Goal: Task Accomplishment & Management: Complete application form

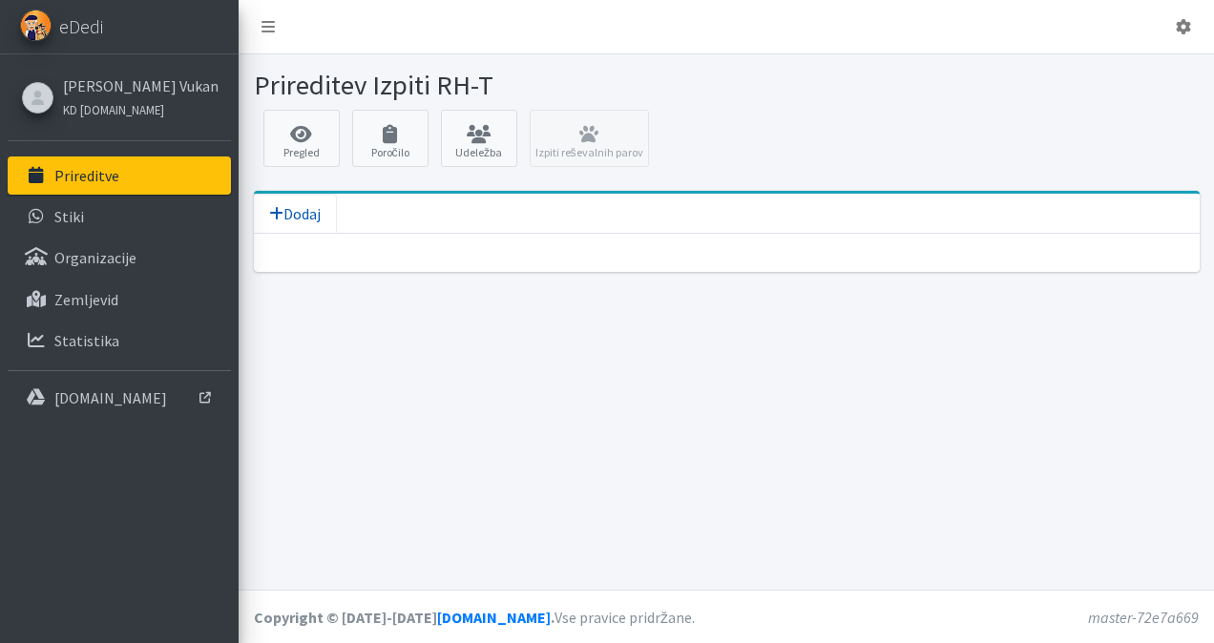
drag, startPoint x: 0, startPoint y: 0, endPoint x: 317, endPoint y: 203, distance: 376.5
click at [317, 204] on span "Dodaj" at bounding box center [295, 213] width 52 height 19
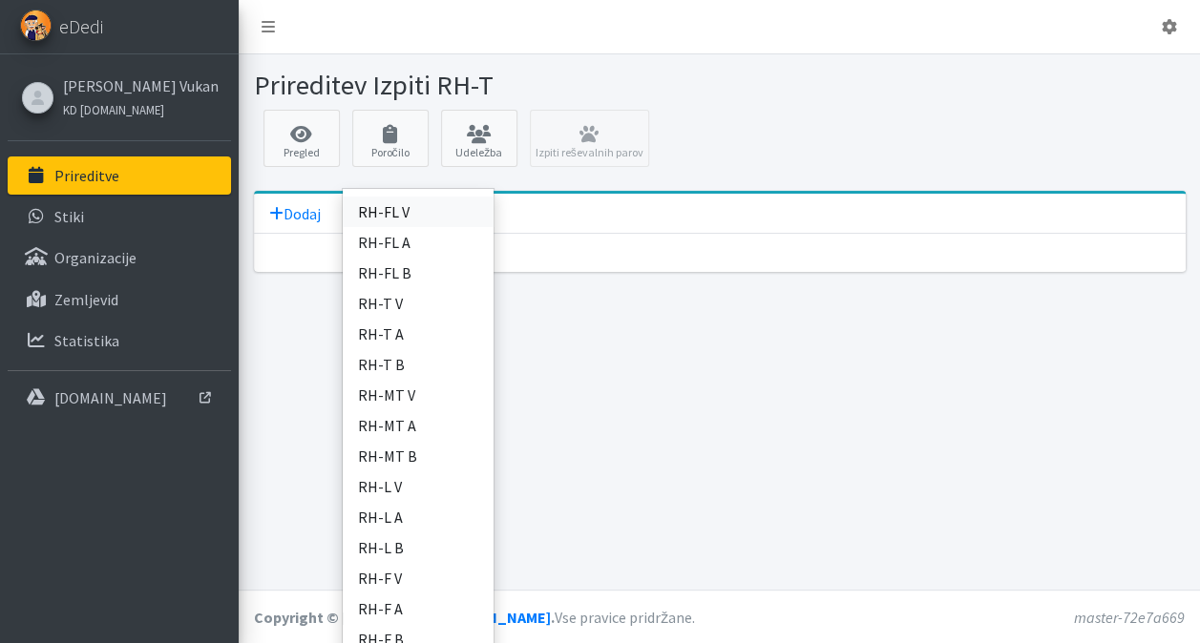
click at [474, 206] on link "RH-FL V" at bounding box center [418, 212] width 151 height 31
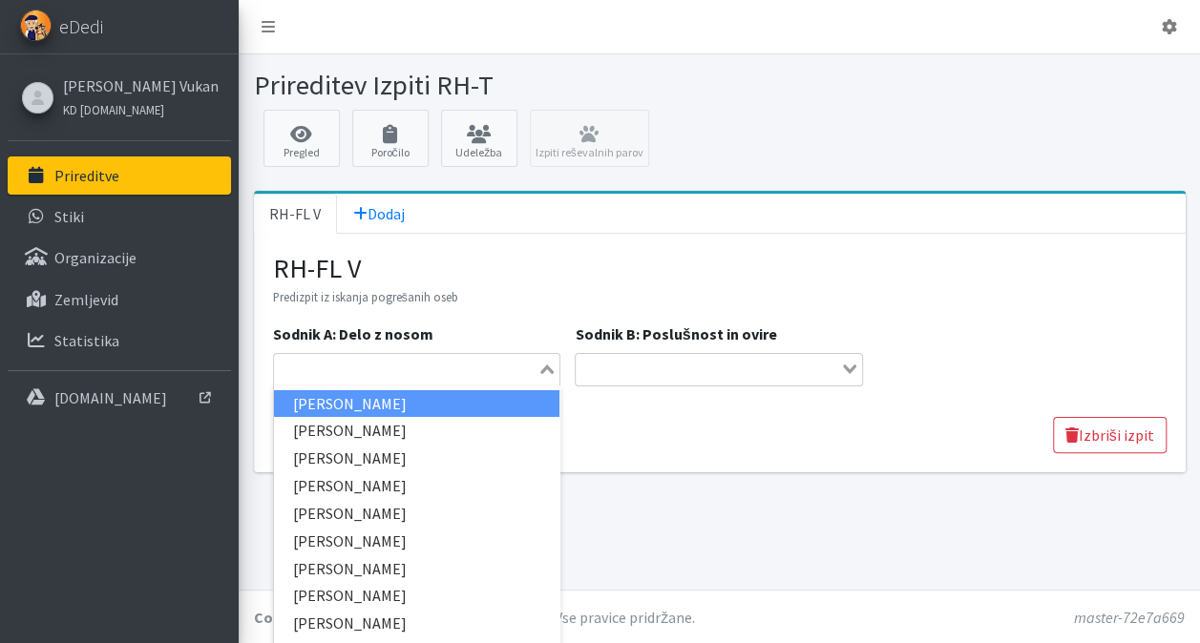
click at [558, 366] on div "Loading..." at bounding box center [548, 367] width 22 height 27
click at [555, 365] on div "Loading..." at bounding box center [548, 367] width 22 height 27
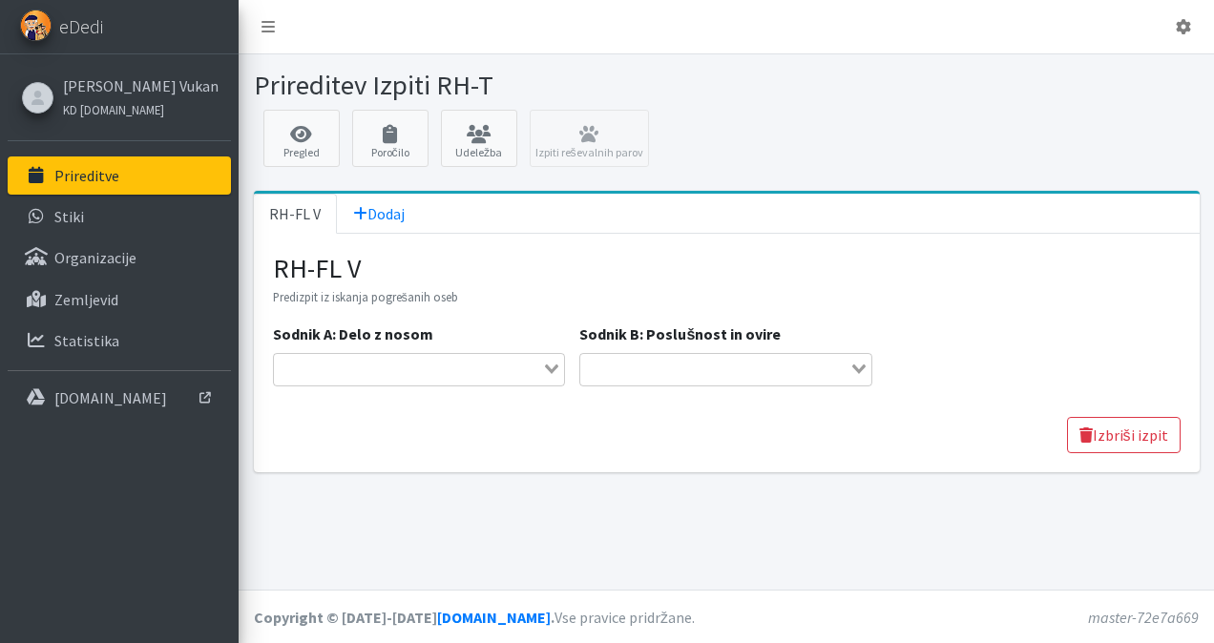
click at [290, 211] on link "RH-FL V" at bounding box center [295, 214] width 83 height 40
click at [373, 213] on span "Dodaj" at bounding box center [379, 213] width 52 height 19
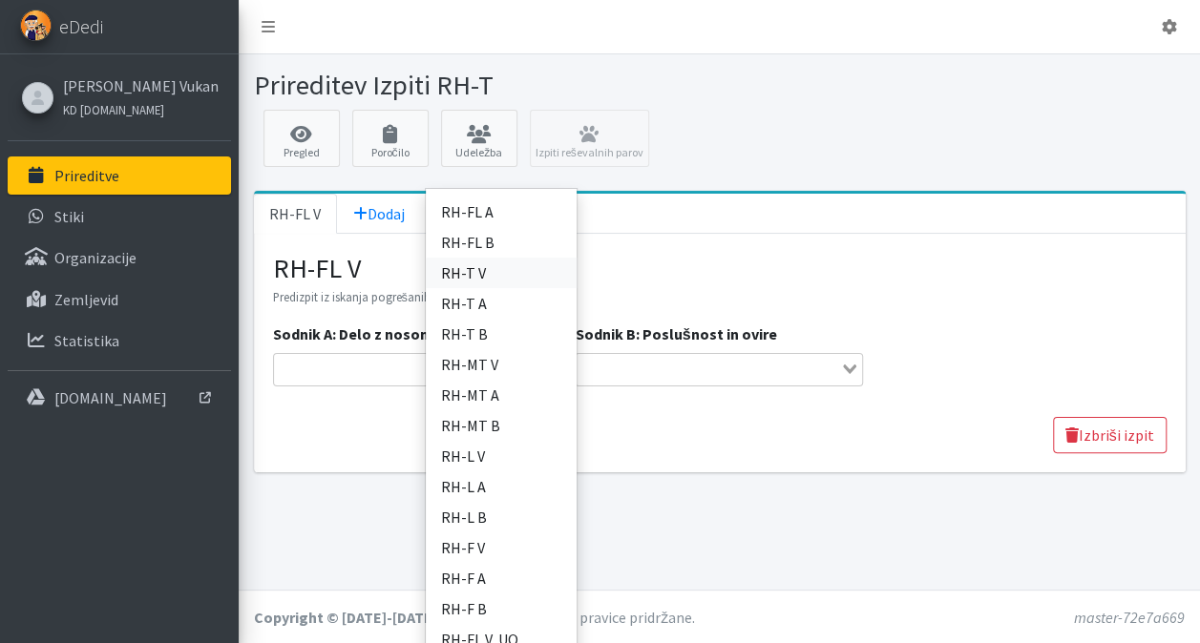
click at [449, 267] on link "RH-T V" at bounding box center [501, 273] width 151 height 31
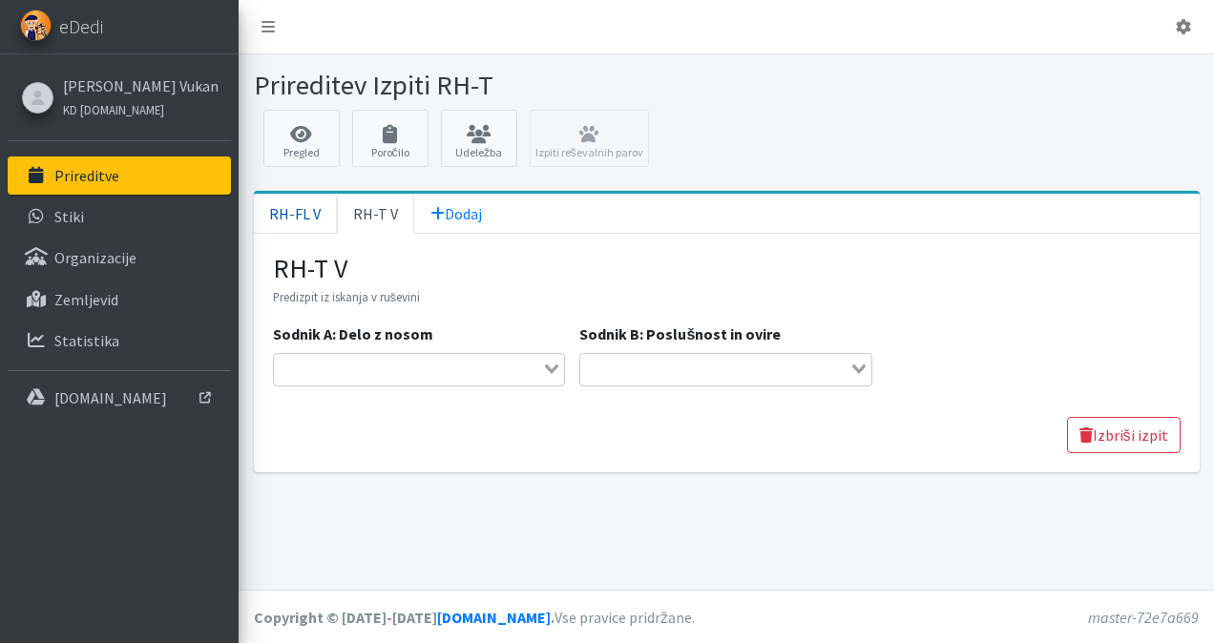
click at [307, 205] on link "RH-FL V" at bounding box center [295, 214] width 83 height 40
click at [1161, 420] on link "Izbriši izpit" at bounding box center [1124, 435] width 114 height 36
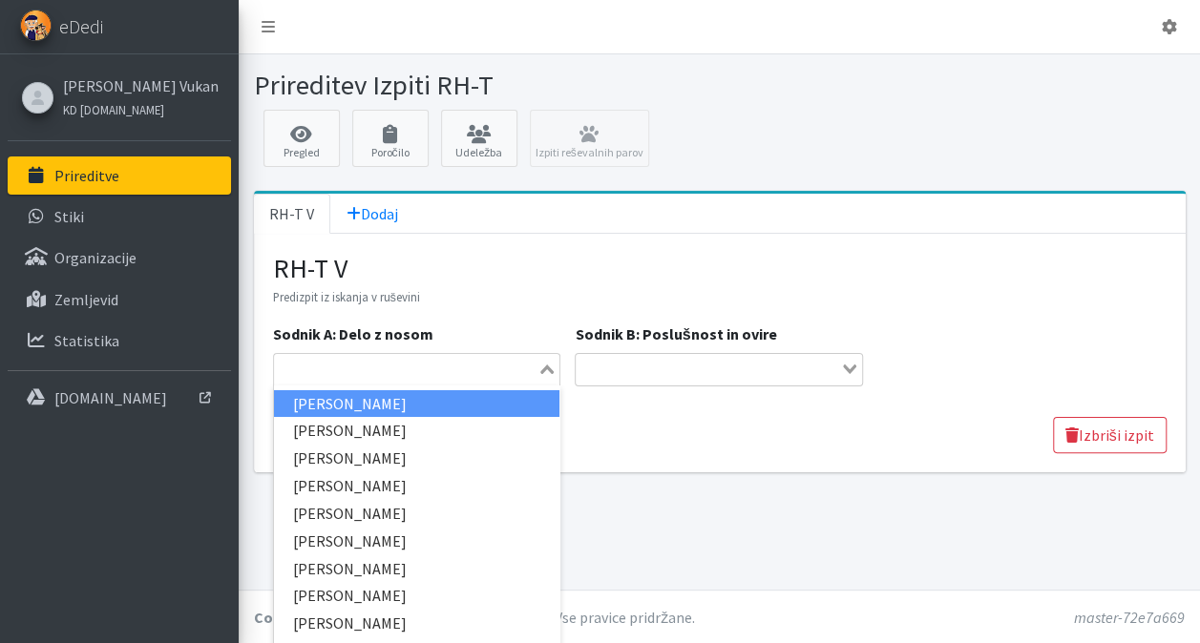
click at [555, 365] on div "Loading..." at bounding box center [548, 367] width 22 height 27
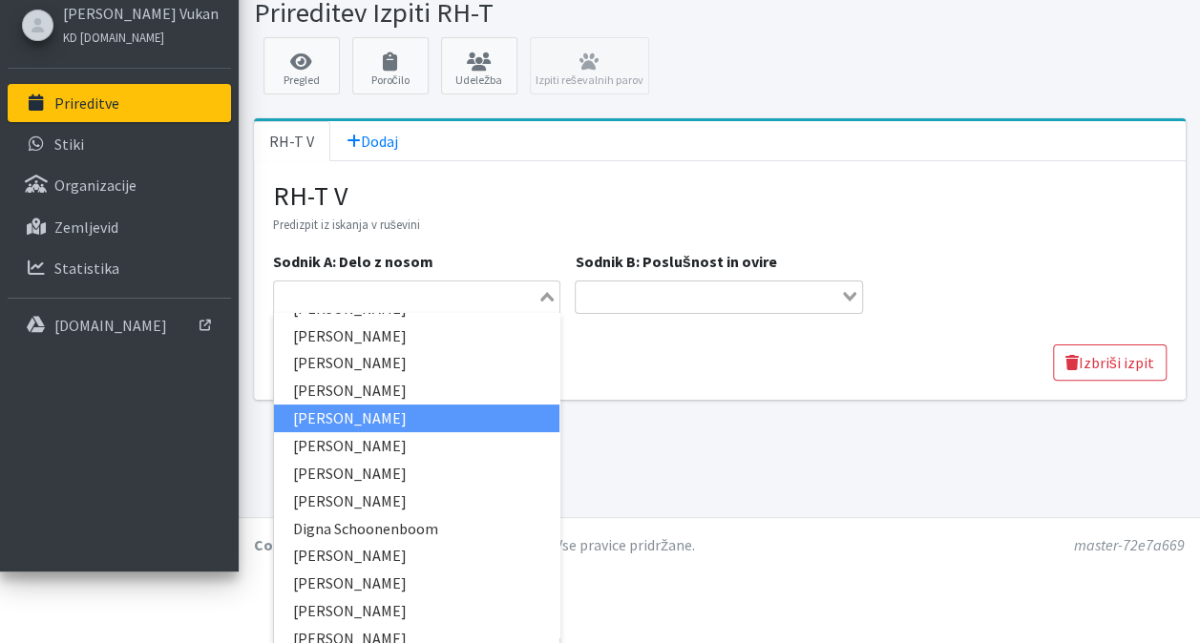
scroll to position [191, 0]
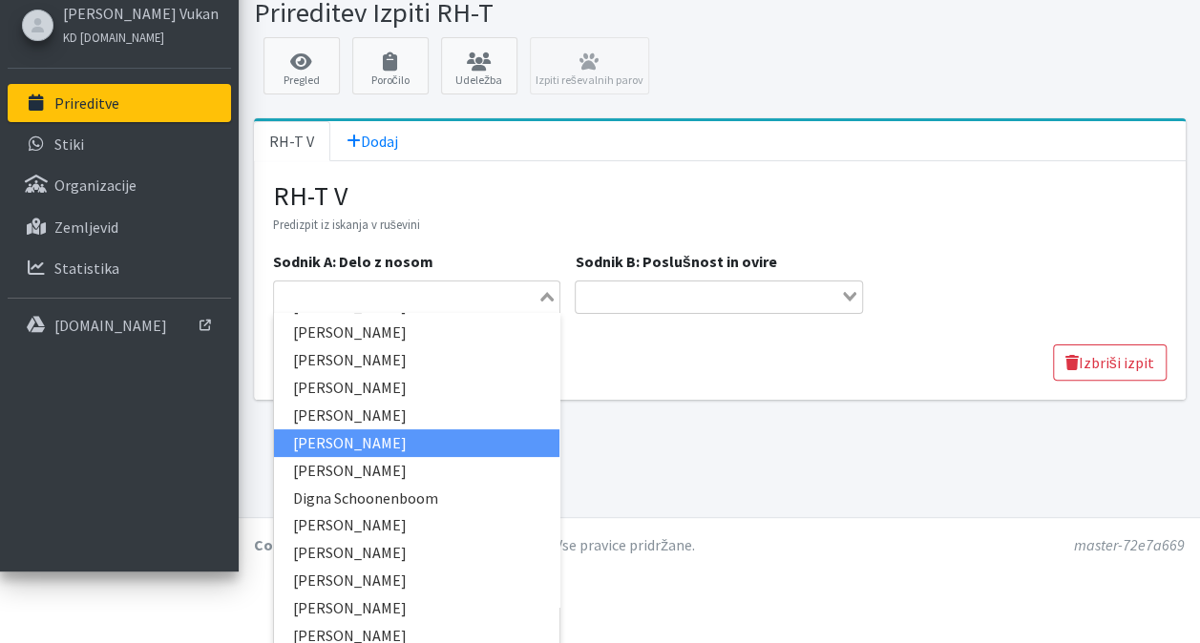
click at [434, 431] on li "[PERSON_NAME]" at bounding box center [417, 444] width 286 height 28
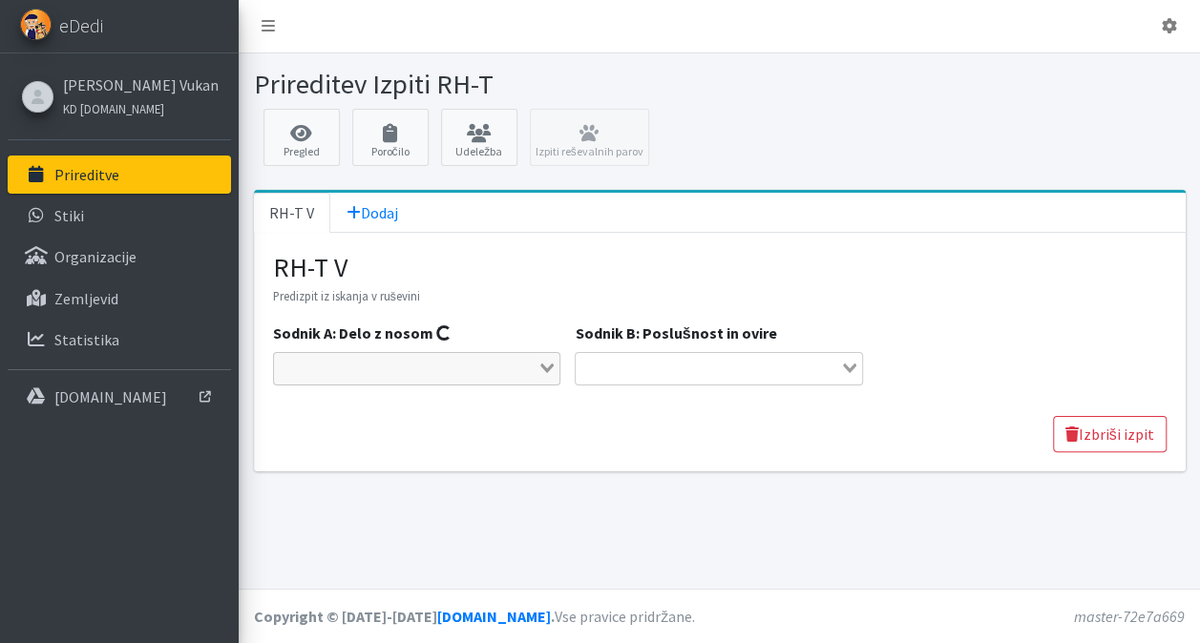
scroll to position [0, 0]
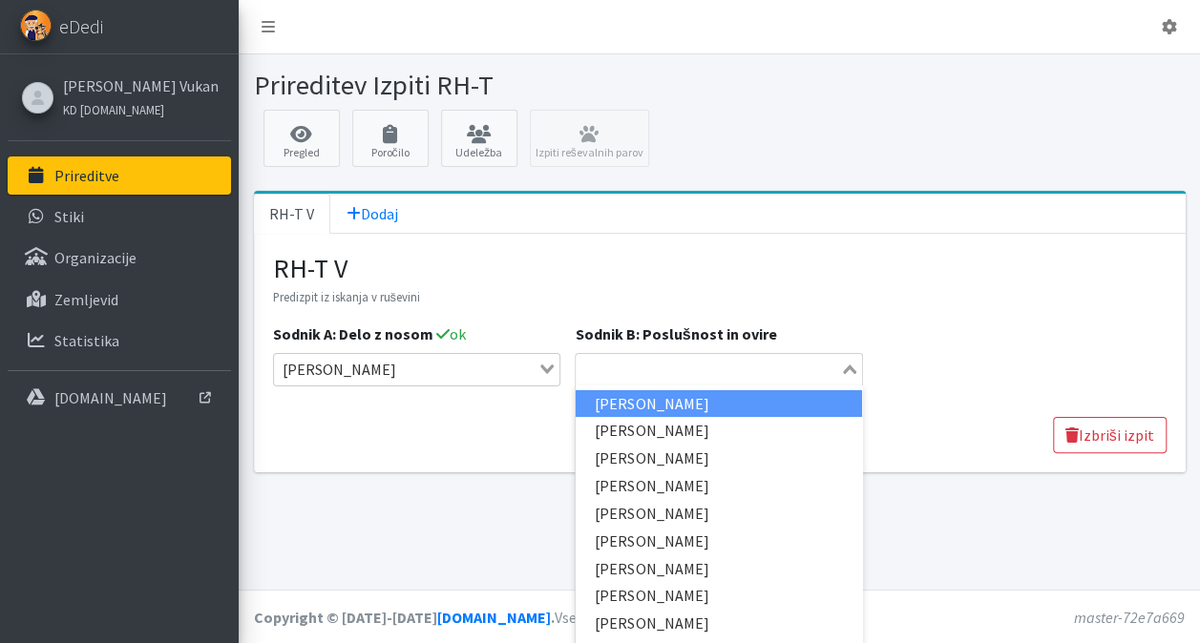
click at [862, 372] on div "Loading..." at bounding box center [851, 367] width 22 height 27
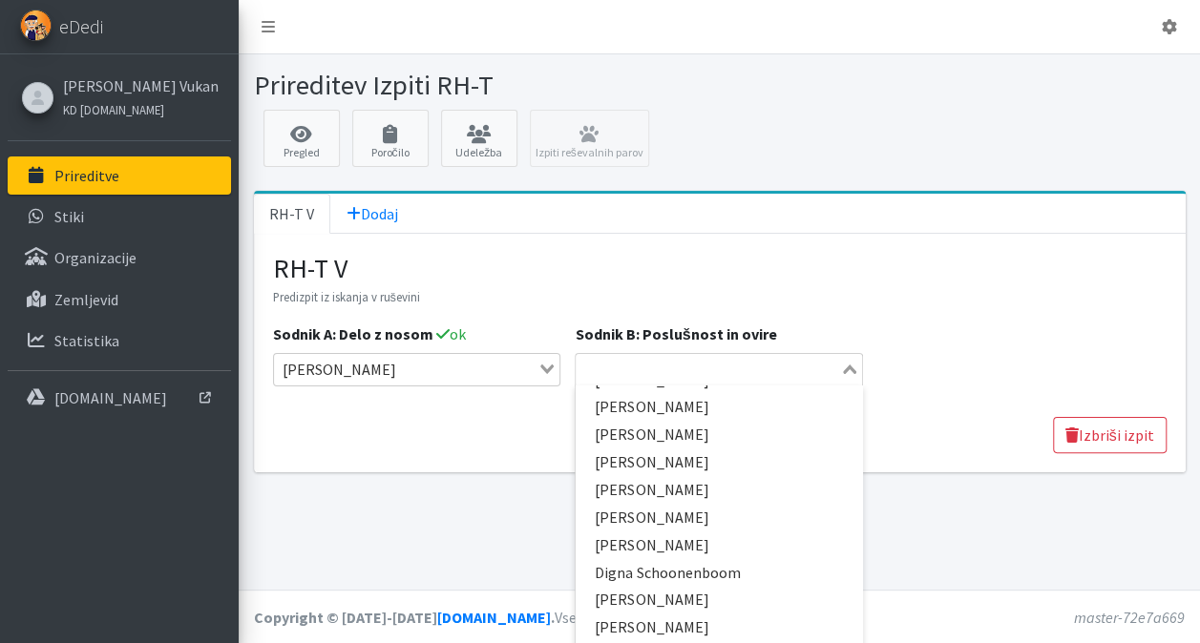
scroll to position [191, 0]
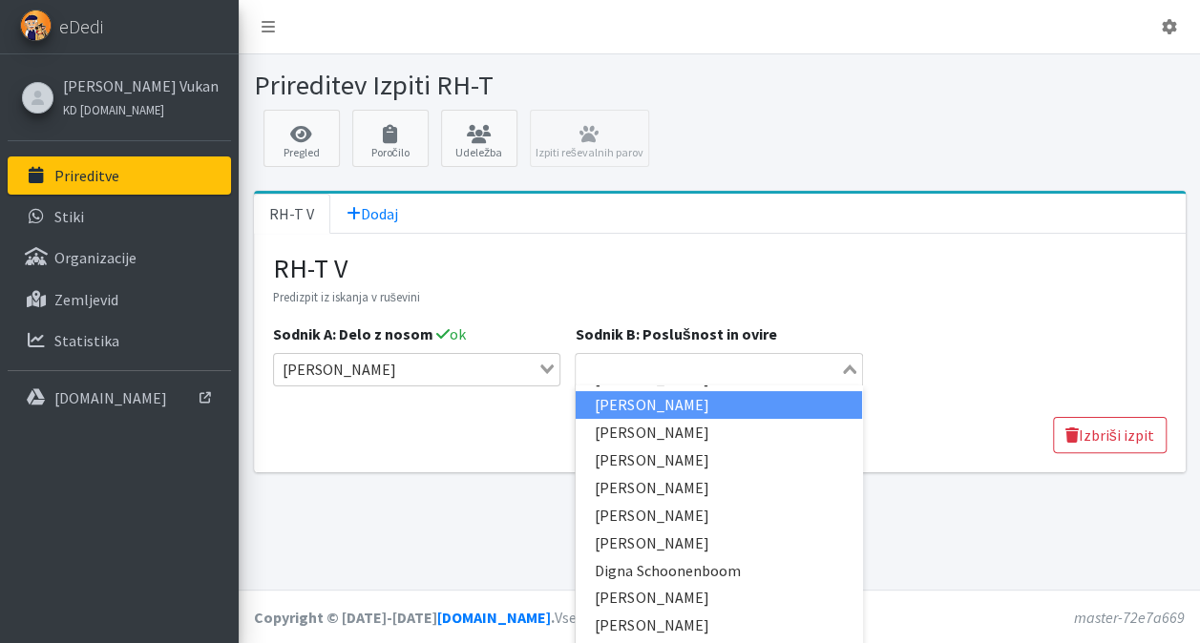
click at [685, 397] on li "[PERSON_NAME]" at bounding box center [719, 405] width 286 height 28
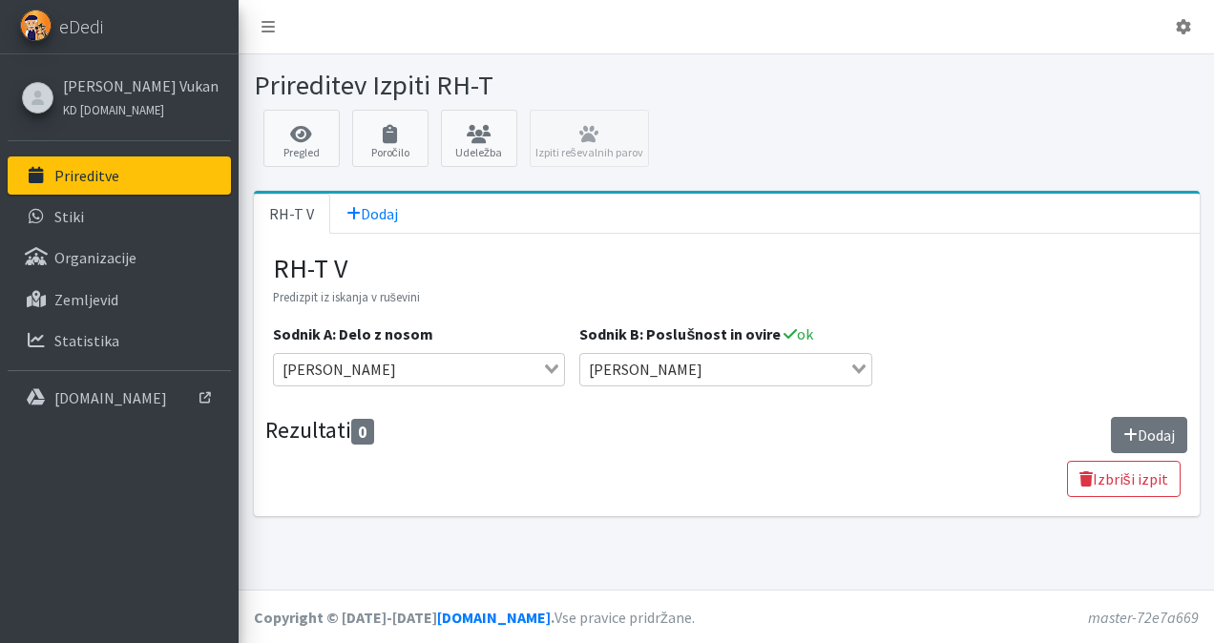
click at [1168, 426] on button "Dodaj" at bounding box center [1149, 435] width 76 height 36
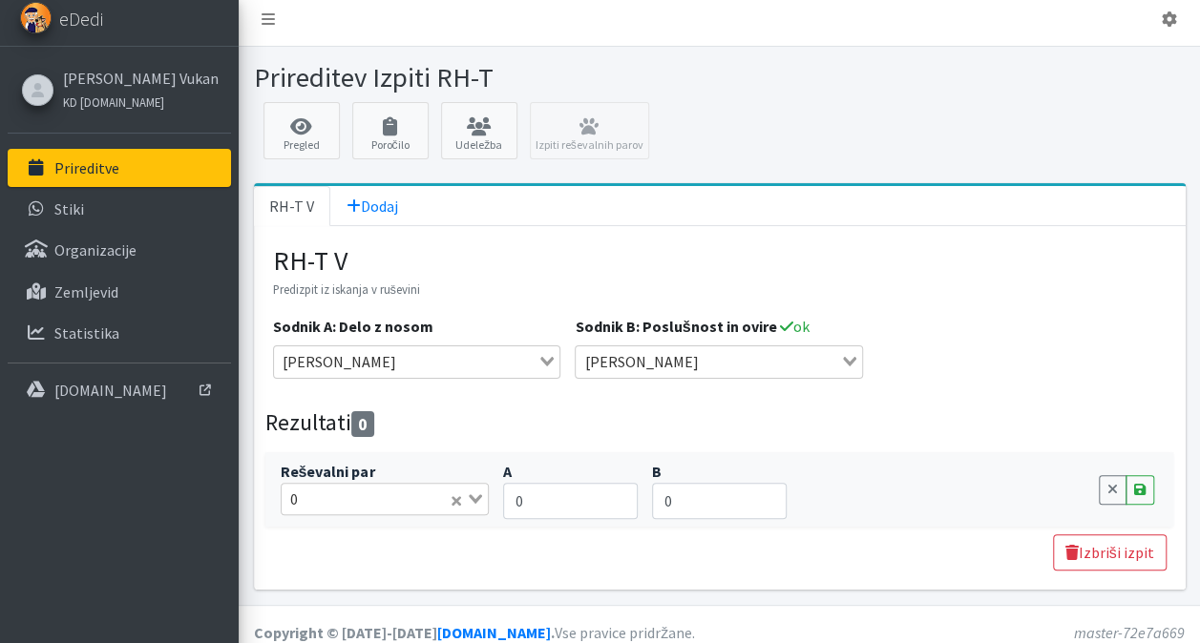
scroll to position [20, 0]
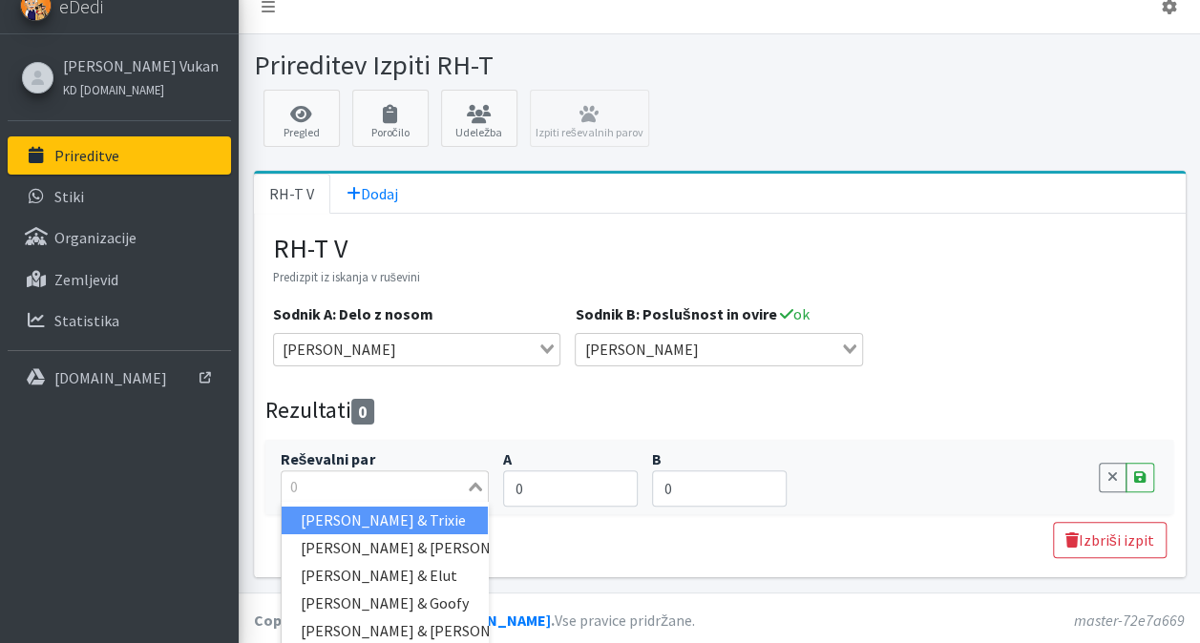
click at [473, 482] on icon "Search for option" at bounding box center [475, 487] width 13 height 10
type input "jaka"
click at [416, 515] on li "[PERSON_NAME] & Loki" at bounding box center [385, 521] width 207 height 28
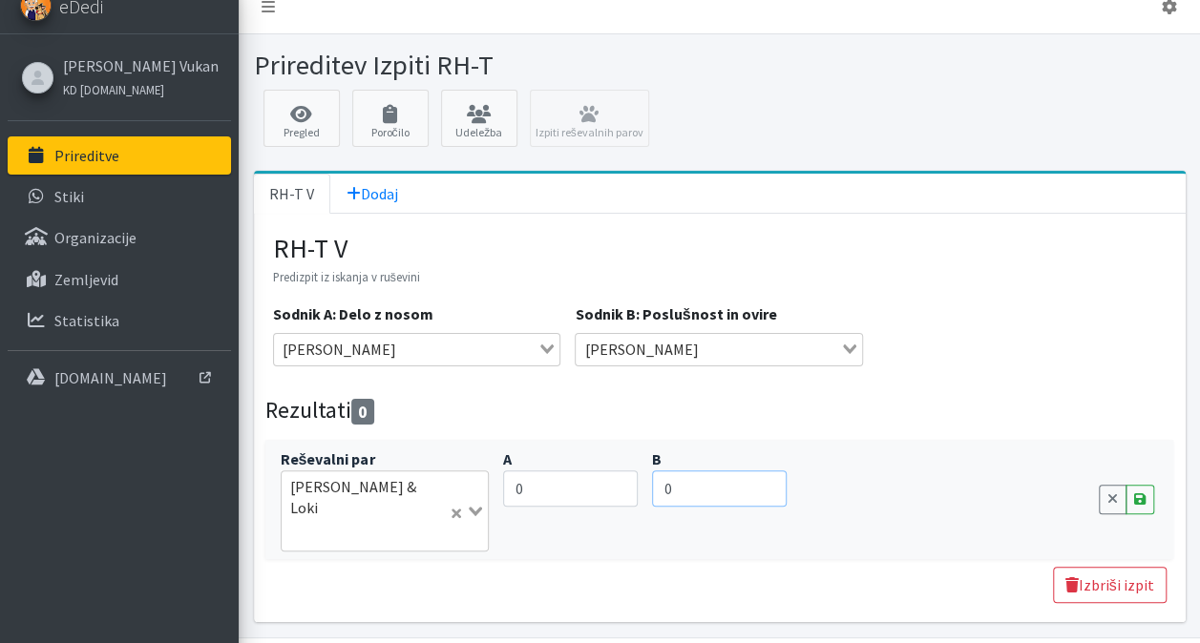
click at [891, 519] on div "RH-T V Predizpit iz iskanja v ruševini Sodnik A: Delo z nosom [PERSON_NAME] Loa…" at bounding box center [720, 418] width 932 height 409
click at [811, 384] on div "RH-T V Predizpit iz iskanja v ruševini Sodnik A: Delo z nosom [PERSON_NAME] Loa…" at bounding box center [719, 396] width 893 height 327
click at [938, 526] on div "RH-T V Predizpit iz iskanja v ruševini Sodnik A: Delo z nosom [PERSON_NAME] Loa…" at bounding box center [720, 418] width 932 height 409
click at [345, 403] on h4 "Rezultati 0" at bounding box center [319, 411] width 109 height 29
click at [678, 563] on div "RH-T V Predizpit iz iskanja v ruševini Sodnik A: Delo z nosom [PERSON_NAME] Loa…" at bounding box center [720, 418] width 932 height 409
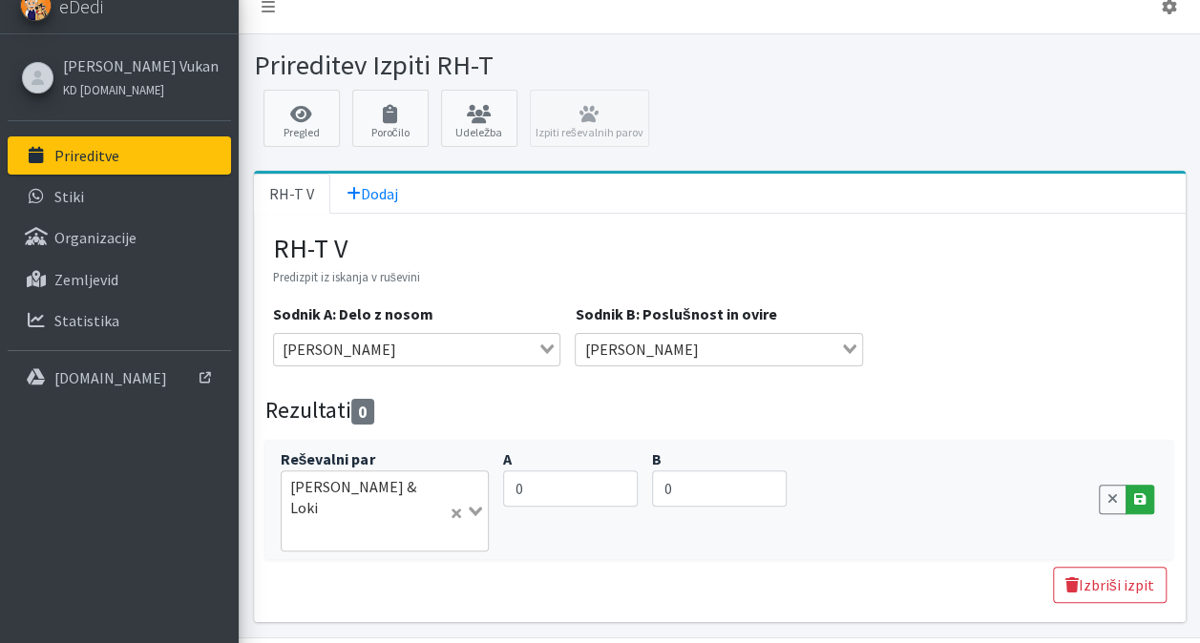
click at [1147, 485] on link "Save" at bounding box center [1139, 500] width 29 height 30
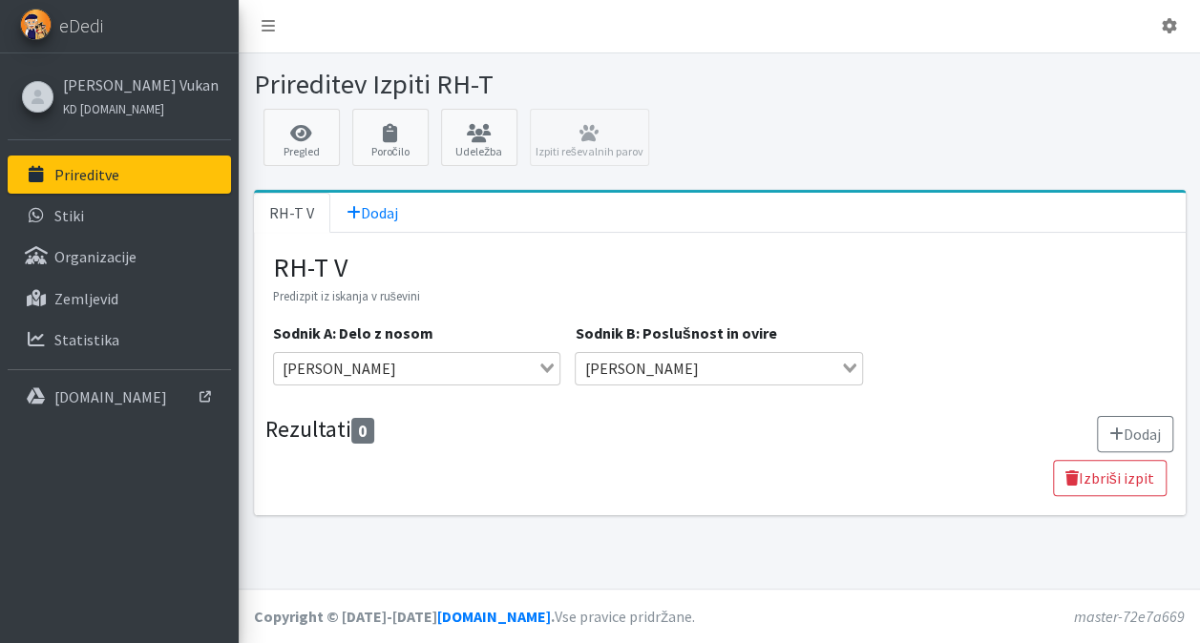
scroll to position [0, 0]
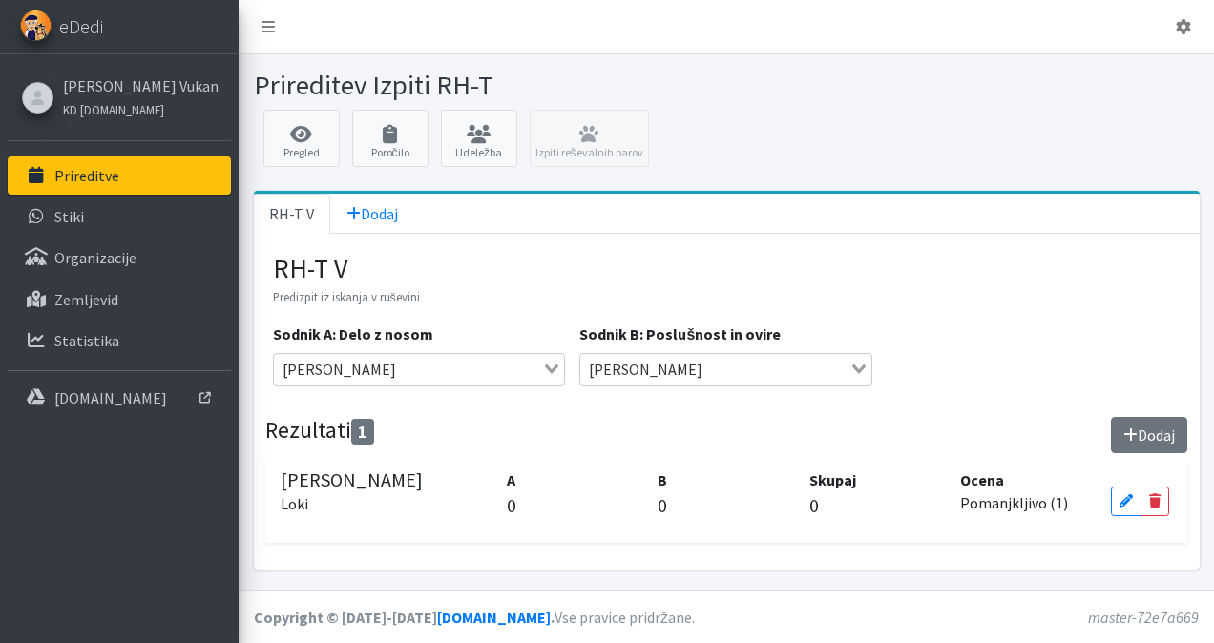
click at [1134, 435] on icon at bounding box center [1130, 435] width 14 height 15
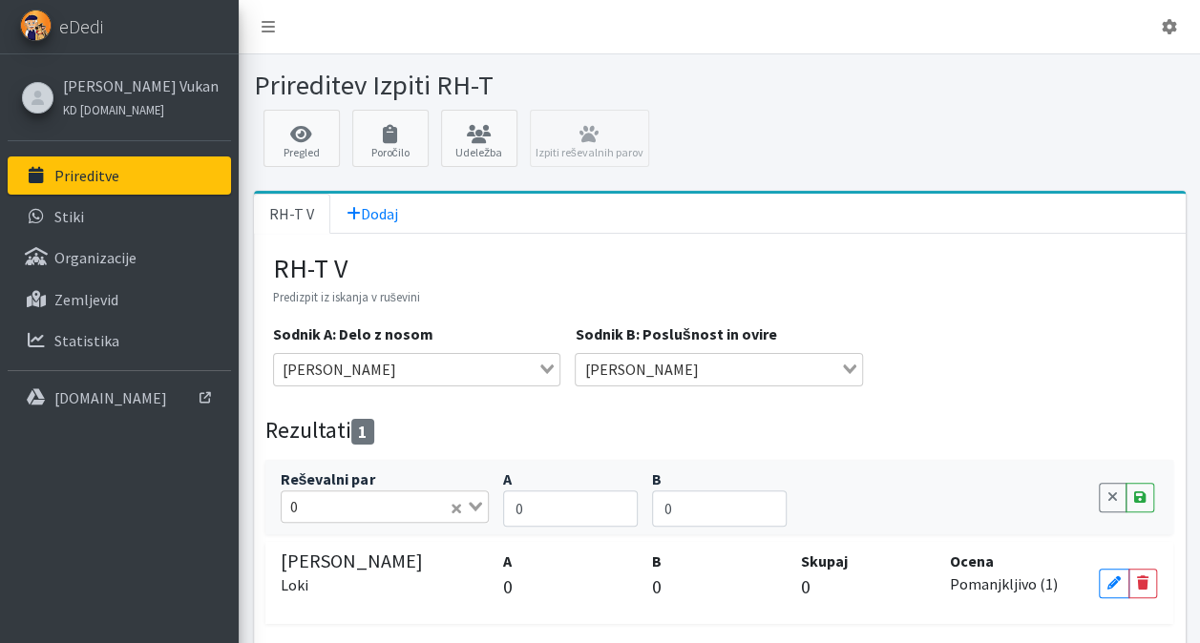
scroll to position [74, 0]
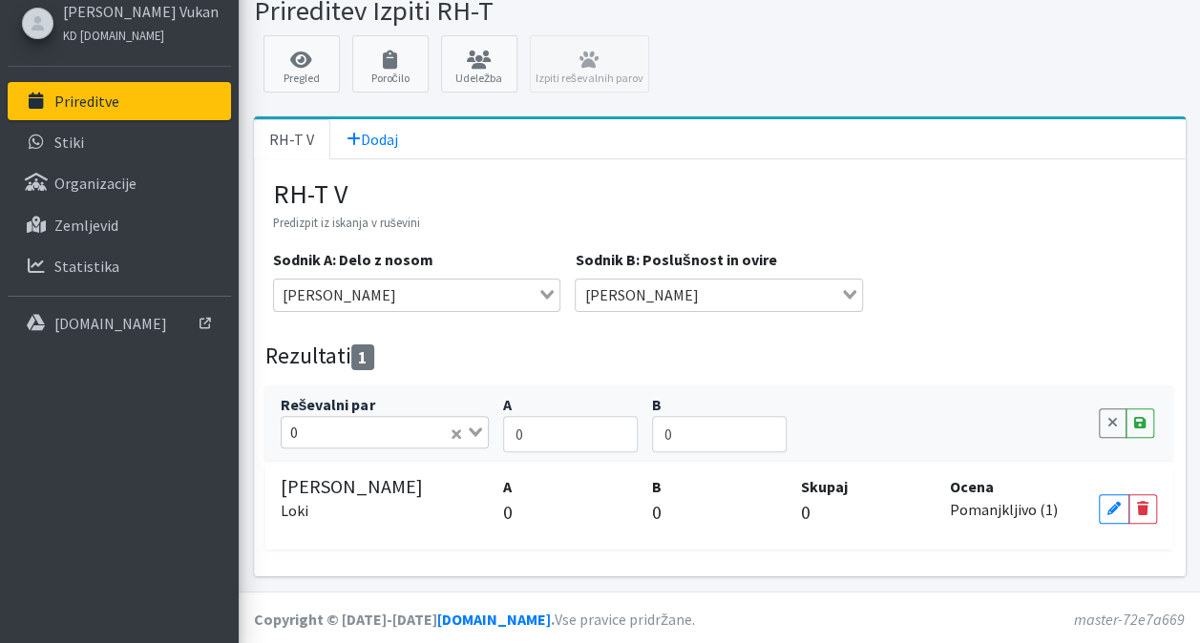
click at [437, 427] on input "Search for option" at bounding box center [375, 432] width 143 height 23
type input "vanja"
click at [447, 466] on li "[PERSON_NAME] & Don" at bounding box center [385, 466] width 207 height 28
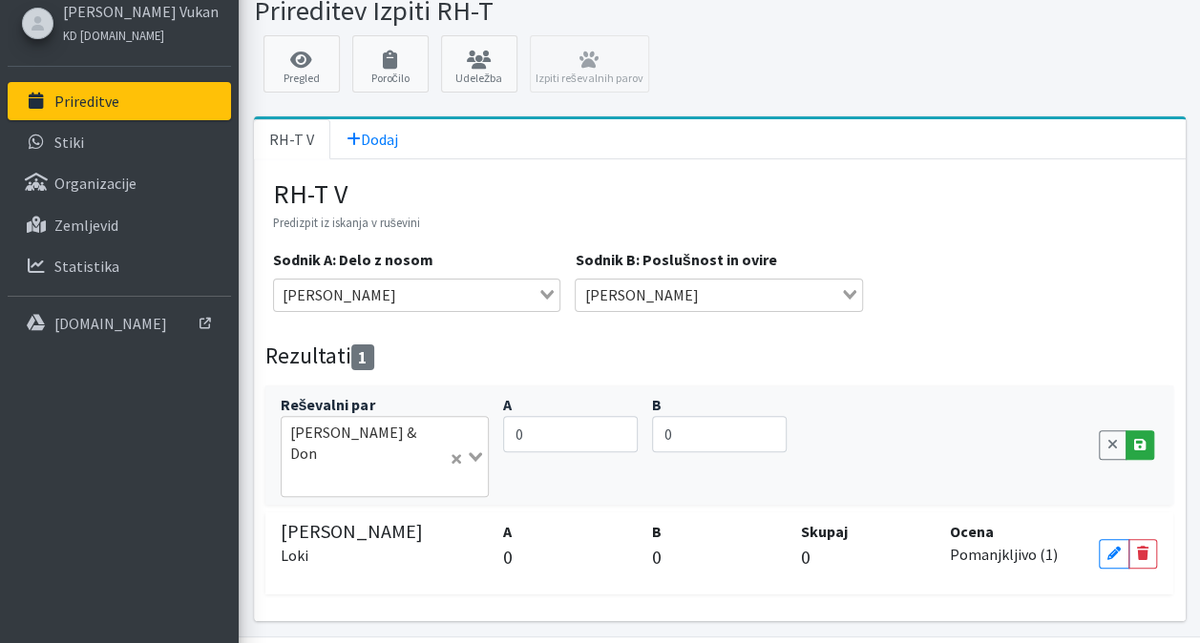
click at [1140, 438] on icon at bounding box center [1139, 444] width 11 height 13
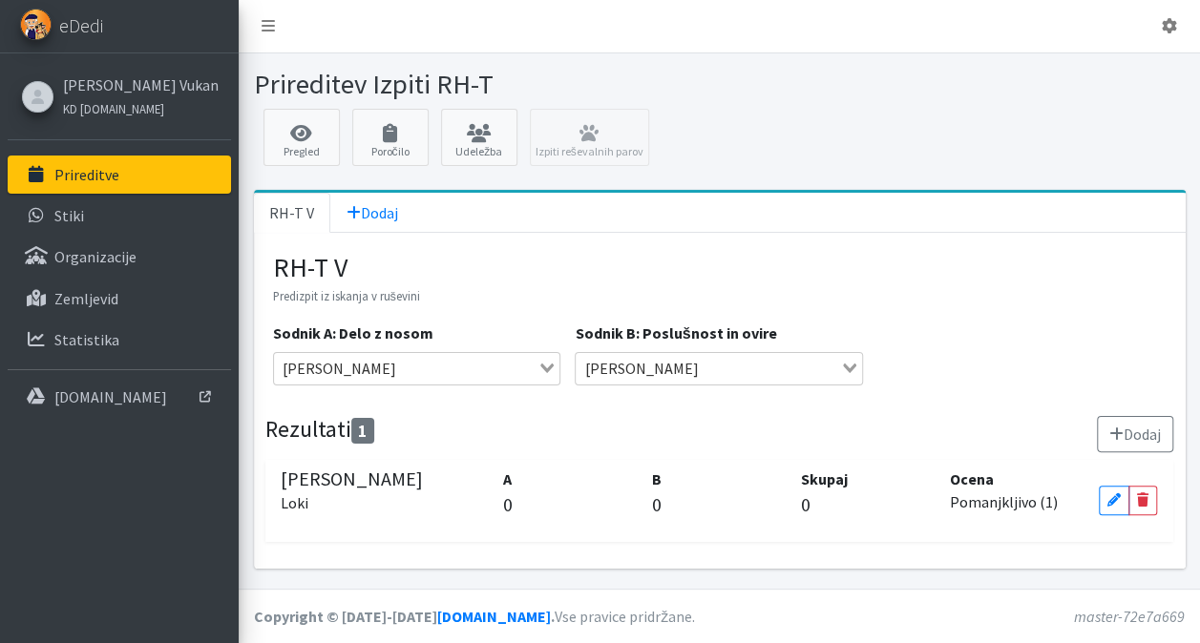
scroll to position [0, 0]
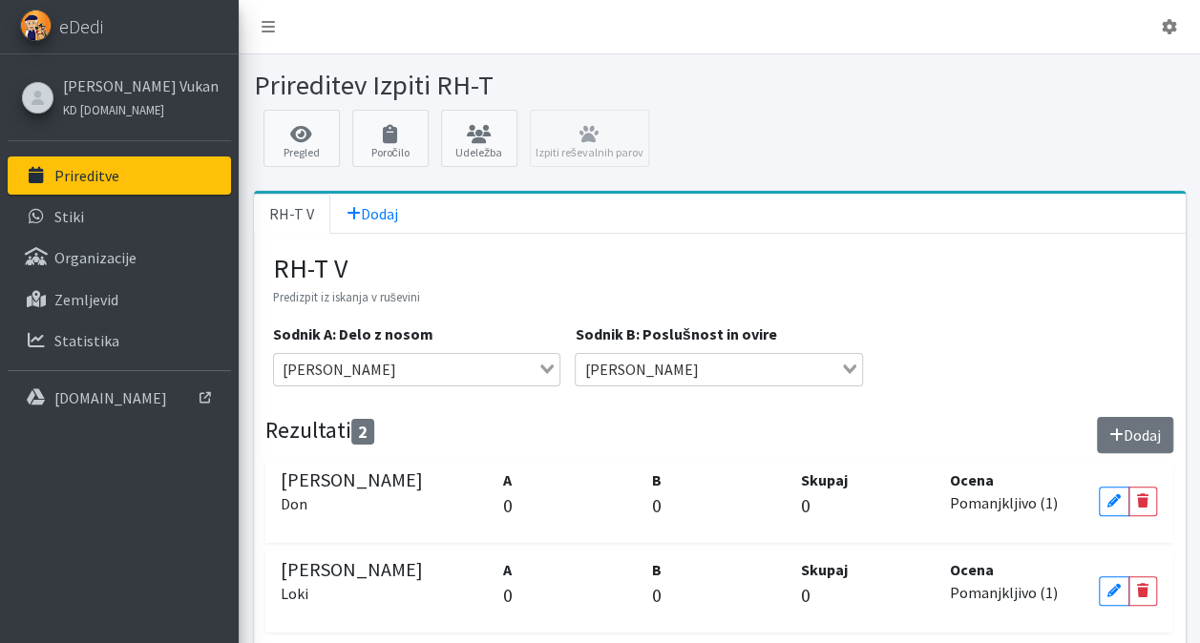
click at [1130, 435] on button "Dodaj" at bounding box center [1135, 435] width 76 height 36
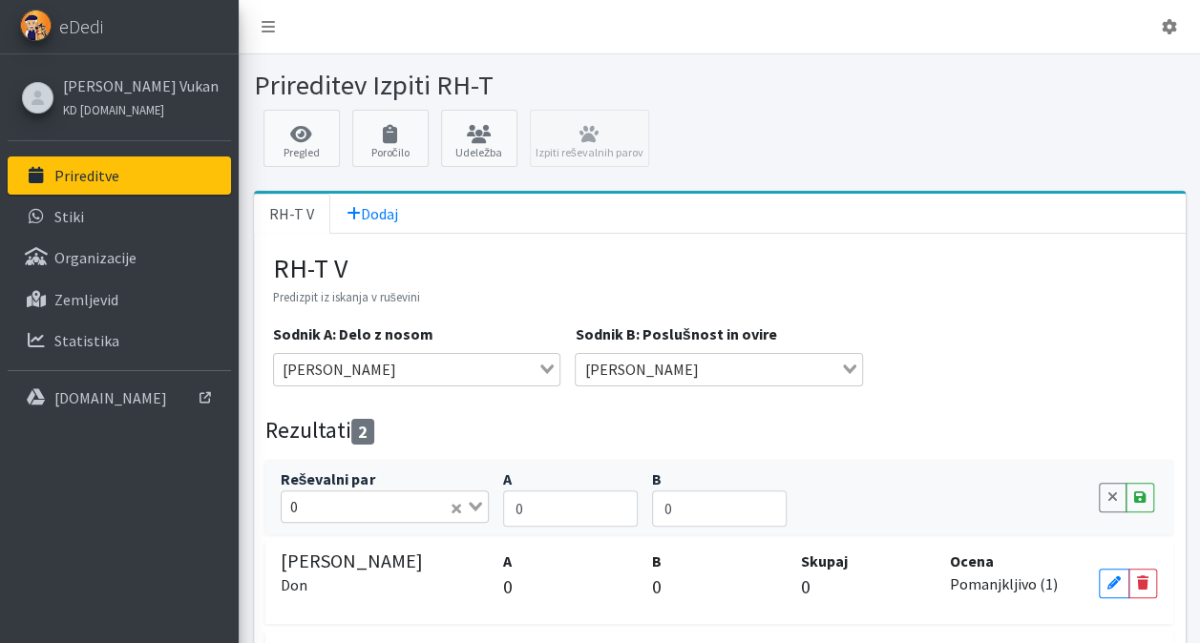
click at [416, 510] on input "Search for option" at bounding box center [375, 506] width 143 height 23
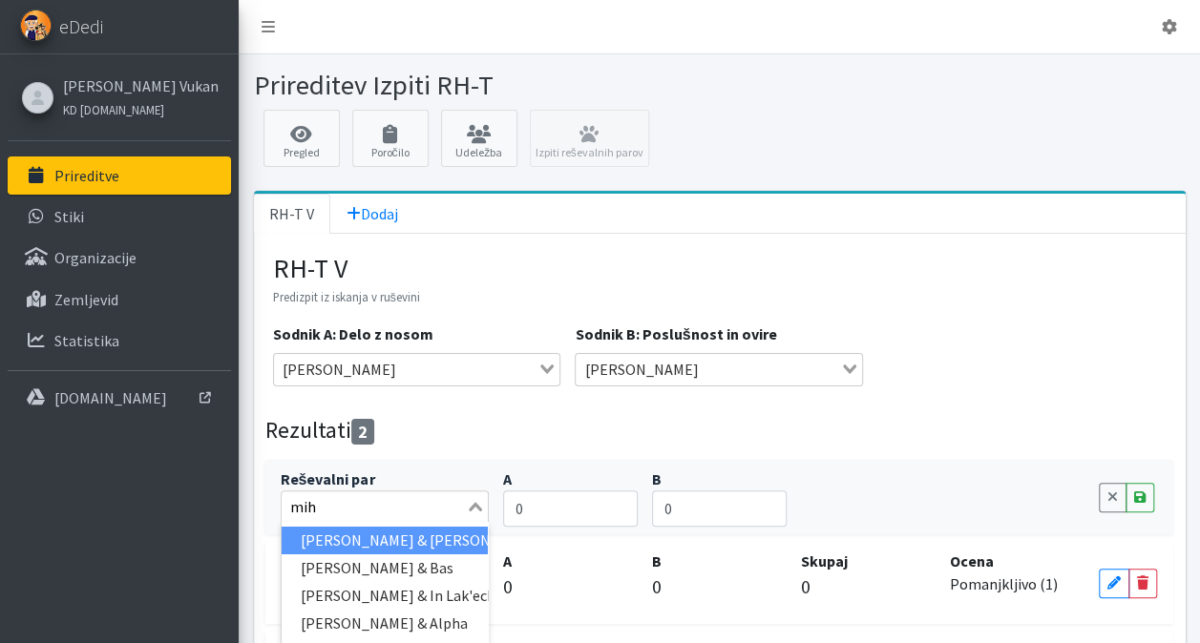
type input "miha"
click at [410, 541] on li "[PERSON_NAME] & Bas" at bounding box center [385, 541] width 207 height 28
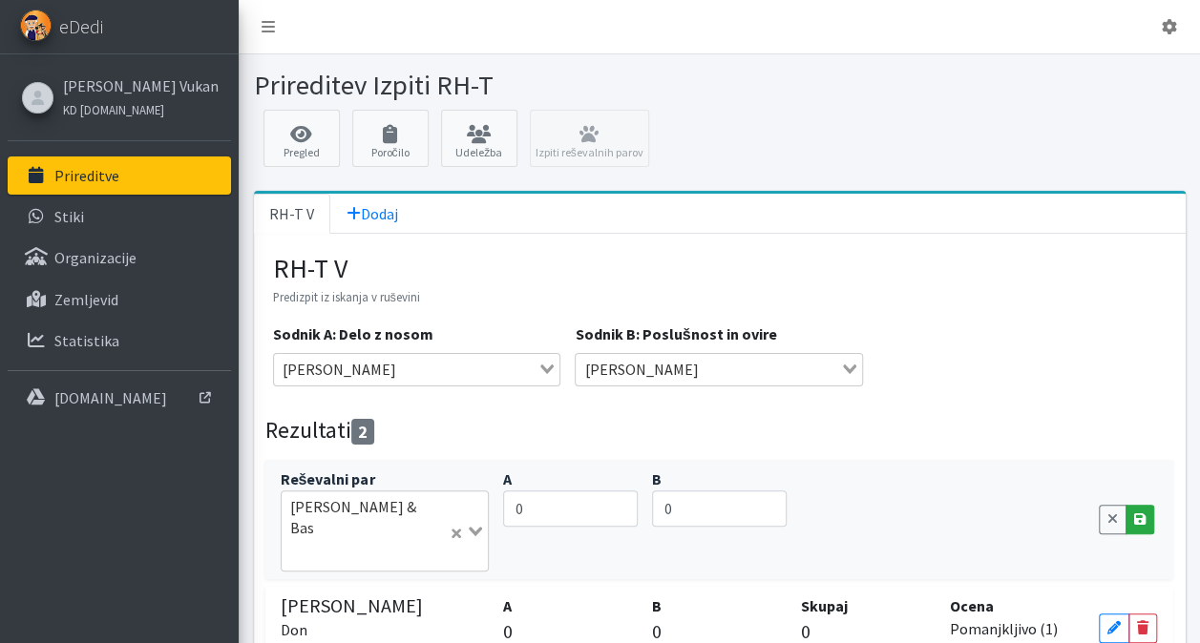
click at [1142, 506] on link "Save" at bounding box center [1139, 520] width 29 height 30
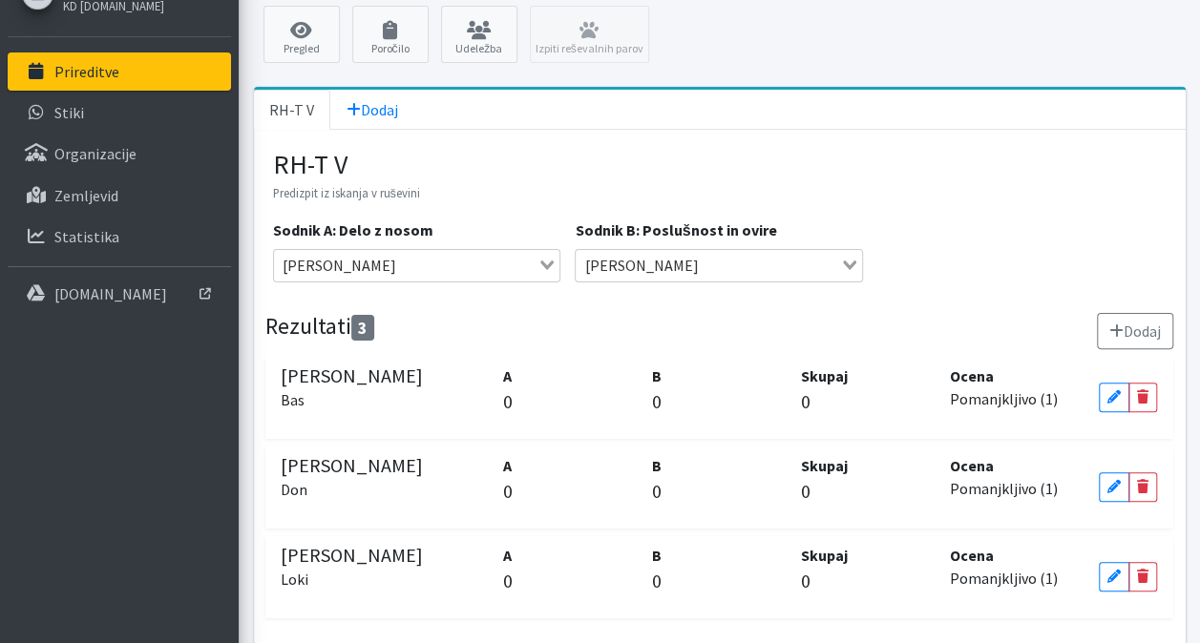
scroll to position [172, 0]
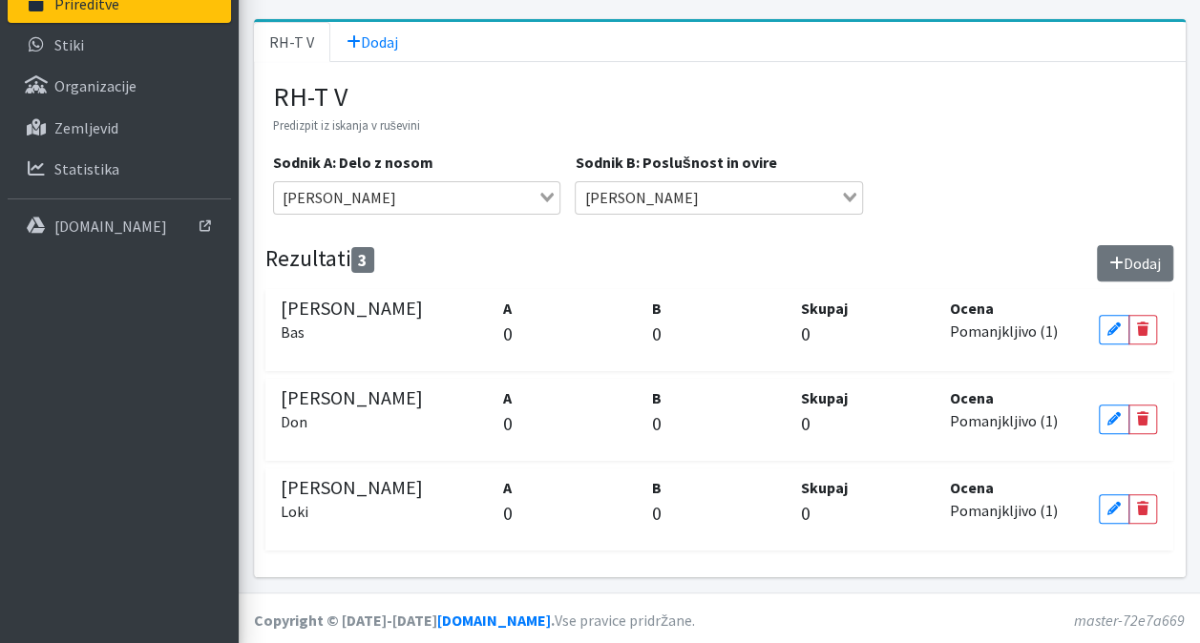
click at [1120, 264] on button "Dodaj" at bounding box center [1135, 263] width 76 height 36
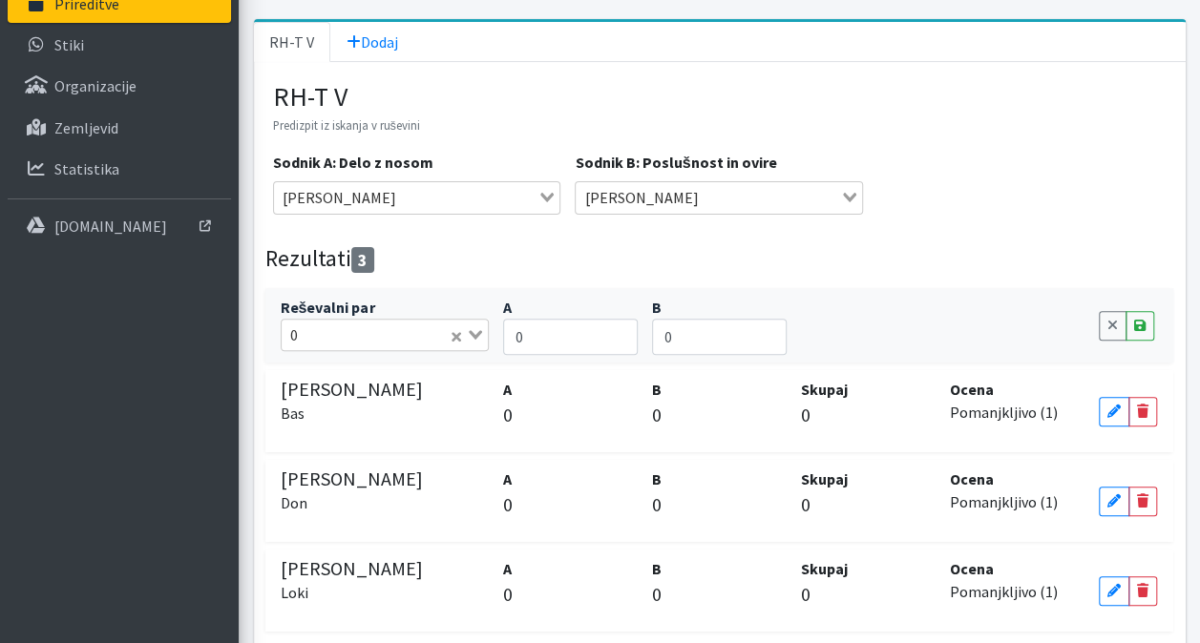
click at [326, 328] on input "Search for option" at bounding box center [375, 335] width 143 height 23
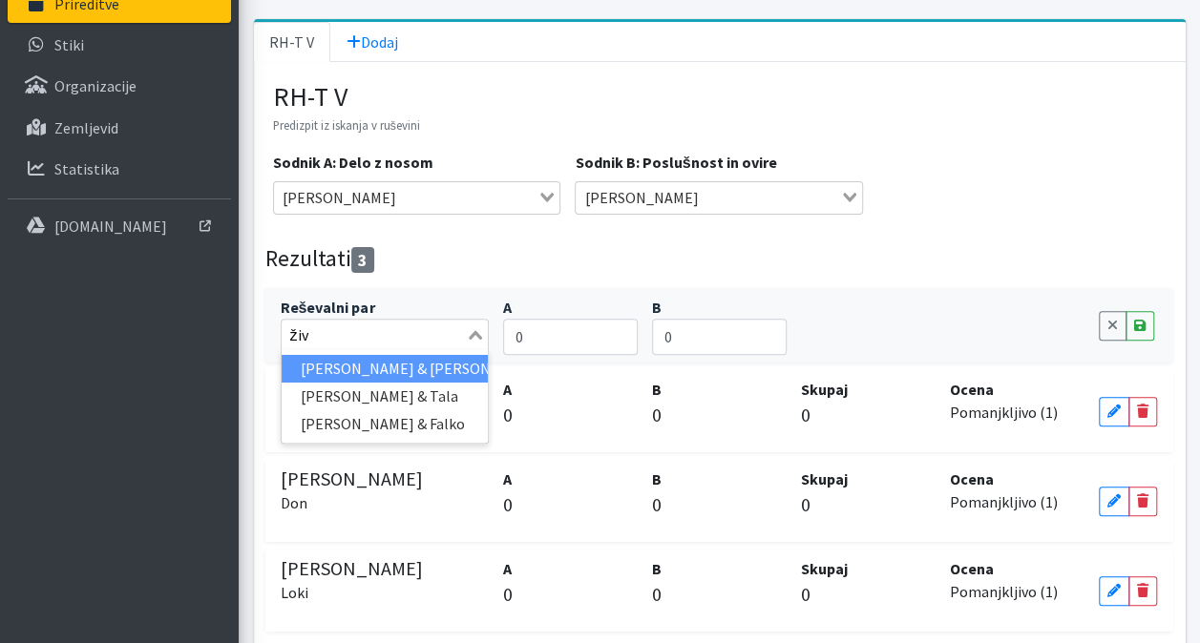
type input "živa"
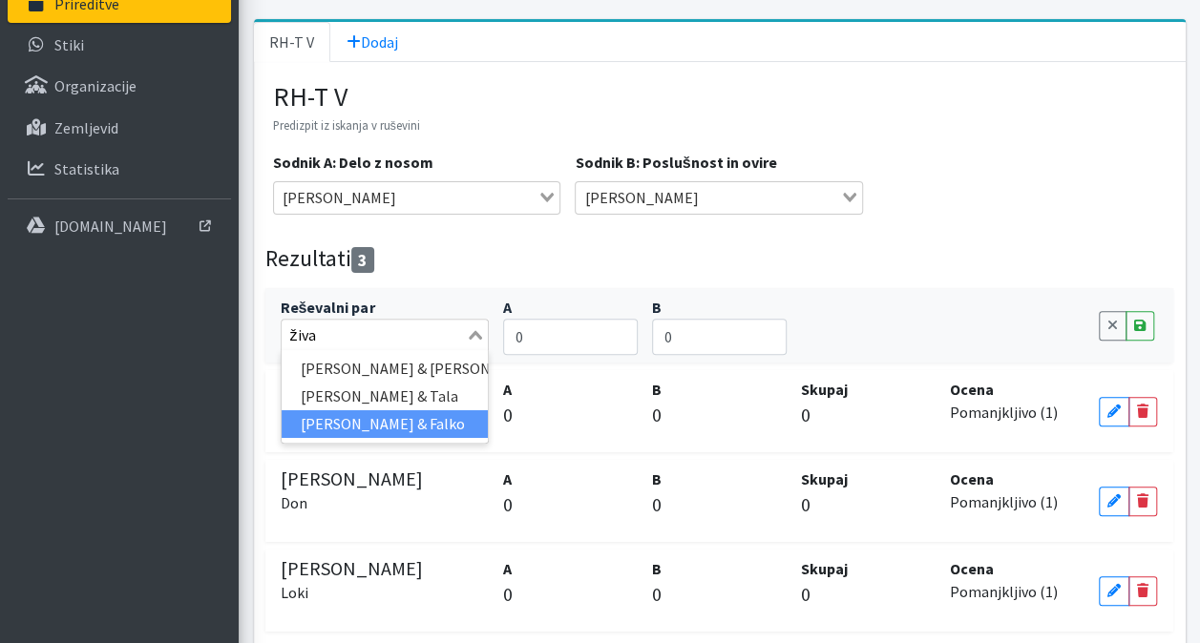
click at [346, 412] on li "[PERSON_NAME] & Falko" at bounding box center [385, 424] width 207 height 28
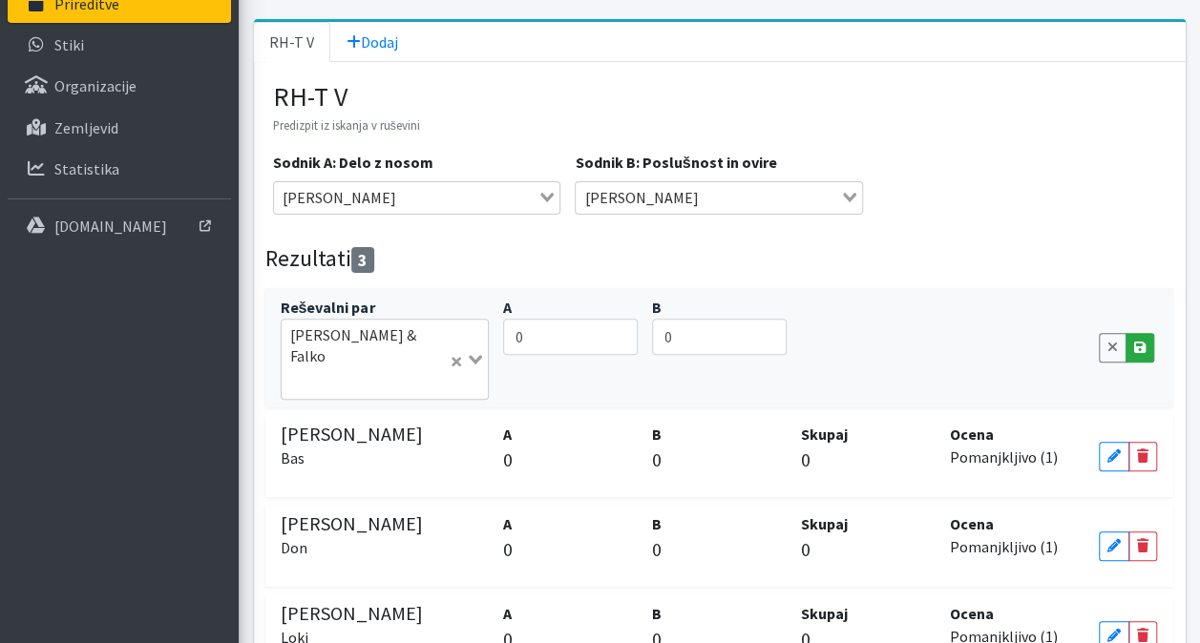
click at [1138, 341] on icon at bounding box center [1139, 347] width 11 height 13
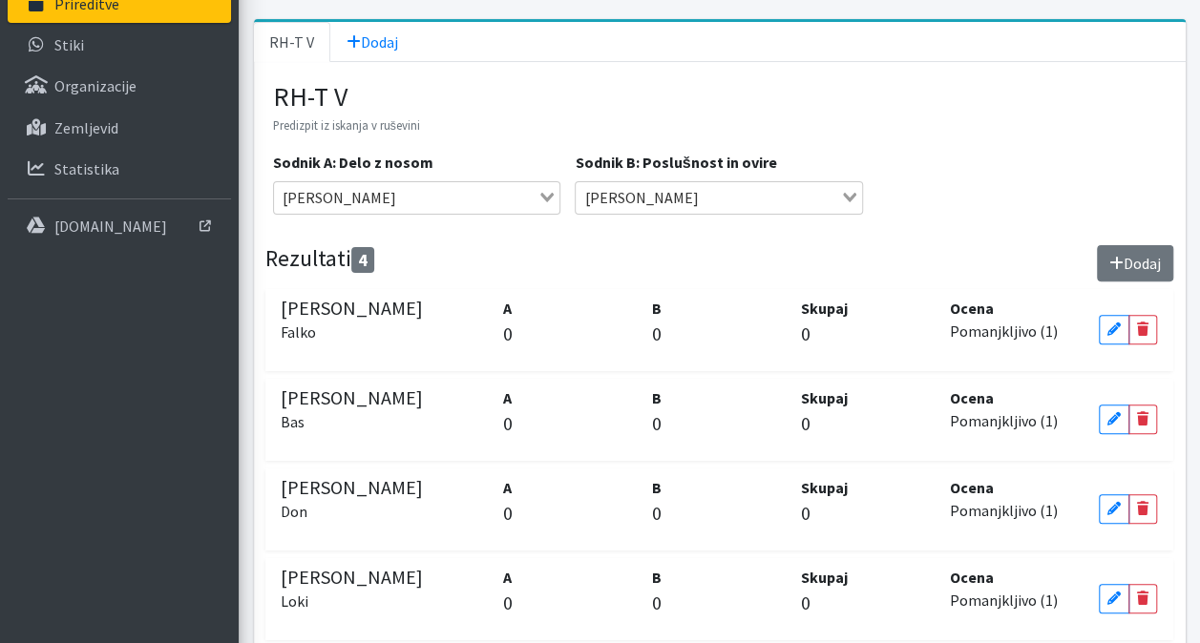
click at [1124, 267] on button "Dodaj" at bounding box center [1135, 263] width 76 height 36
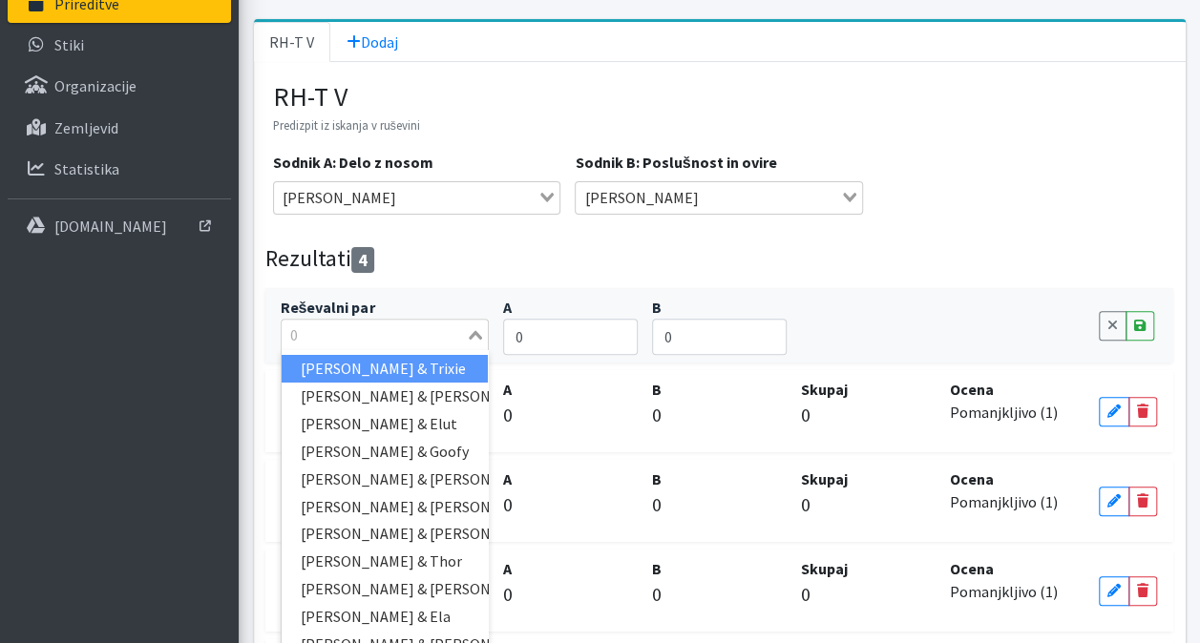
click at [392, 325] on input "Search for option" at bounding box center [373, 335] width 181 height 23
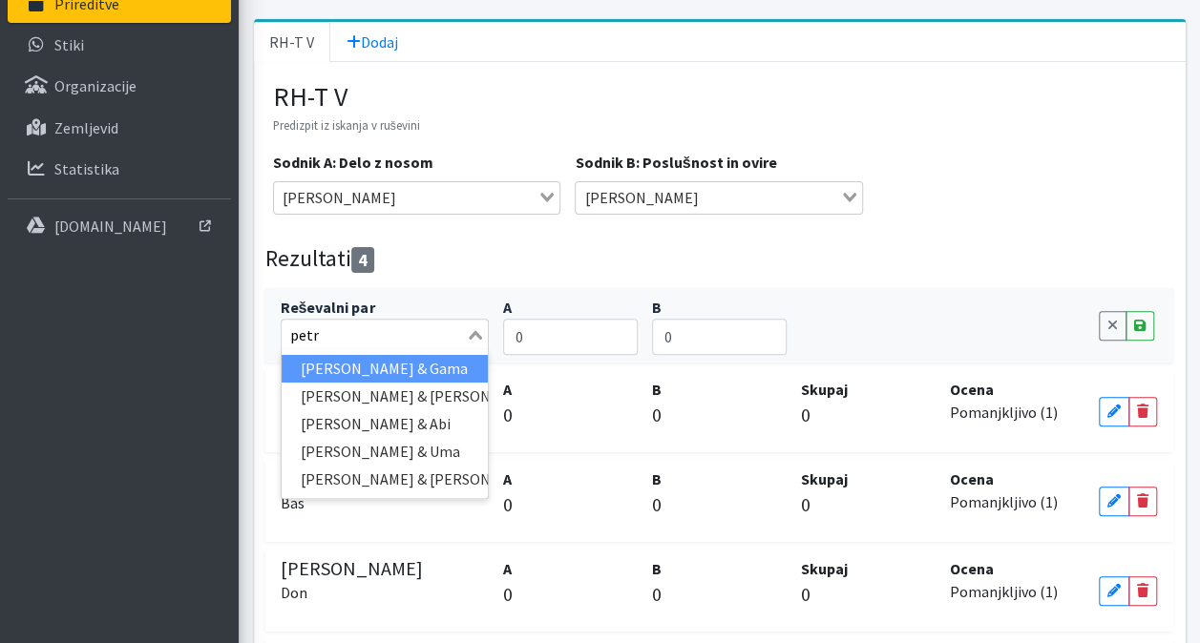
type input "petra"
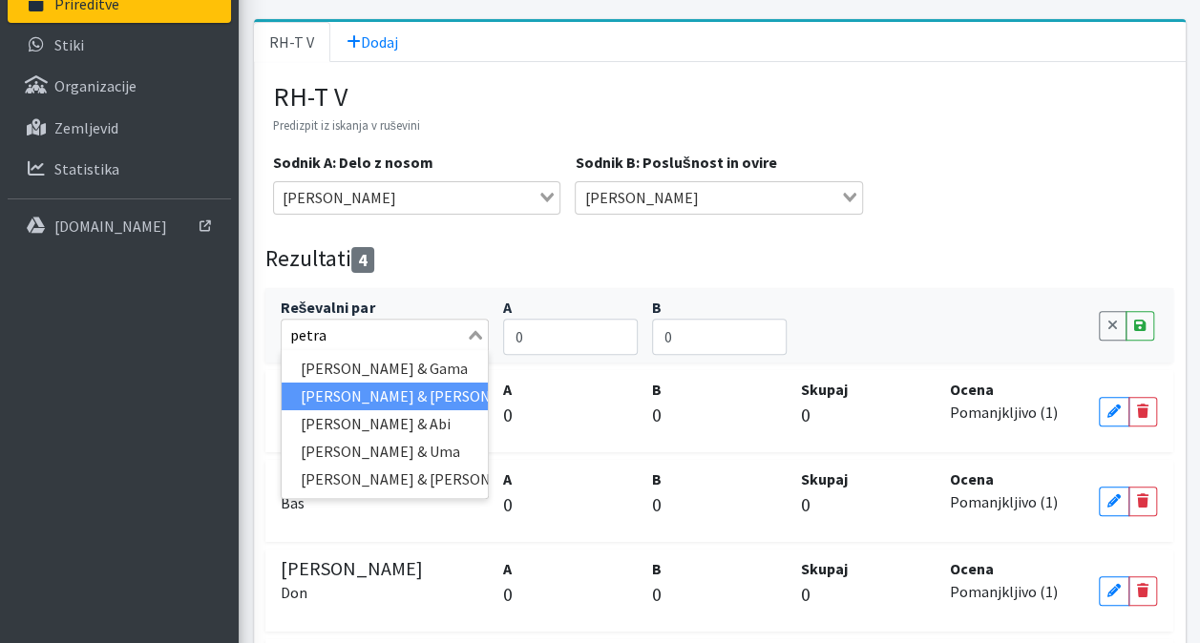
click at [411, 388] on li "[PERSON_NAME] & [PERSON_NAME]" at bounding box center [385, 397] width 207 height 28
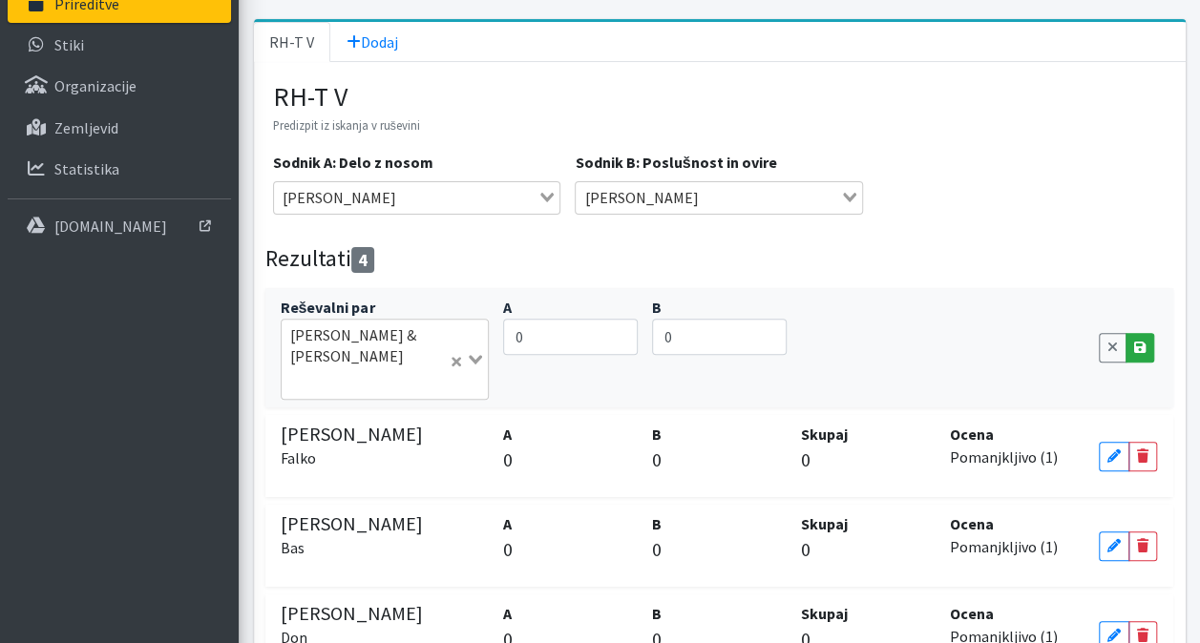
click at [1137, 341] on icon at bounding box center [1139, 347] width 11 height 13
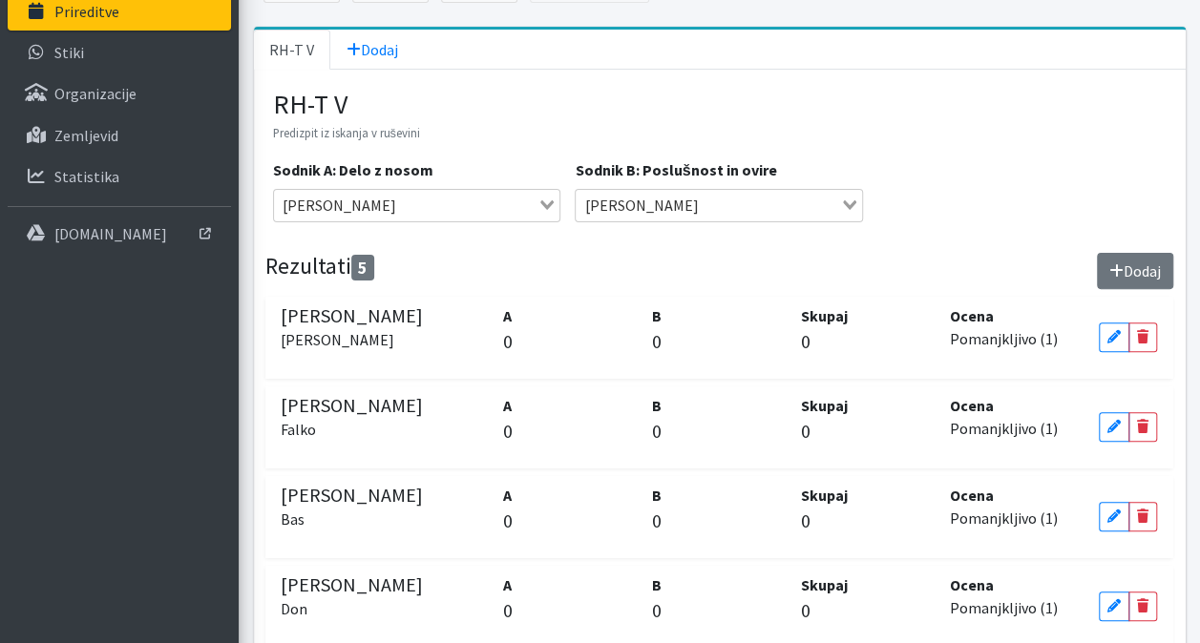
scroll to position [160, 0]
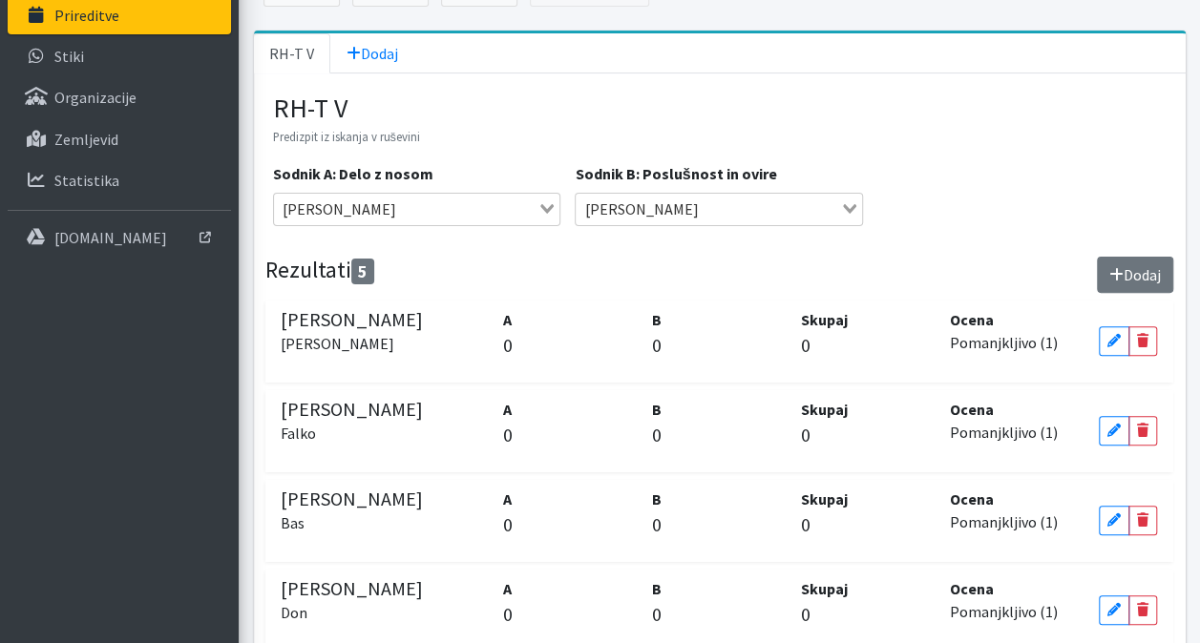
click at [1135, 268] on button "Dodaj" at bounding box center [1135, 275] width 76 height 36
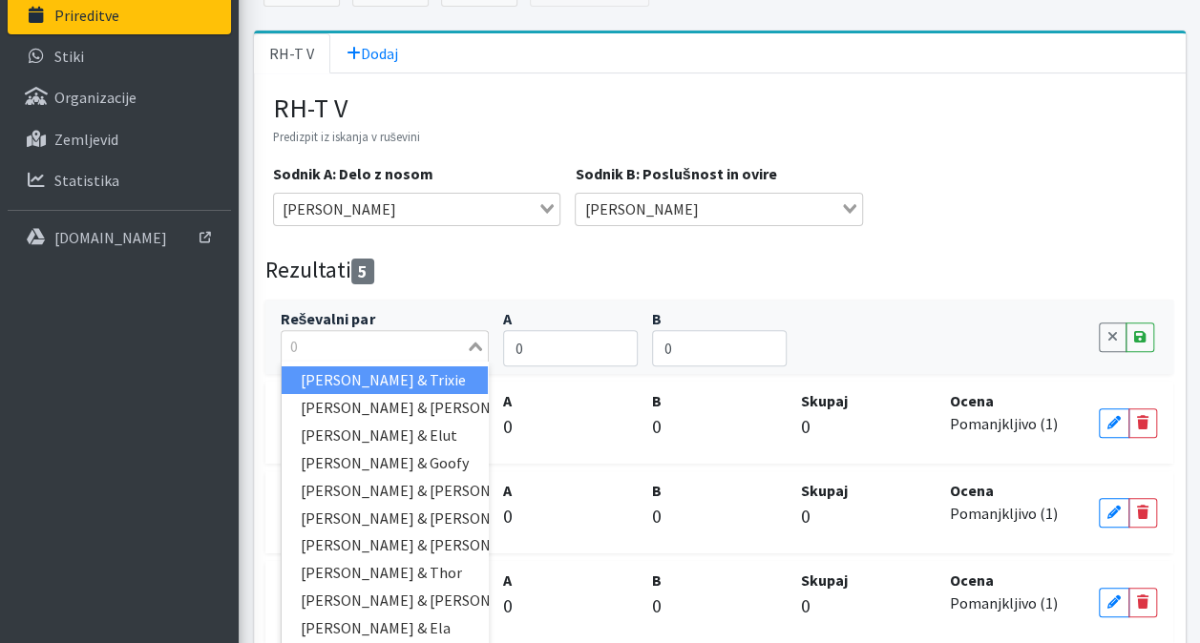
click at [356, 344] on input "Search for option" at bounding box center [373, 346] width 181 height 23
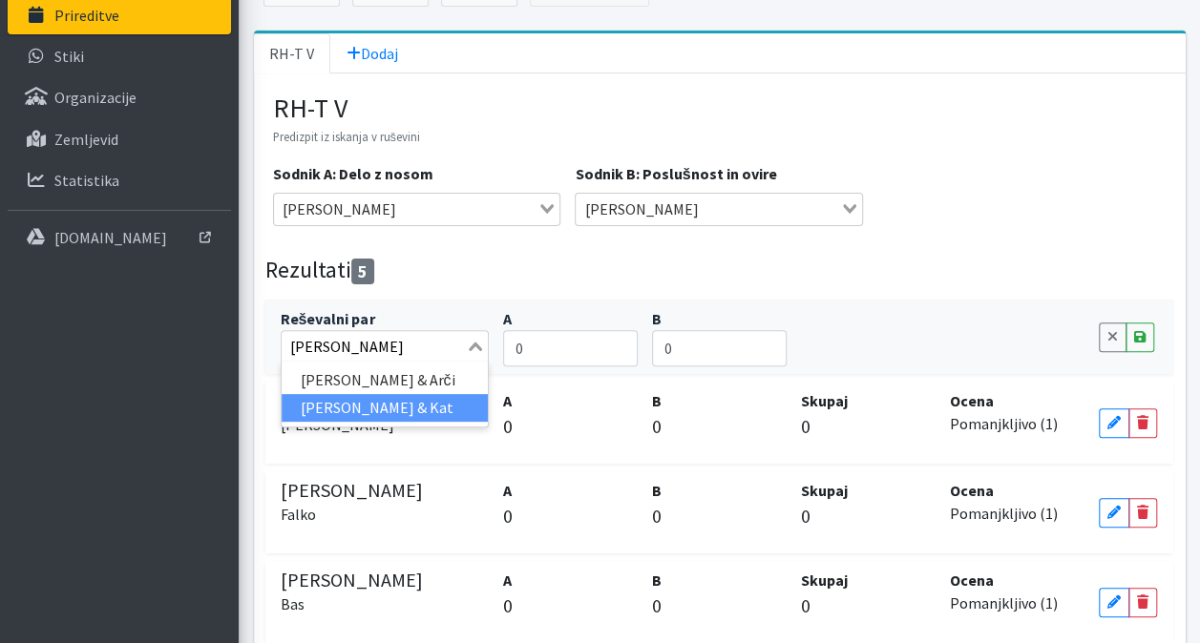
type input "[PERSON_NAME]"
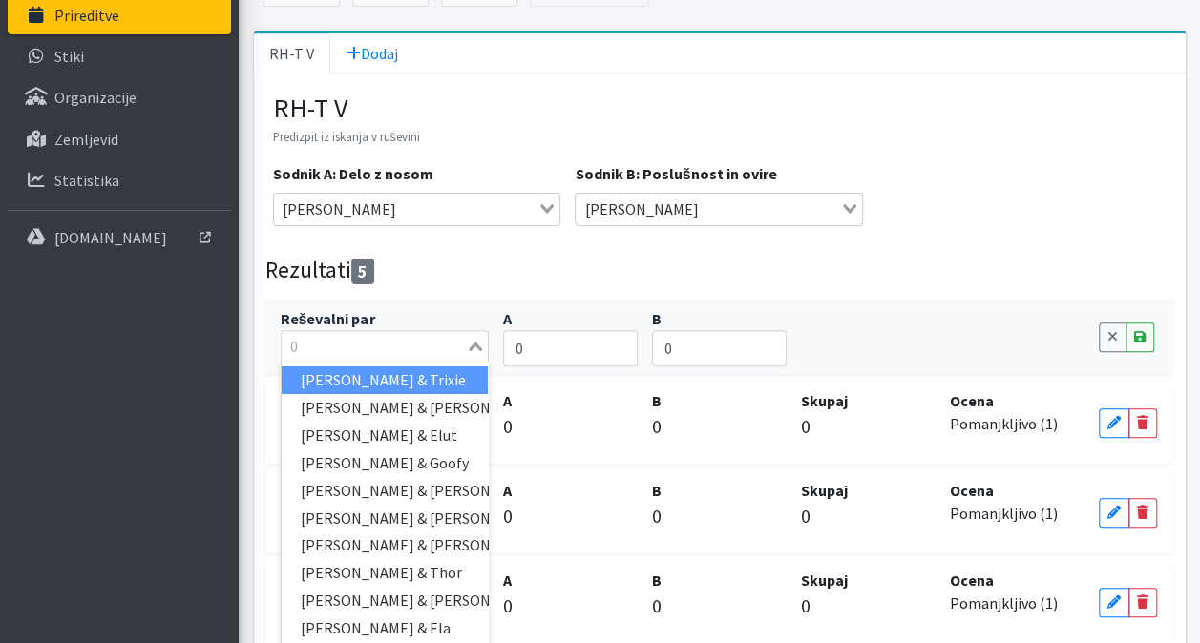
click at [378, 337] on input "Search for option" at bounding box center [373, 346] width 181 height 23
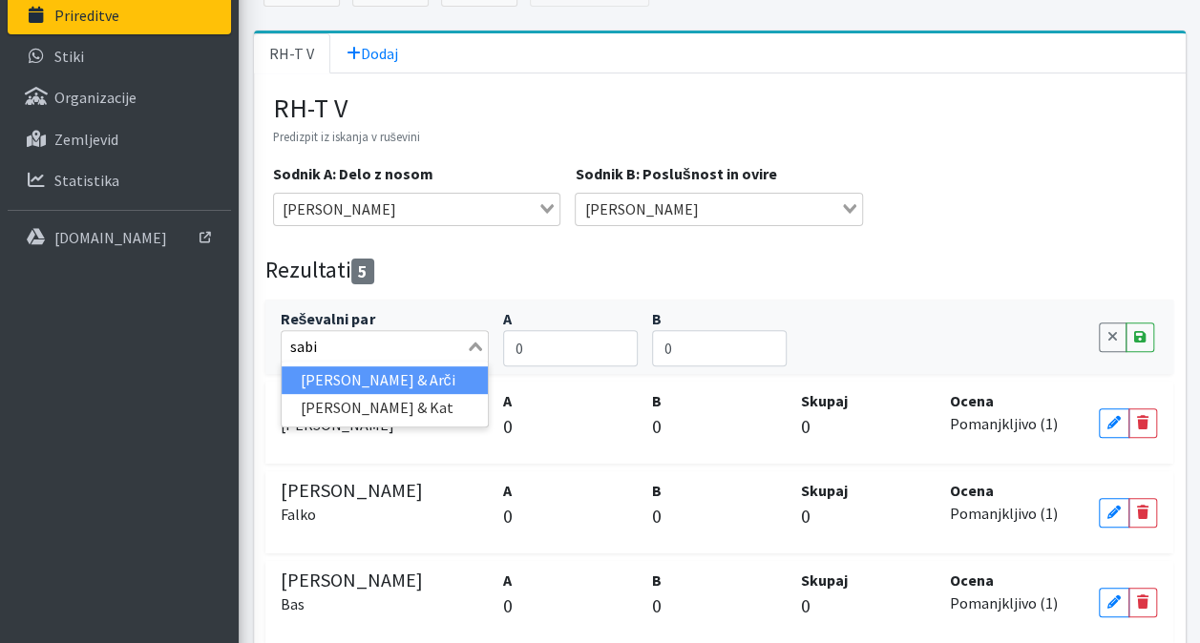
type input "sabin"
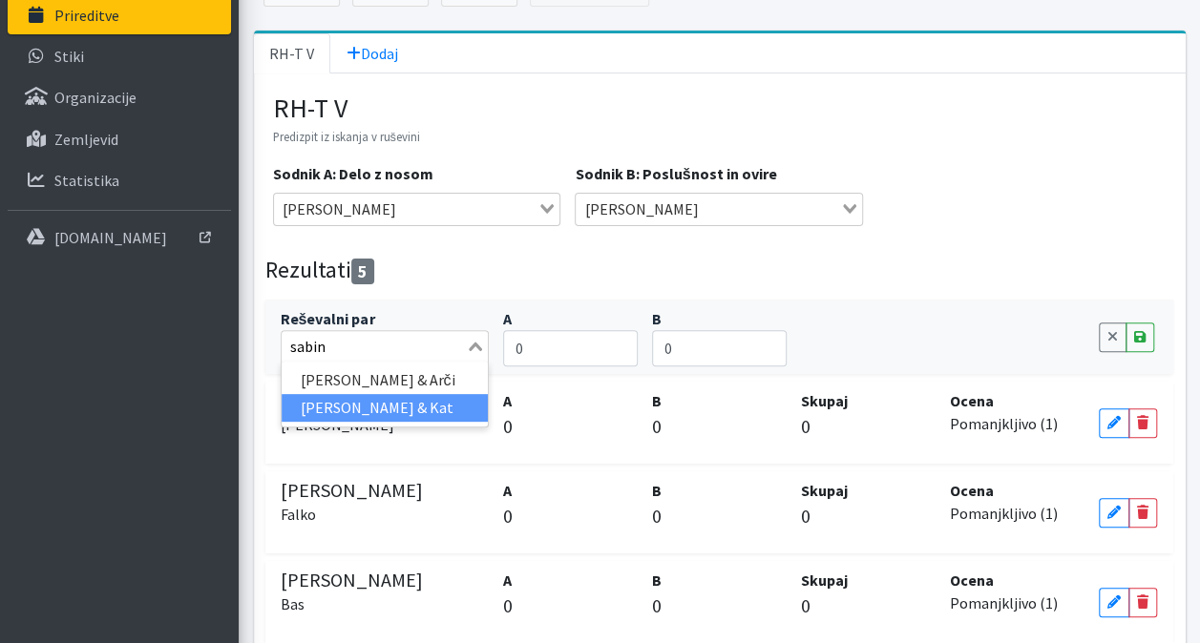
click at [401, 402] on li "[PERSON_NAME] & Kat" at bounding box center [385, 408] width 207 height 28
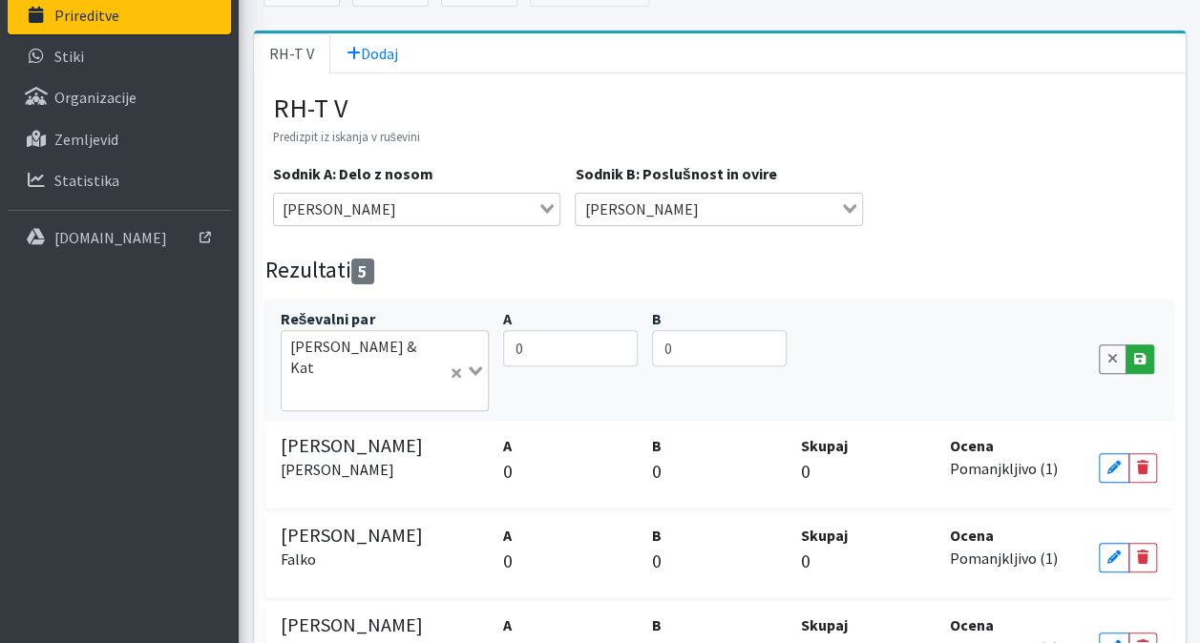
click at [1140, 355] on link "Save" at bounding box center [1139, 360] width 29 height 30
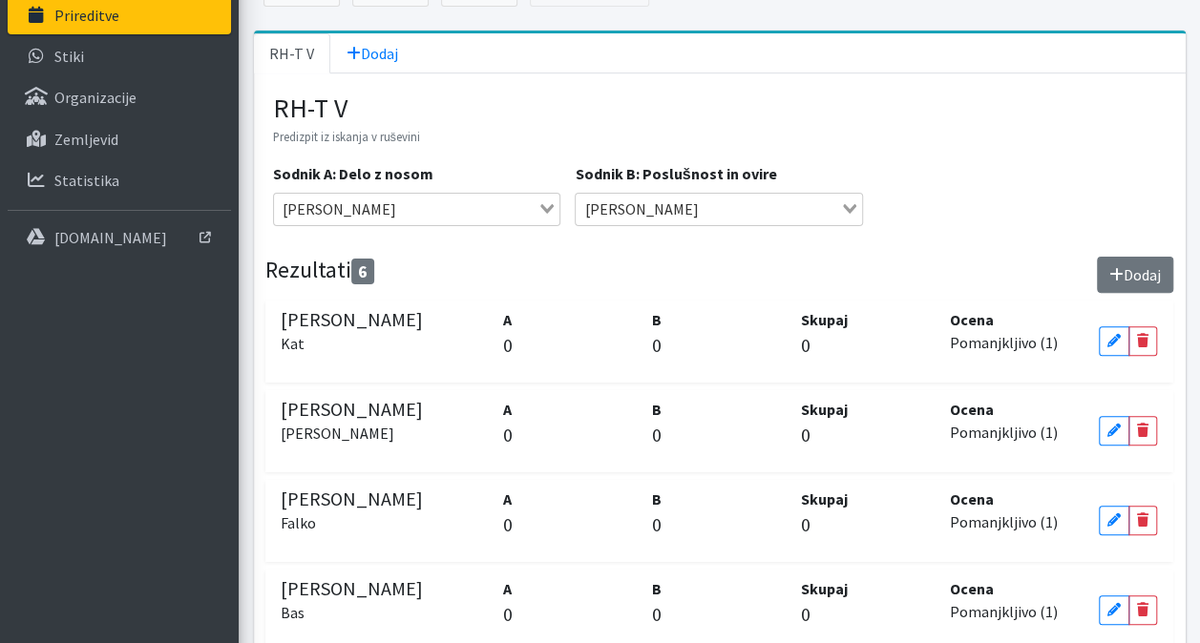
click at [1109, 273] on icon at bounding box center [1116, 274] width 14 height 15
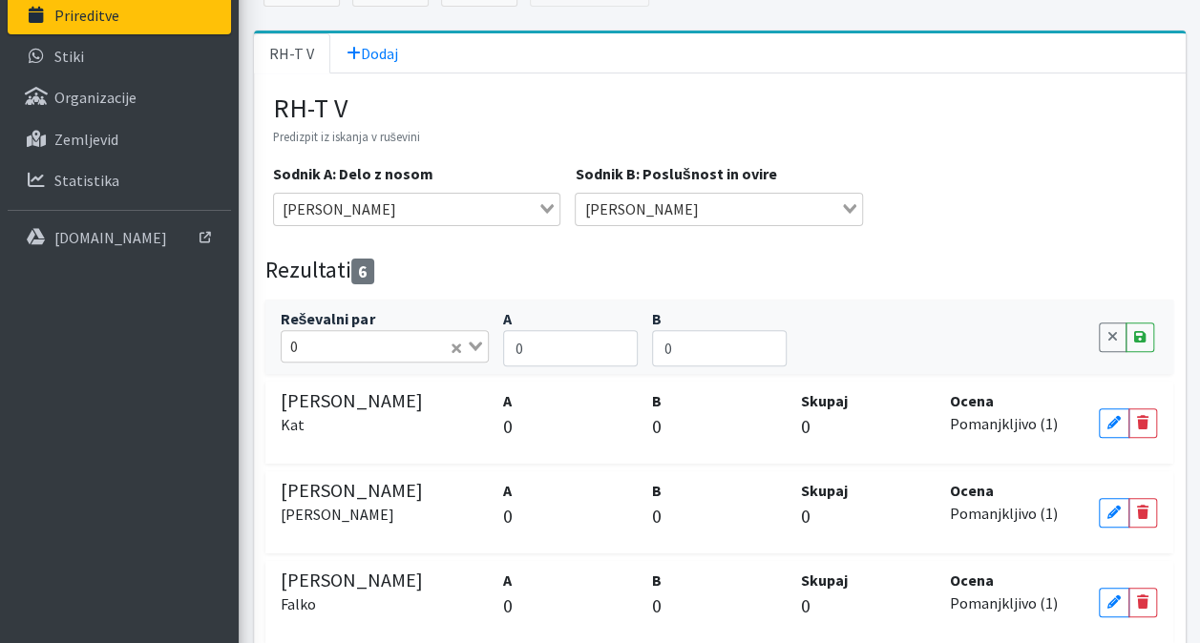
click at [337, 344] on input "Search for option" at bounding box center [375, 346] width 143 height 23
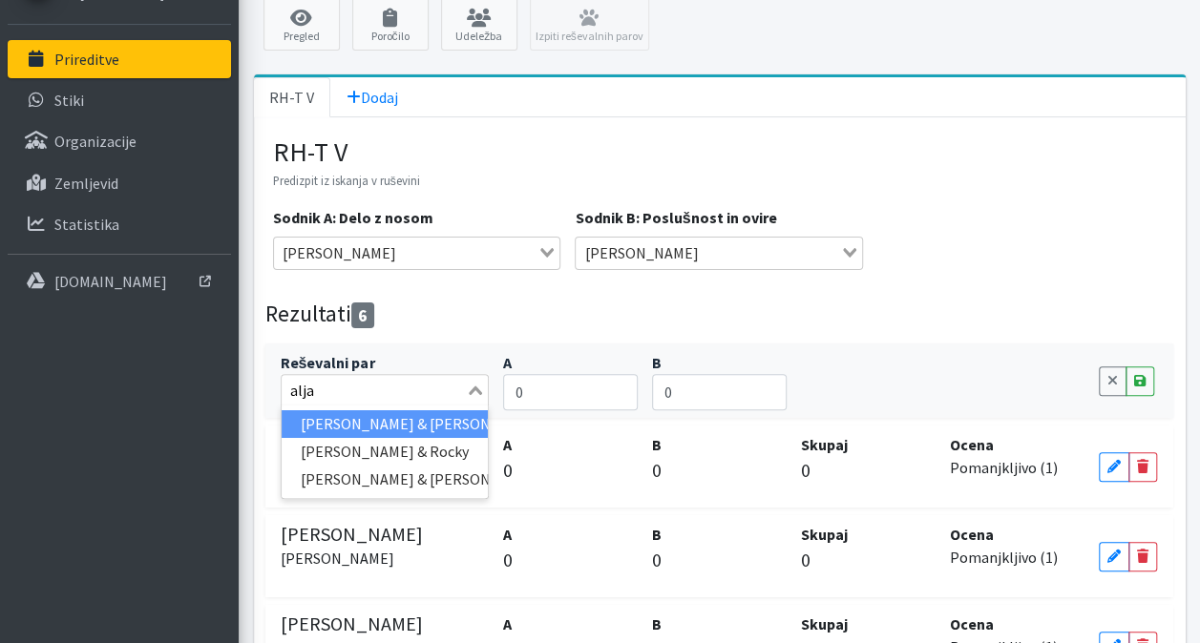
scroll to position [256, 0]
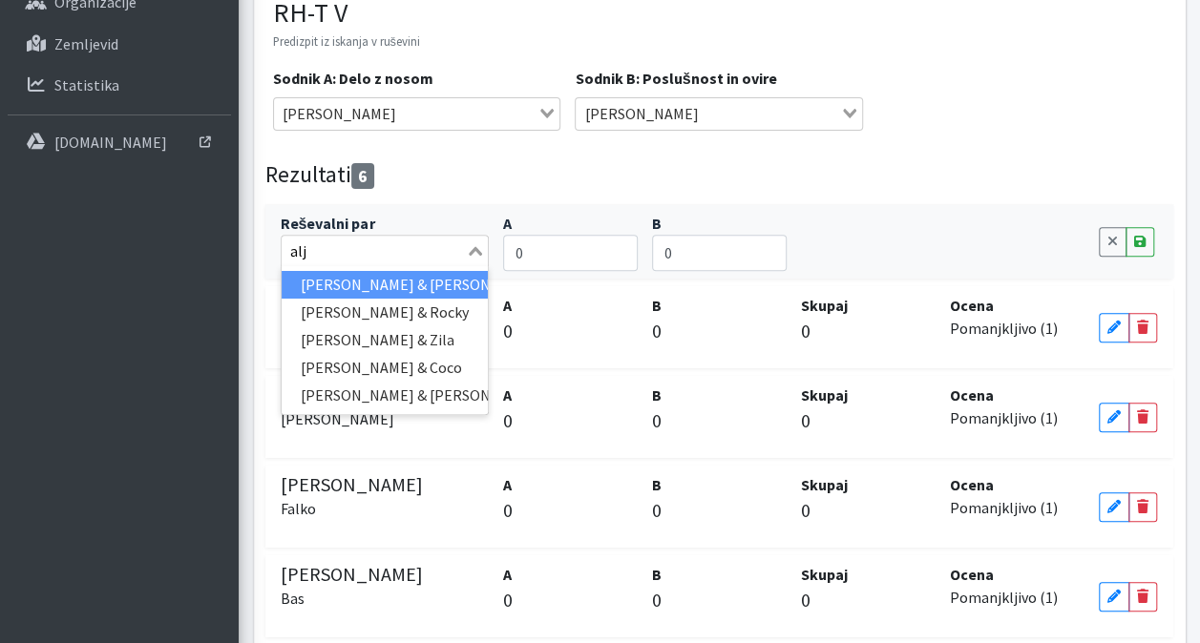
type input "alja"
drag, startPoint x: 372, startPoint y: 253, endPoint x: 277, endPoint y: 226, distance: 99.1
click at [277, 226] on div "Reševalni par 0 alja Loading... [PERSON_NAME] & Meli [PERSON_NAME] & Rocky [PER…" at bounding box center [384, 241] width 223 height 59
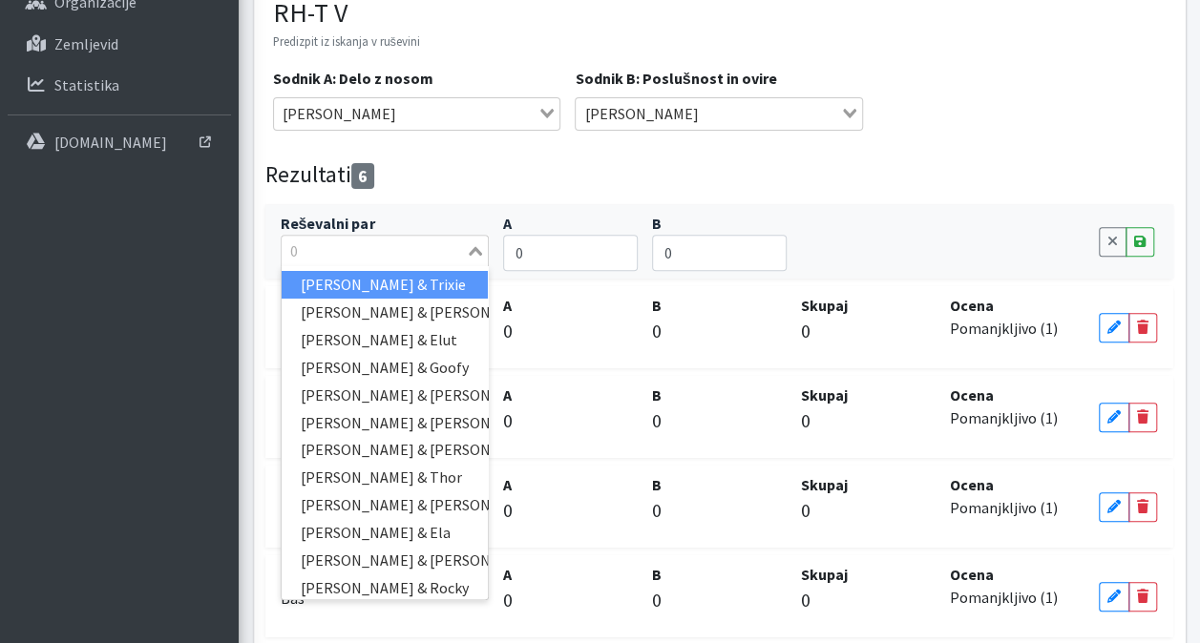
click at [549, 187] on div "Rezultati 6 Dodaj" at bounding box center [719, 179] width 908 height 36
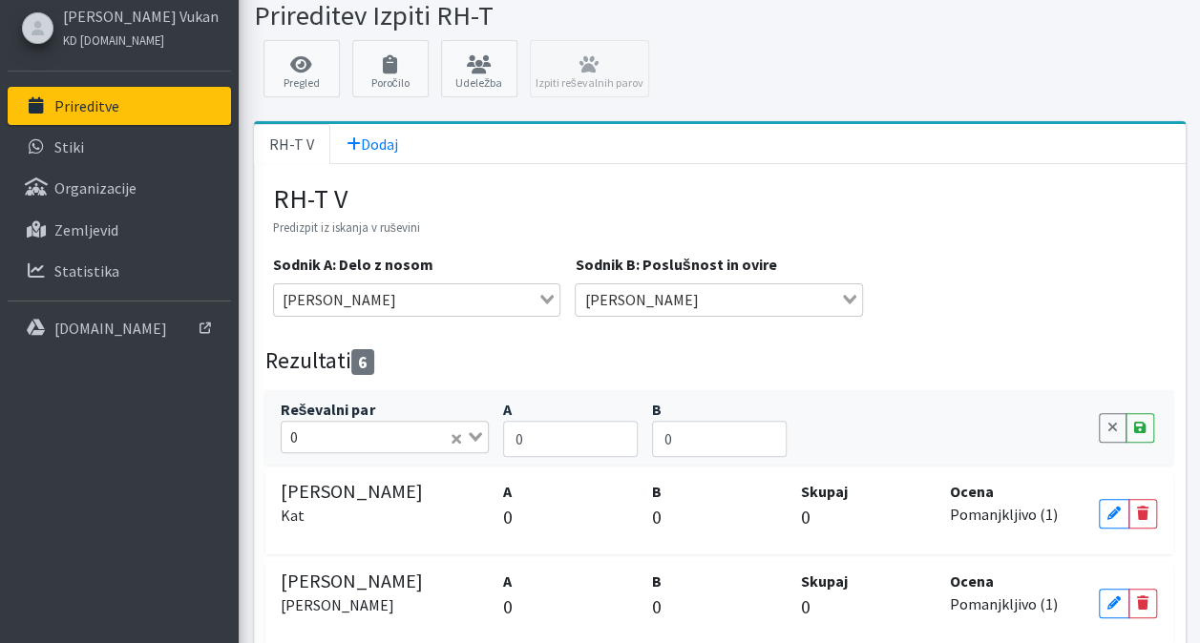
scroll to position [65, 0]
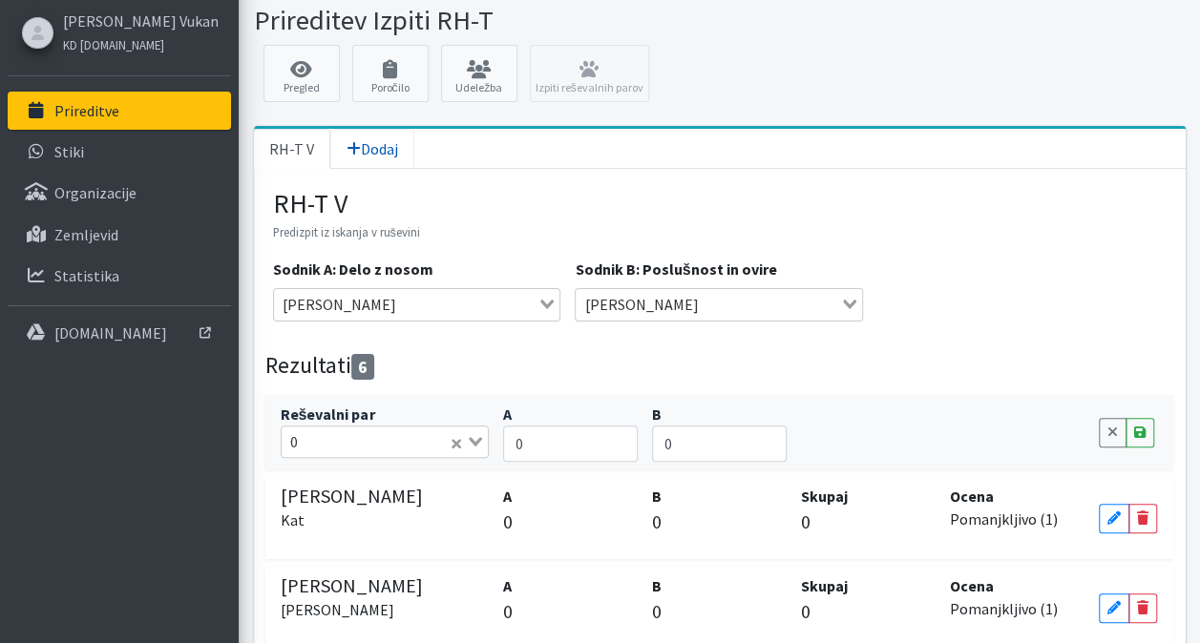
click at [395, 139] on span "Dodaj" at bounding box center [372, 148] width 52 height 19
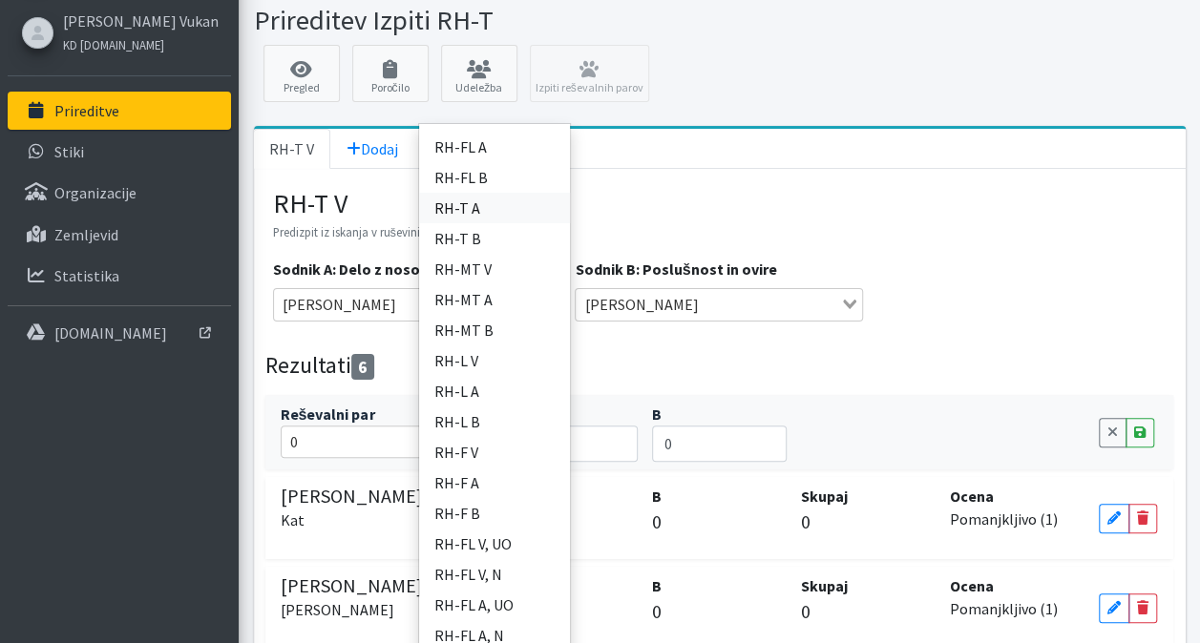
click at [496, 202] on link "RH-T A" at bounding box center [494, 208] width 151 height 31
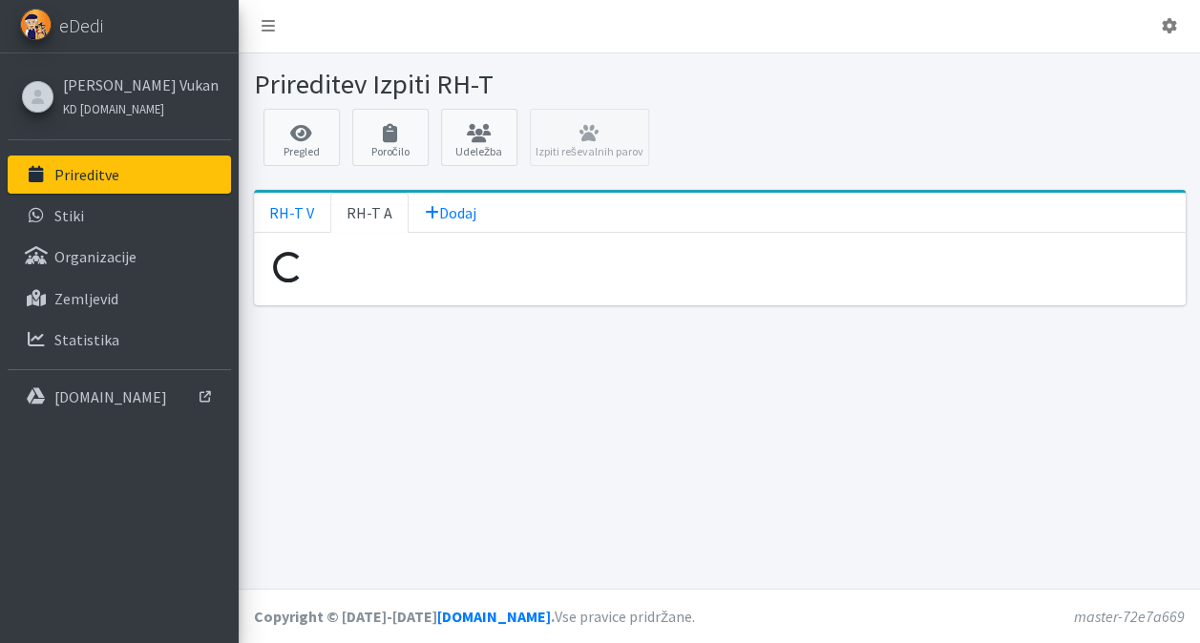
scroll to position [0, 0]
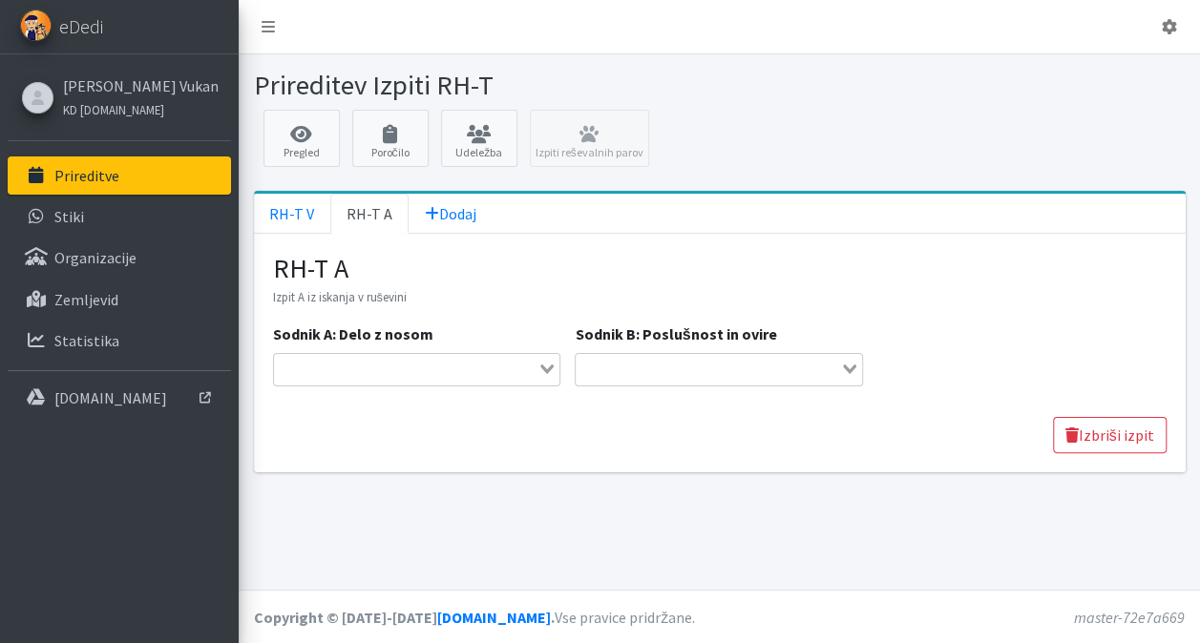
click at [555, 368] on div "Loading..." at bounding box center [548, 367] width 22 height 27
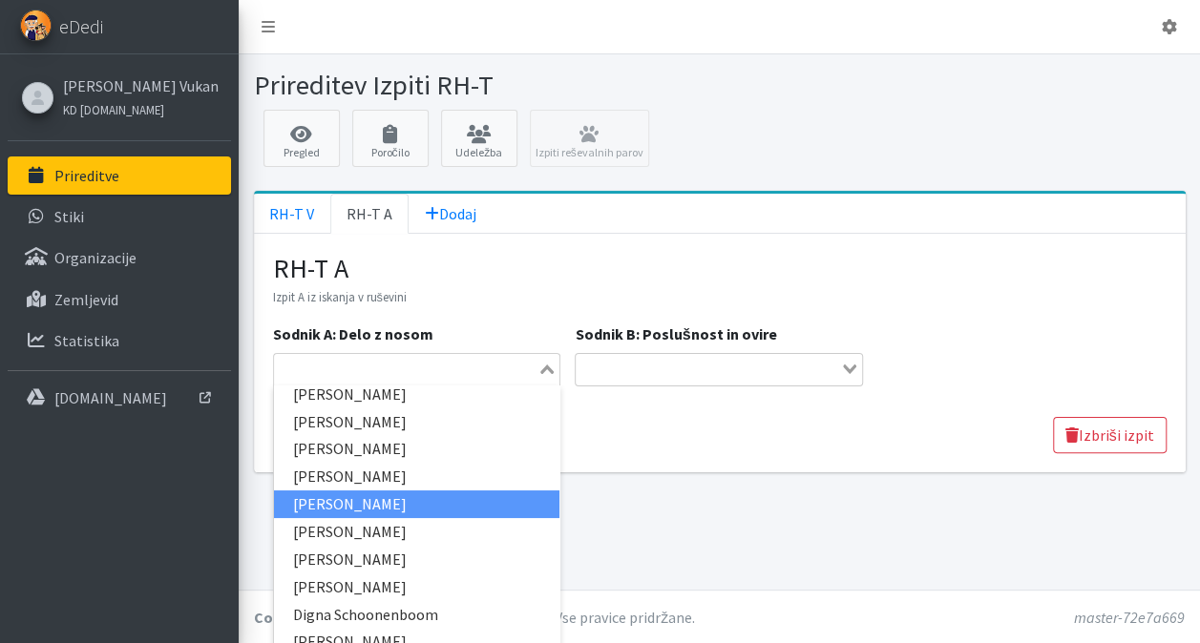
scroll to position [191, 0]
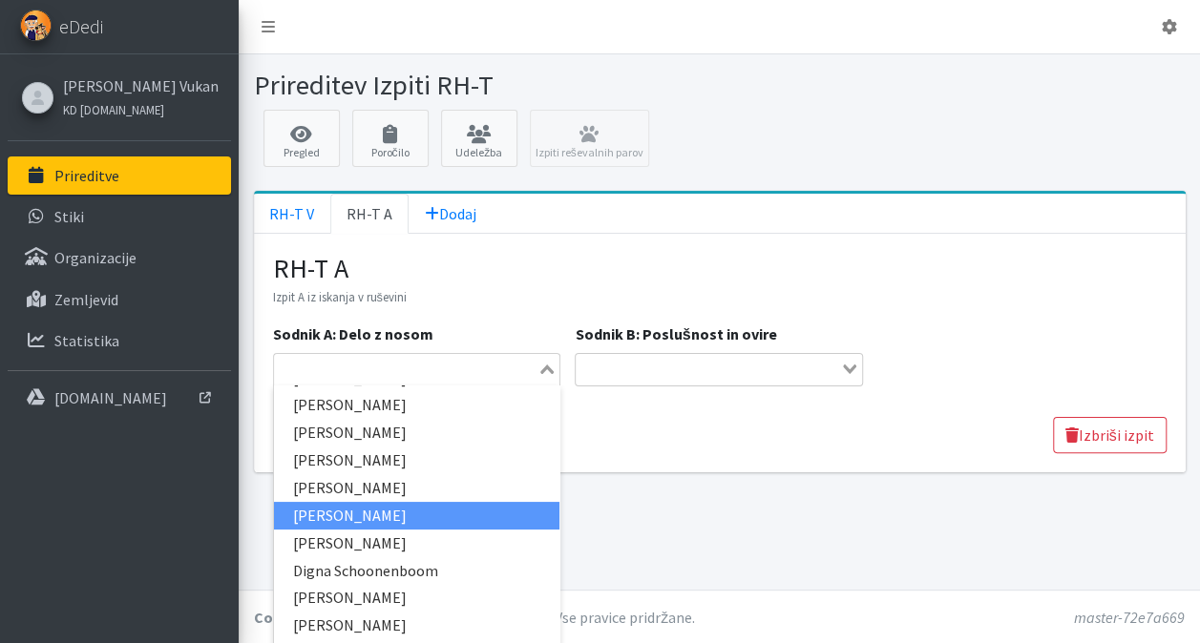
click at [375, 504] on li "[PERSON_NAME]" at bounding box center [417, 516] width 286 height 28
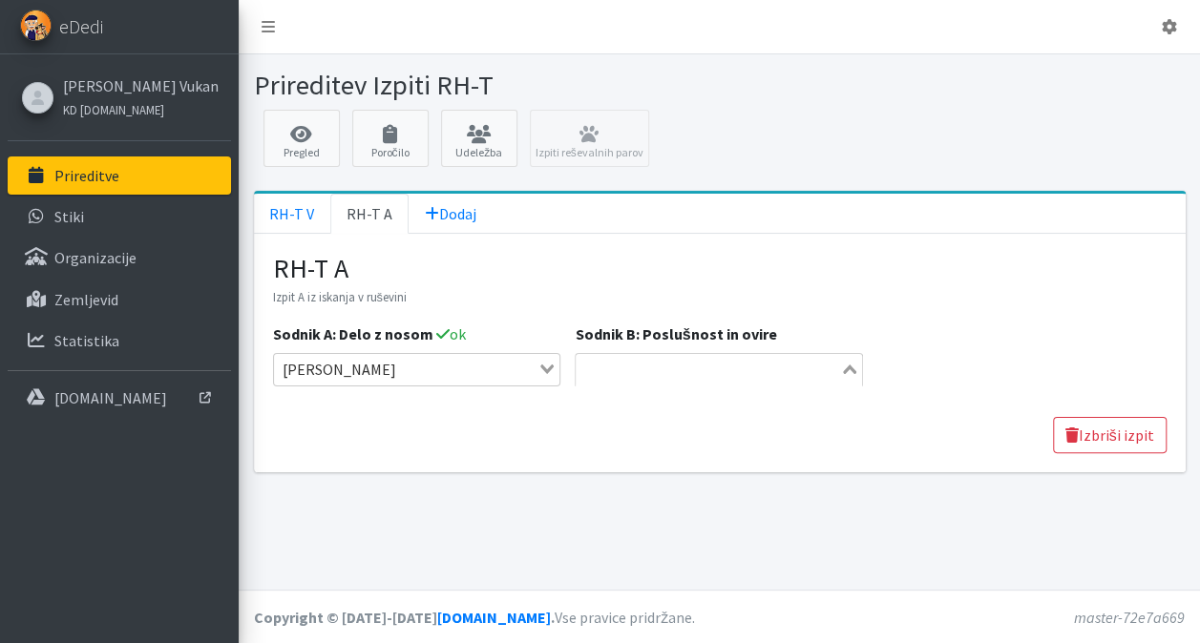
click at [865, 368] on div "Sodnik B: Poslušnost in ovire Loading... [PERSON_NAME] [PERSON_NAME] [PERSON_NA…" at bounding box center [719, 354] width 298 height 63
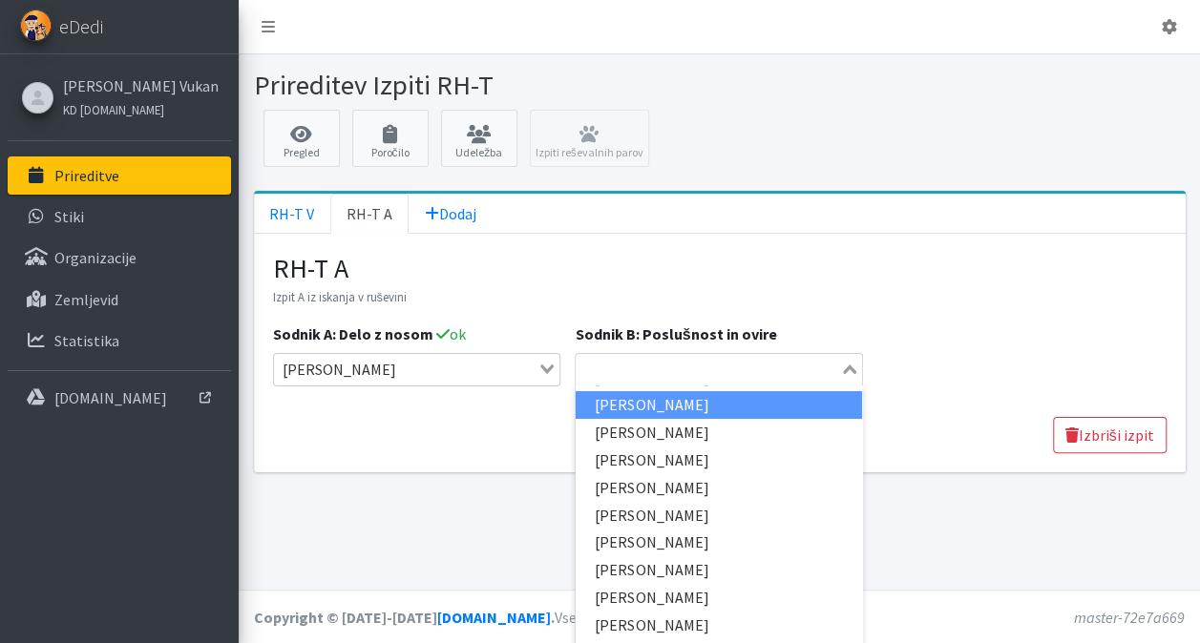
scroll to position [95, 0]
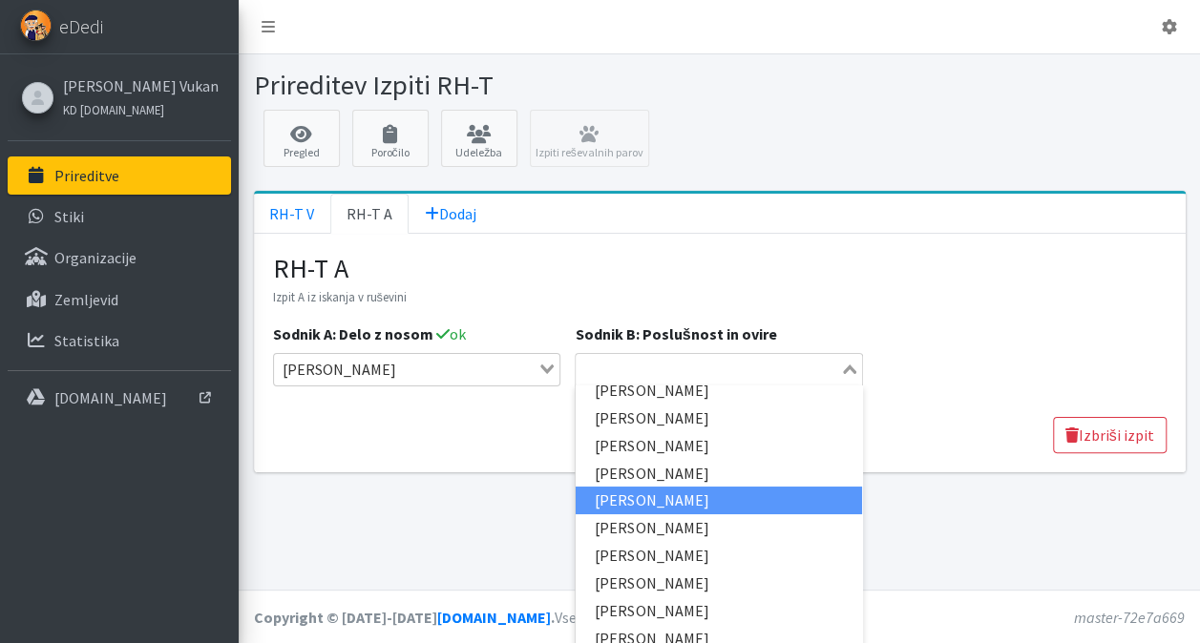
click at [704, 496] on li "[PERSON_NAME]" at bounding box center [719, 501] width 286 height 28
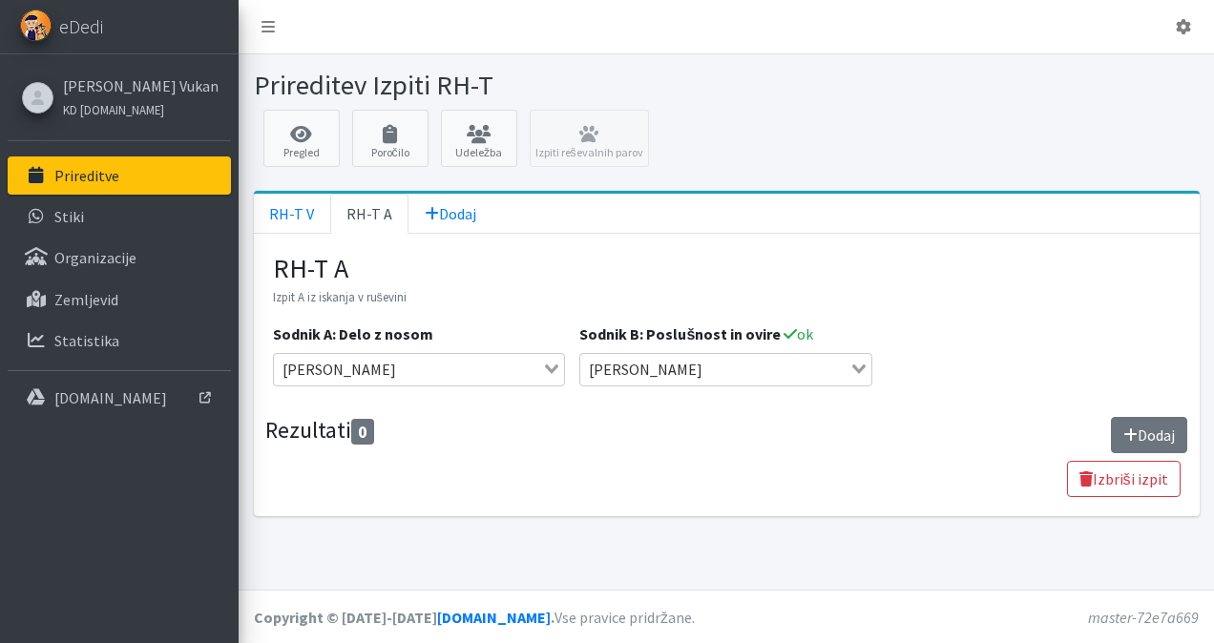
click at [1155, 426] on button "Dodaj" at bounding box center [1149, 435] width 76 height 36
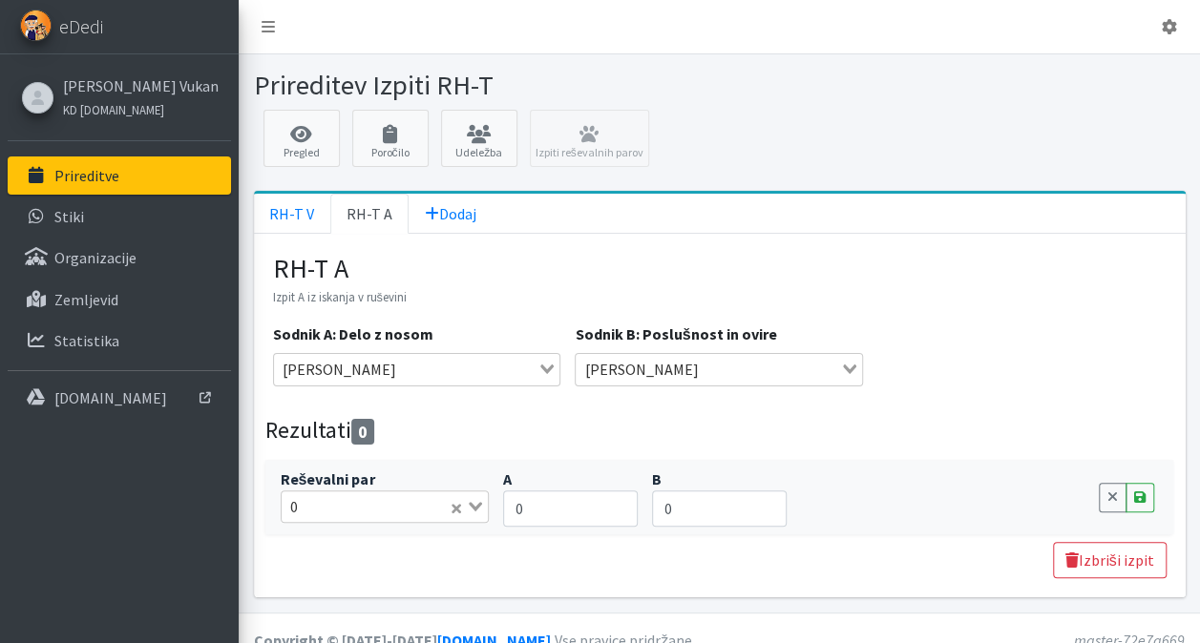
click at [355, 500] on input "Search for option" at bounding box center [375, 506] width 143 height 23
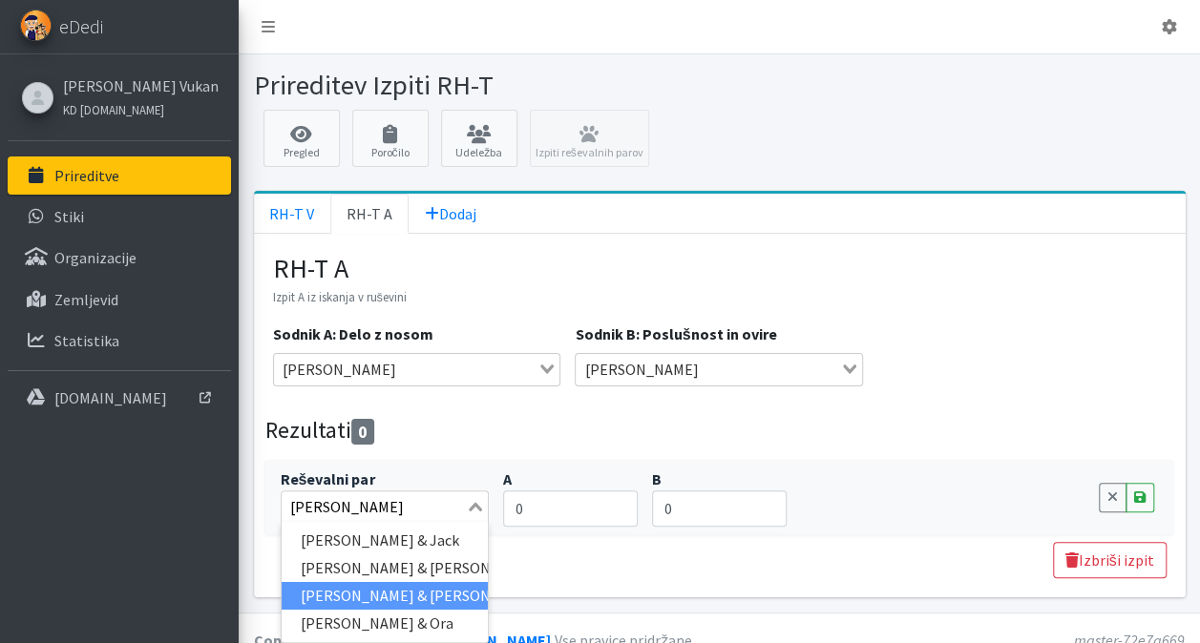
type input "[PERSON_NAME]"
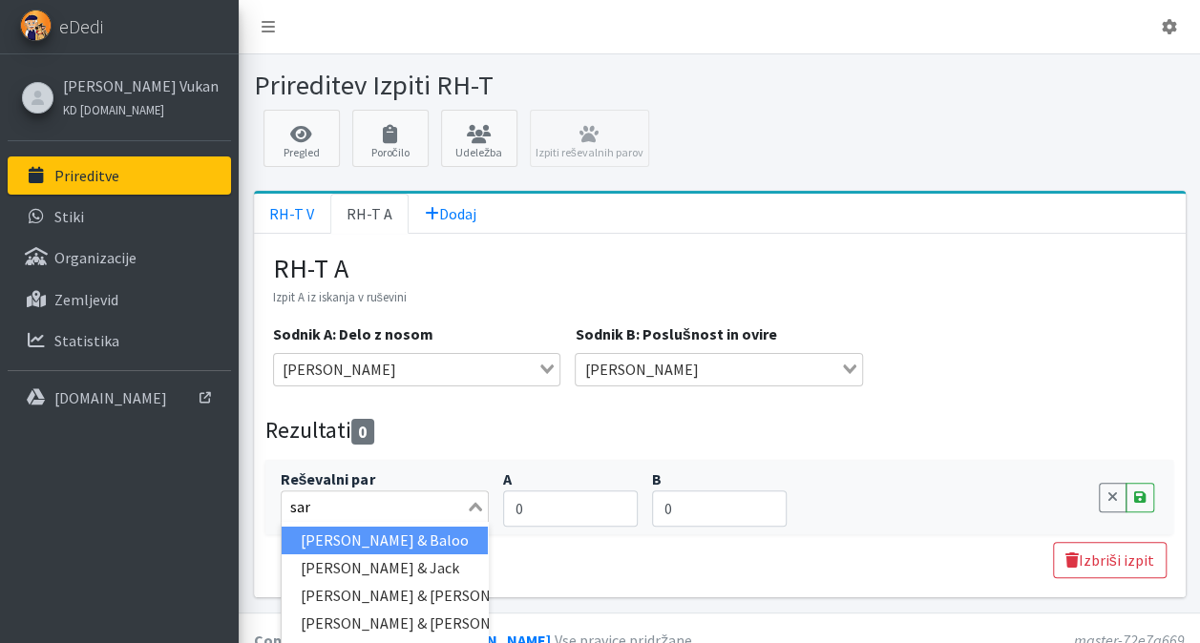
type input "[PERSON_NAME]"
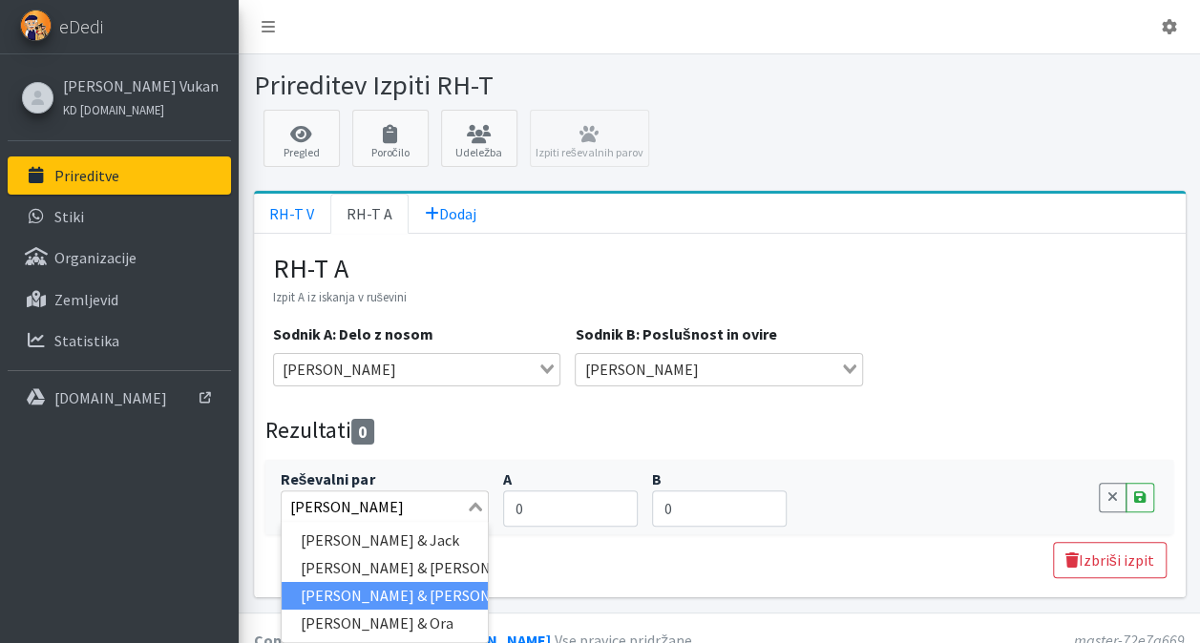
click at [435, 592] on li "[PERSON_NAME] & [PERSON_NAME]" at bounding box center [385, 596] width 207 height 28
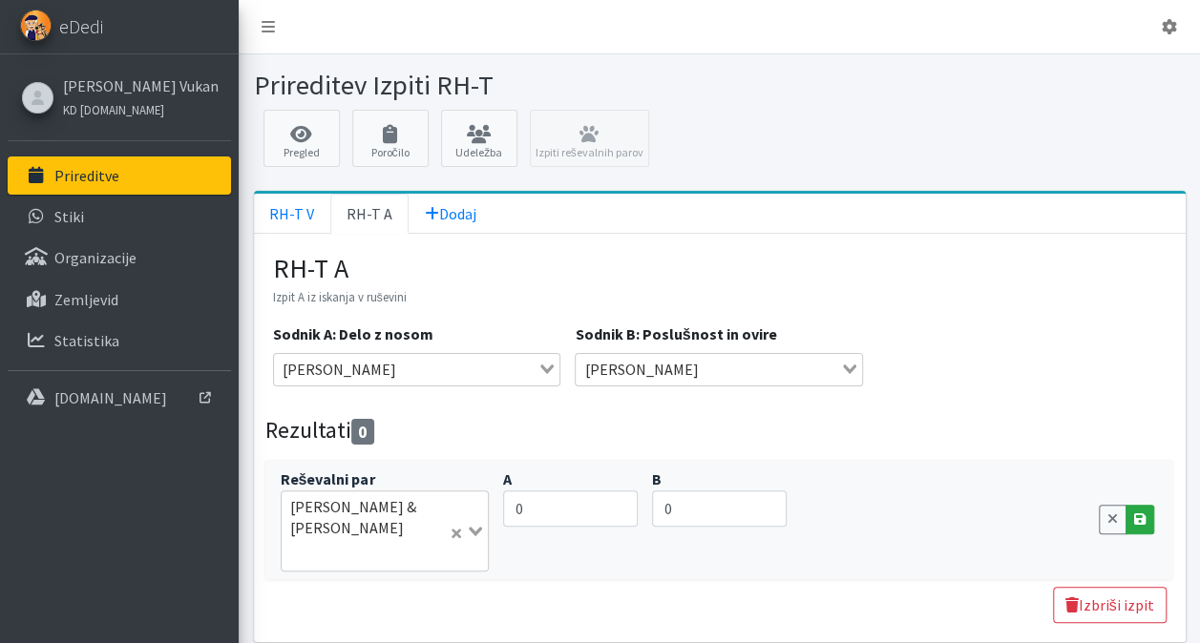
click at [1140, 513] on icon at bounding box center [1139, 519] width 11 height 13
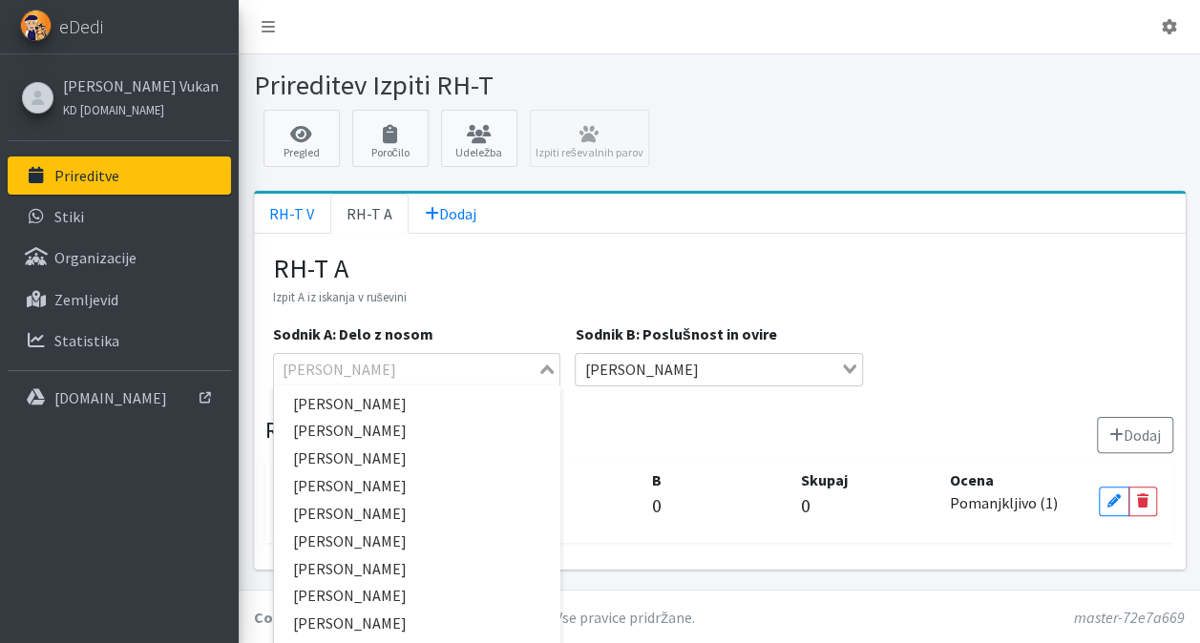
scroll to position [0, 0]
click at [368, 372] on input "Search for option" at bounding box center [406, 369] width 261 height 23
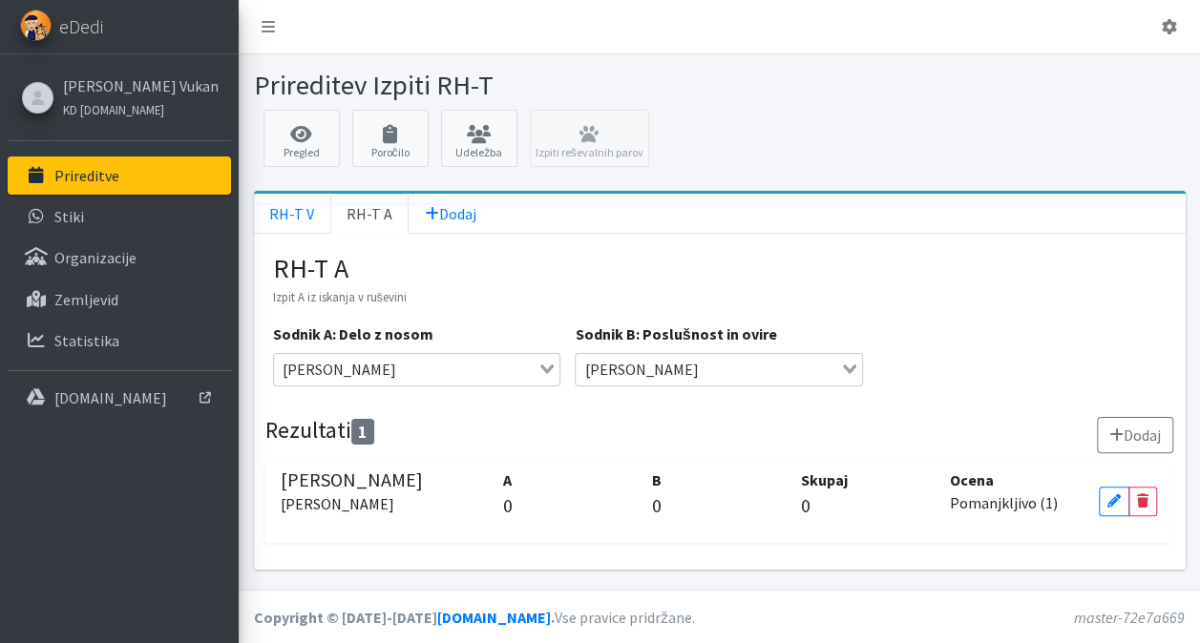
click at [898, 296] on p "Izpit A iz iskanja v ruševini" at bounding box center [719, 295] width 893 height 23
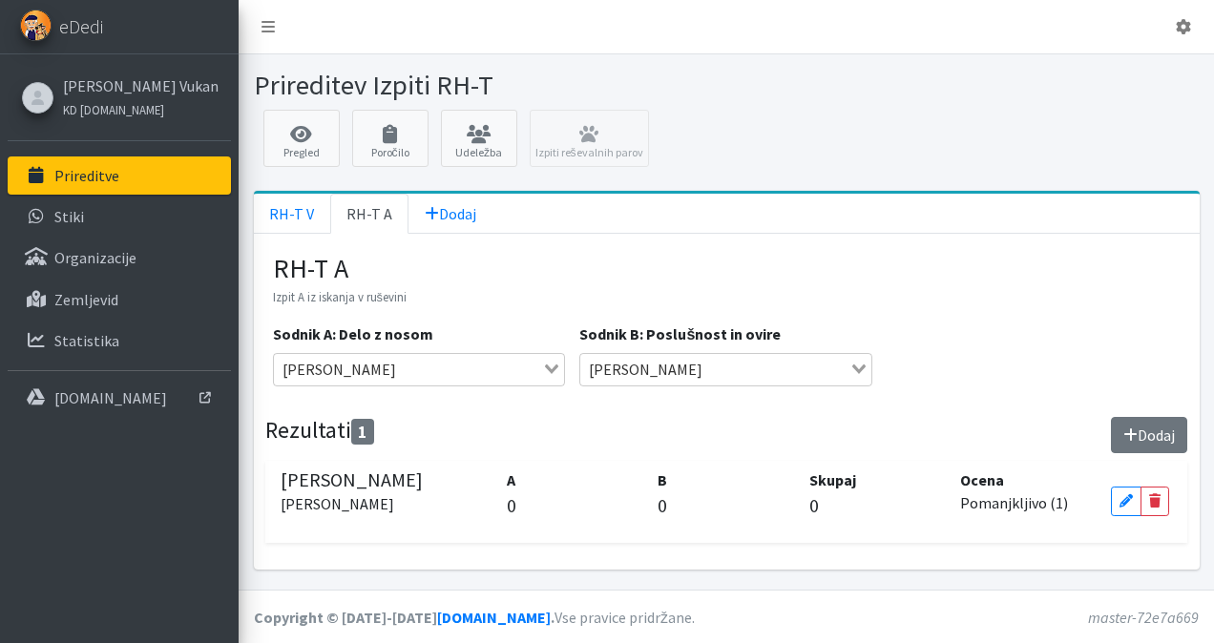
click at [1145, 435] on button "Dodaj" at bounding box center [1149, 435] width 76 height 36
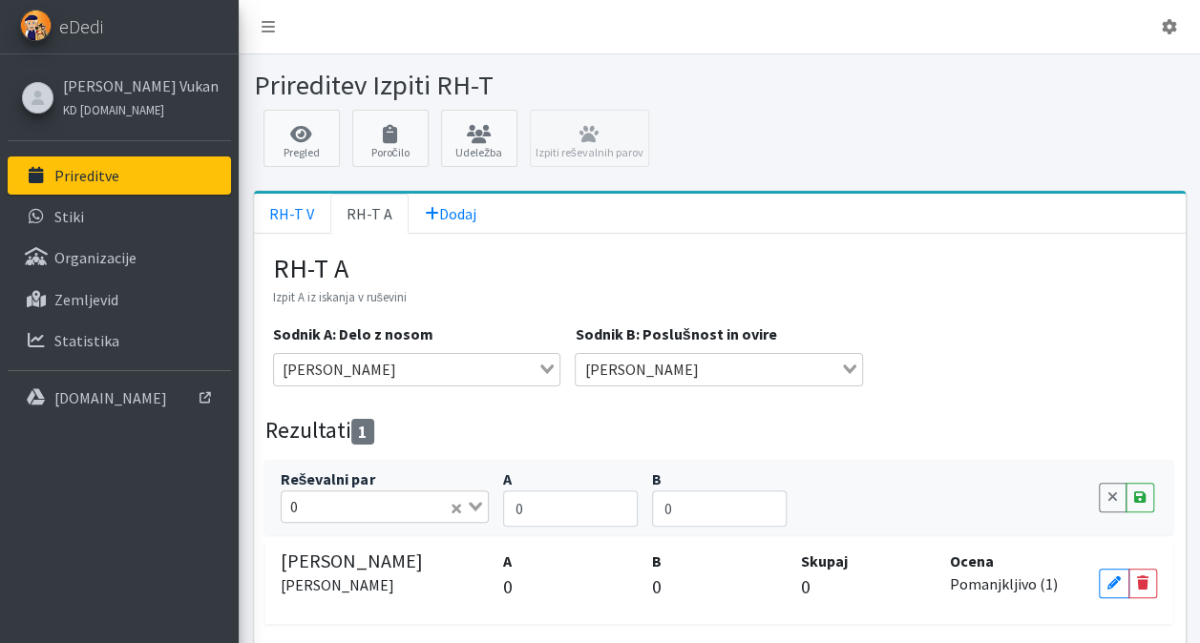
click at [372, 512] on input "Search for option" at bounding box center [375, 506] width 143 height 23
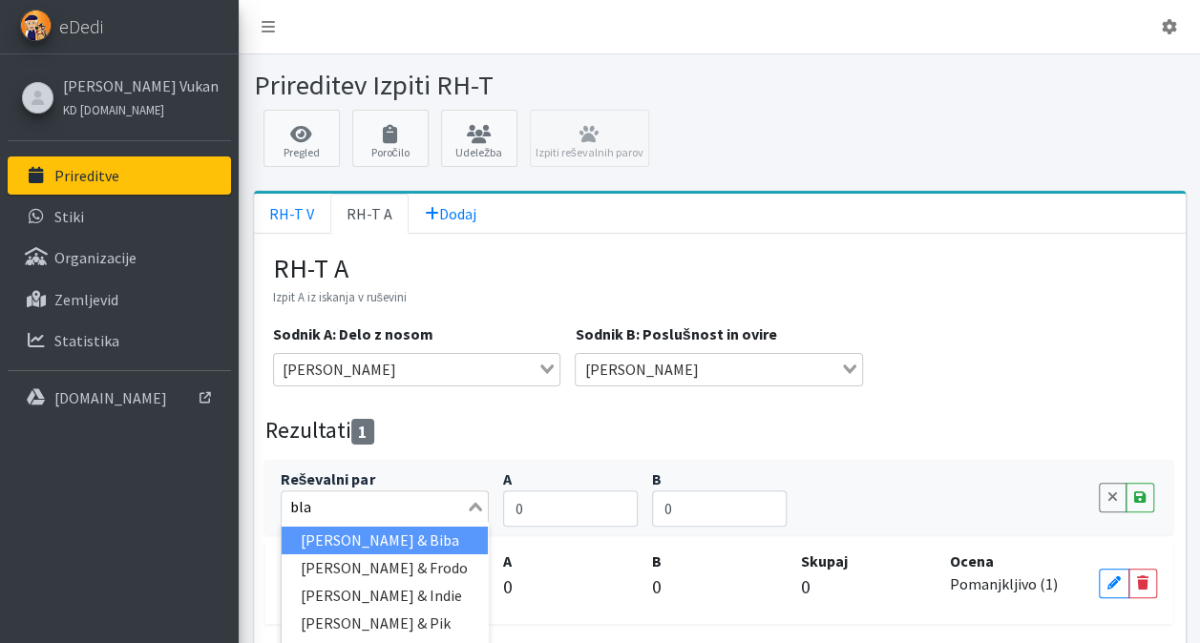
type input "blaž"
click at [387, 541] on li "[PERSON_NAME] & Indie" at bounding box center [385, 541] width 207 height 28
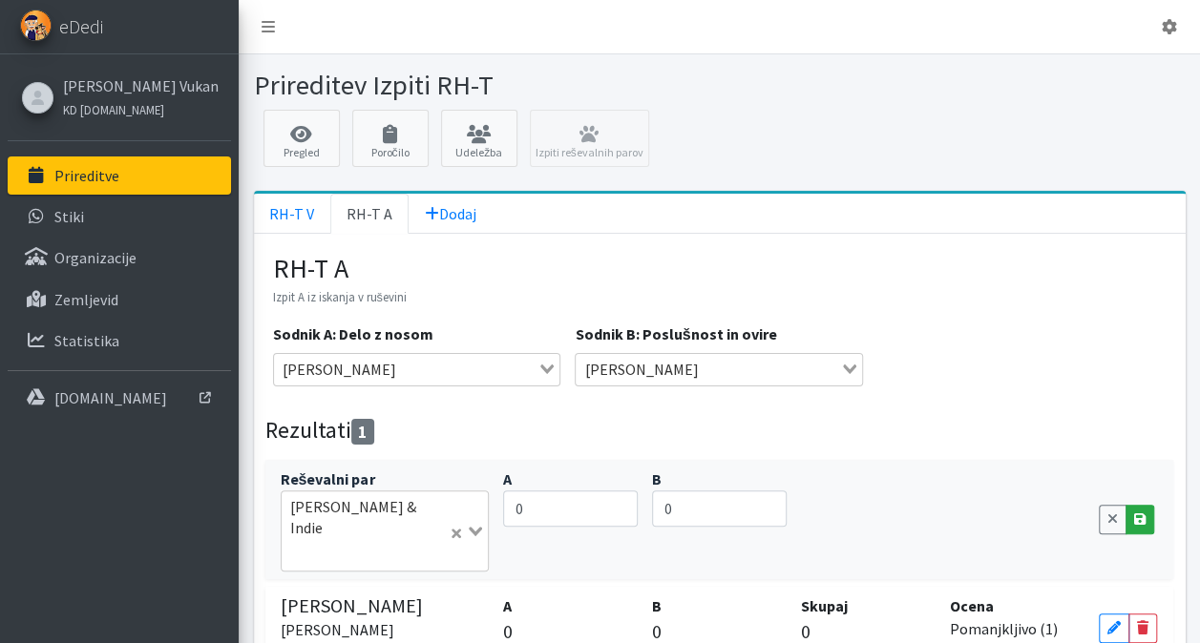
click at [1142, 505] on link "Save" at bounding box center [1139, 520] width 29 height 30
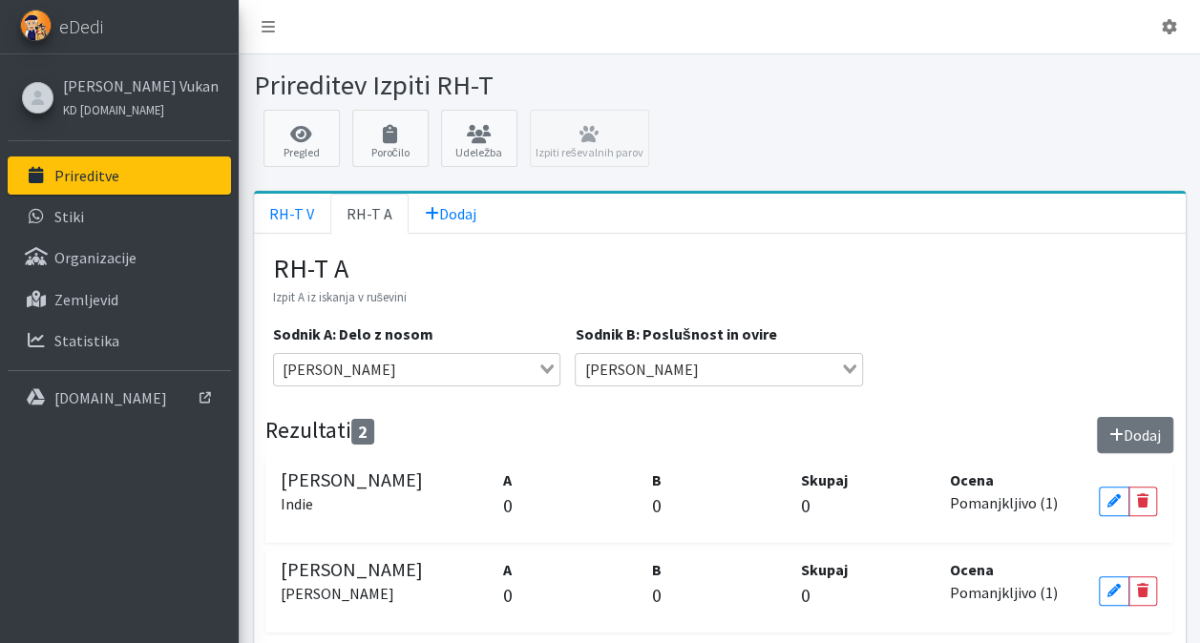
click at [1112, 428] on icon at bounding box center [1116, 435] width 14 height 15
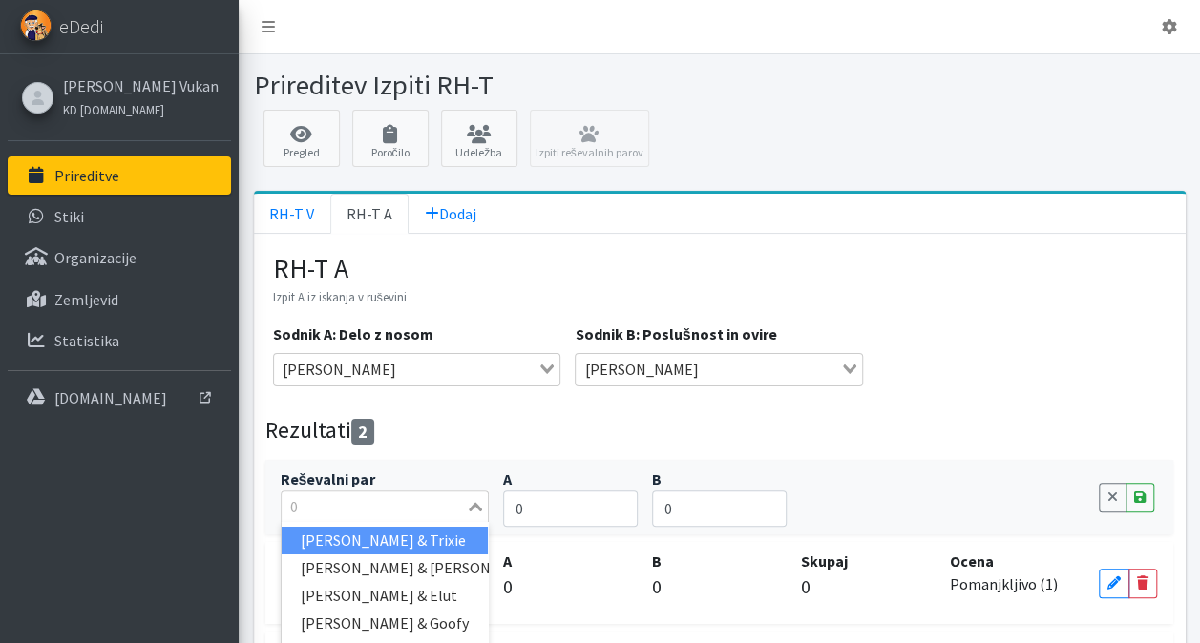
click at [415, 492] on div "0" at bounding box center [374, 505] width 185 height 27
type input "[PERSON_NAME]"
click at [411, 536] on li "[PERSON_NAME] & Ghost" at bounding box center [385, 541] width 207 height 28
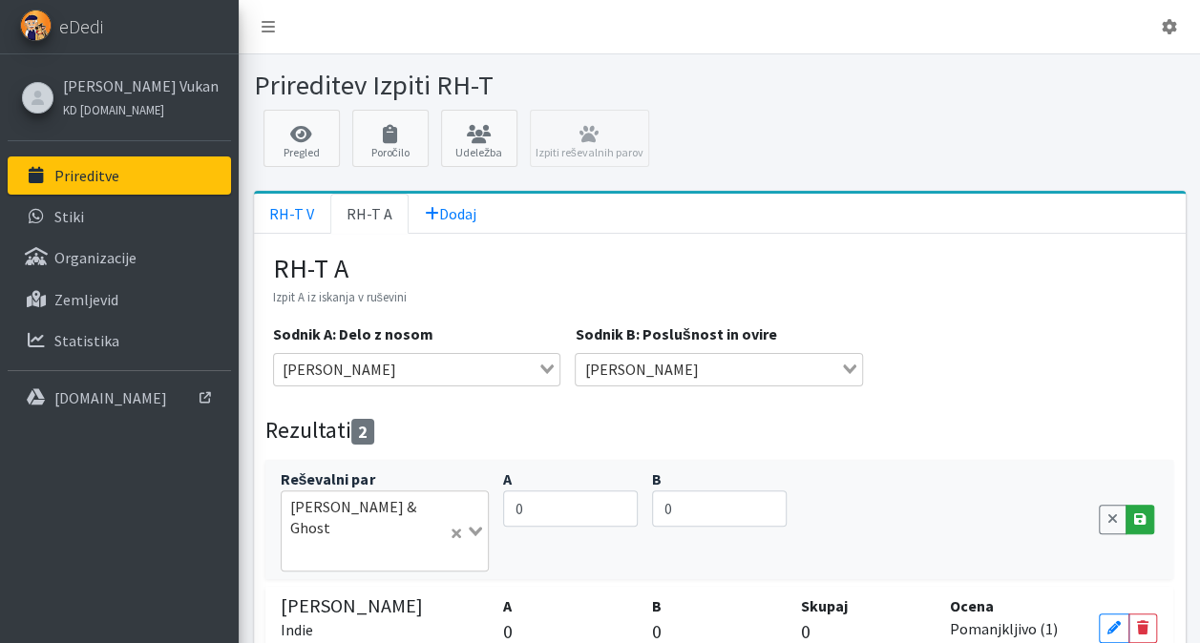
click at [1139, 513] on icon at bounding box center [1139, 519] width 11 height 13
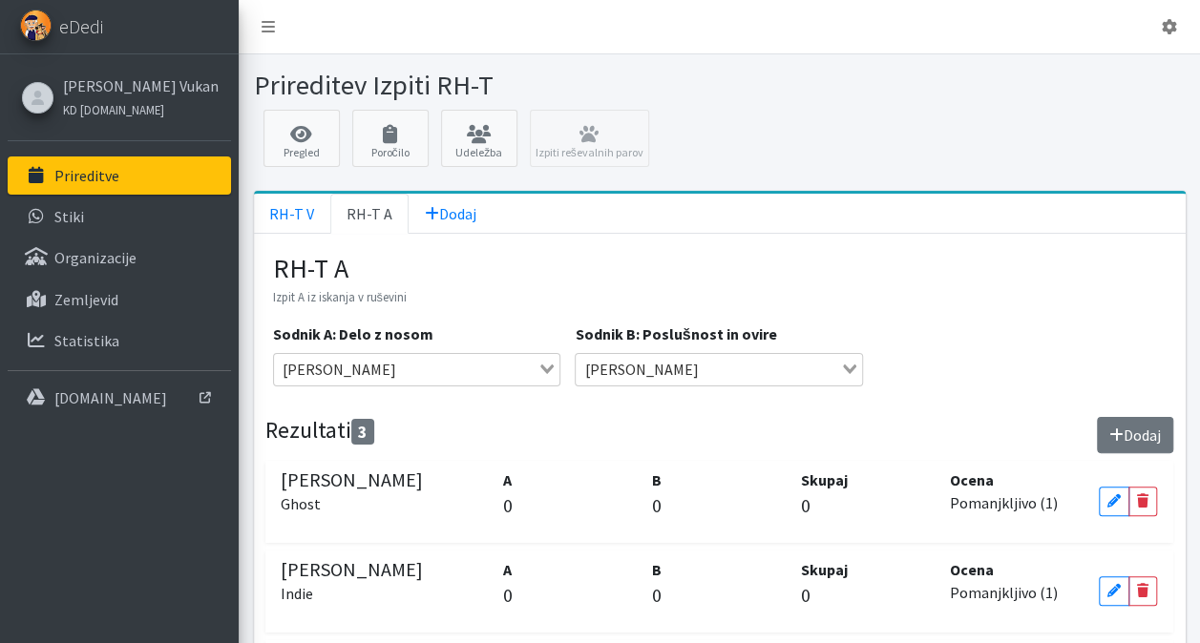
click at [1115, 428] on icon at bounding box center [1116, 435] width 14 height 15
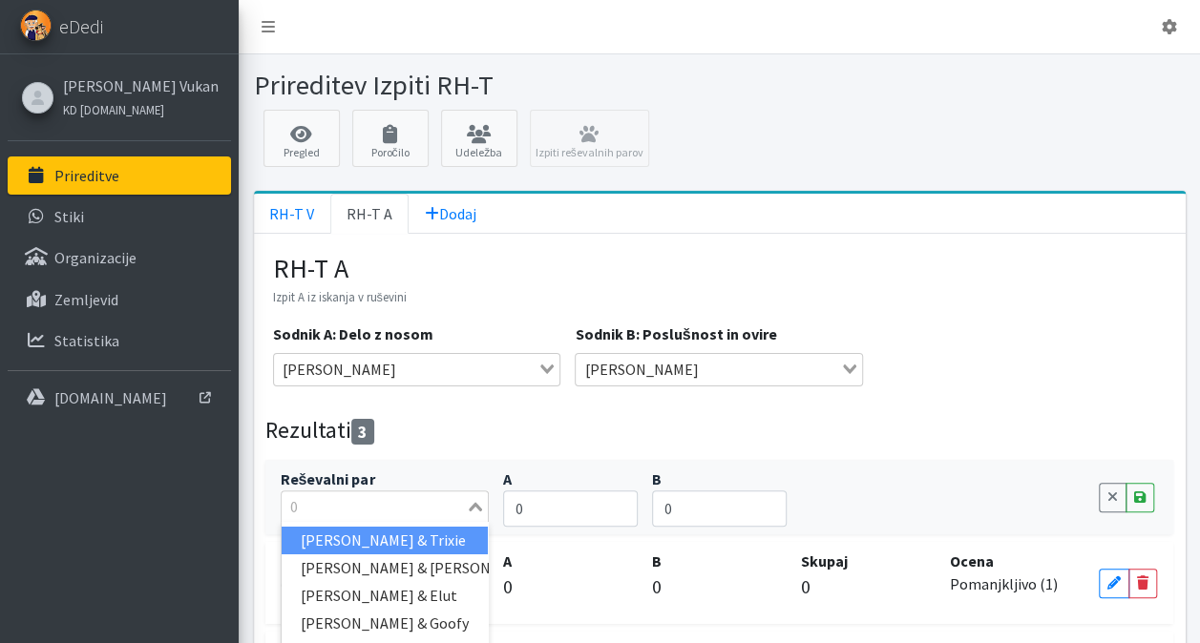
click at [380, 500] on input "Search for option" at bounding box center [373, 506] width 181 height 23
type input "m"
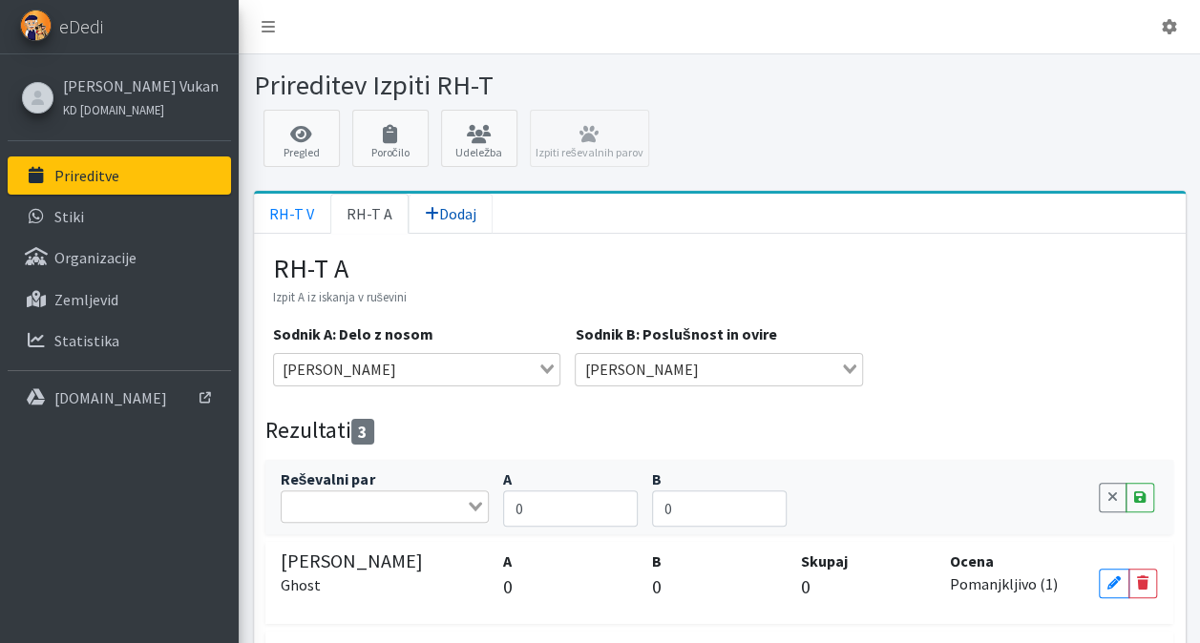
click at [425, 216] on icon at bounding box center [432, 213] width 14 height 15
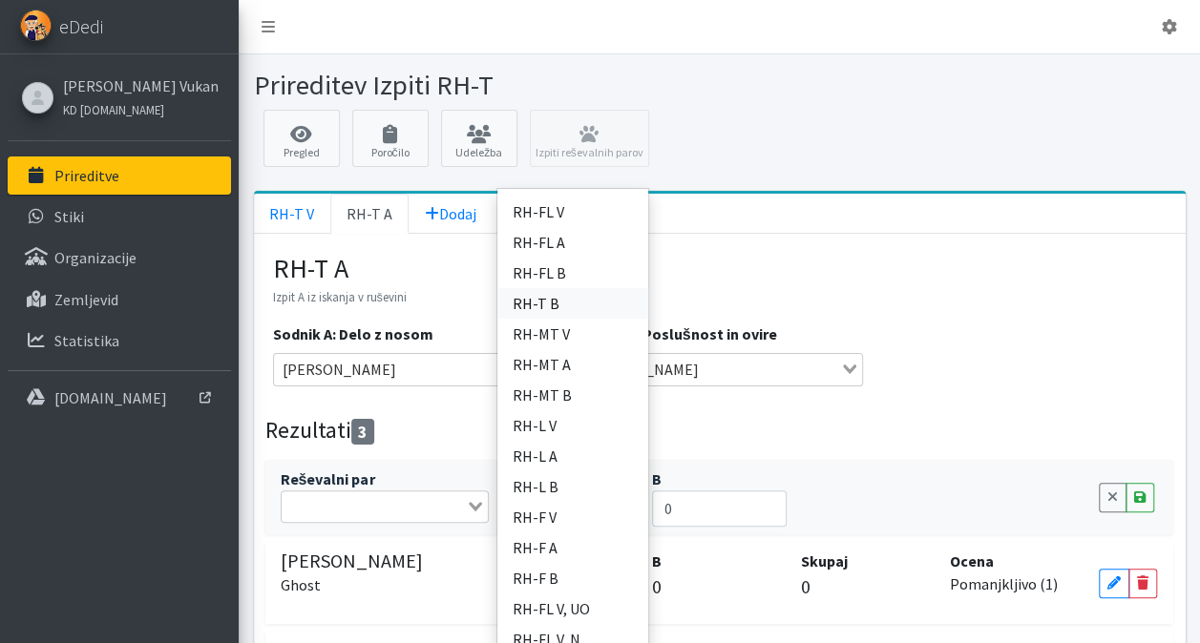
click at [561, 294] on link "RH-T B" at bounding box center [572, 303] width 151 height 31
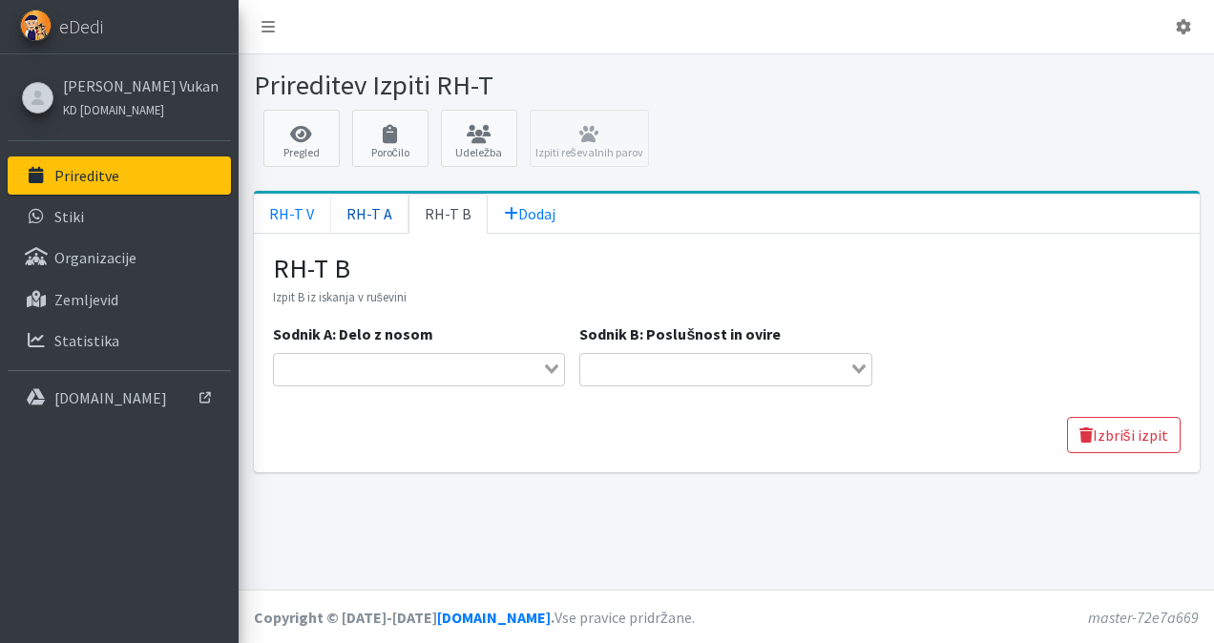
click at [361, 202] on link "RH-T A" at bounding box center [369, 214] width 78 height 40
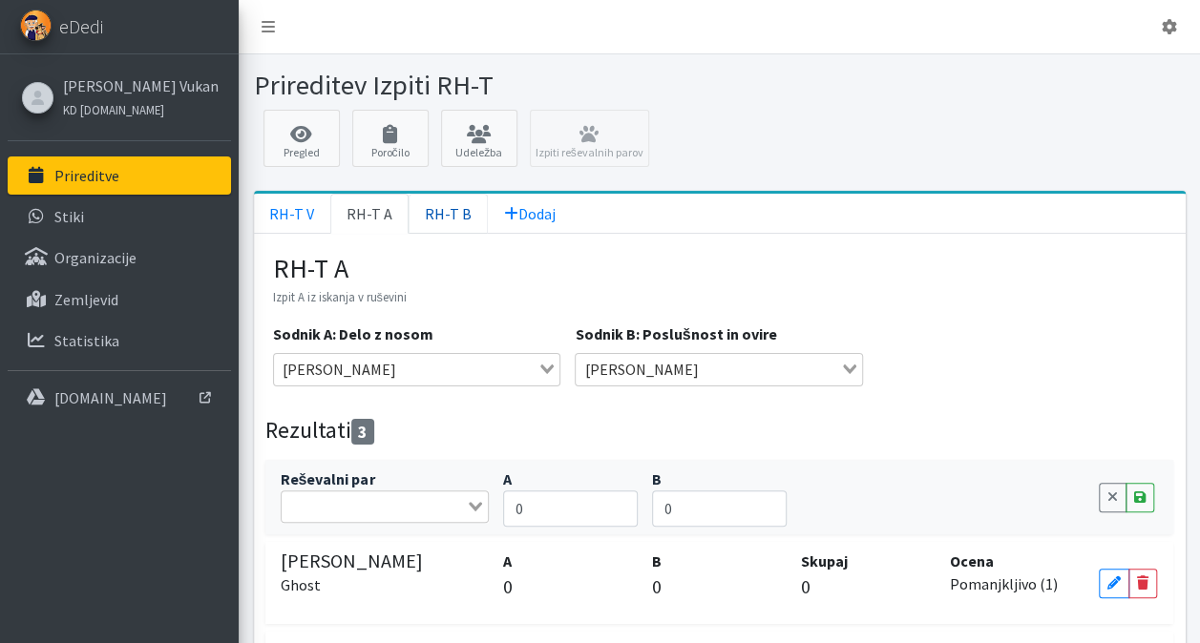
click at [428, 212] on link "RH-T B" at bounding box center [448, 214] width 79 height 40
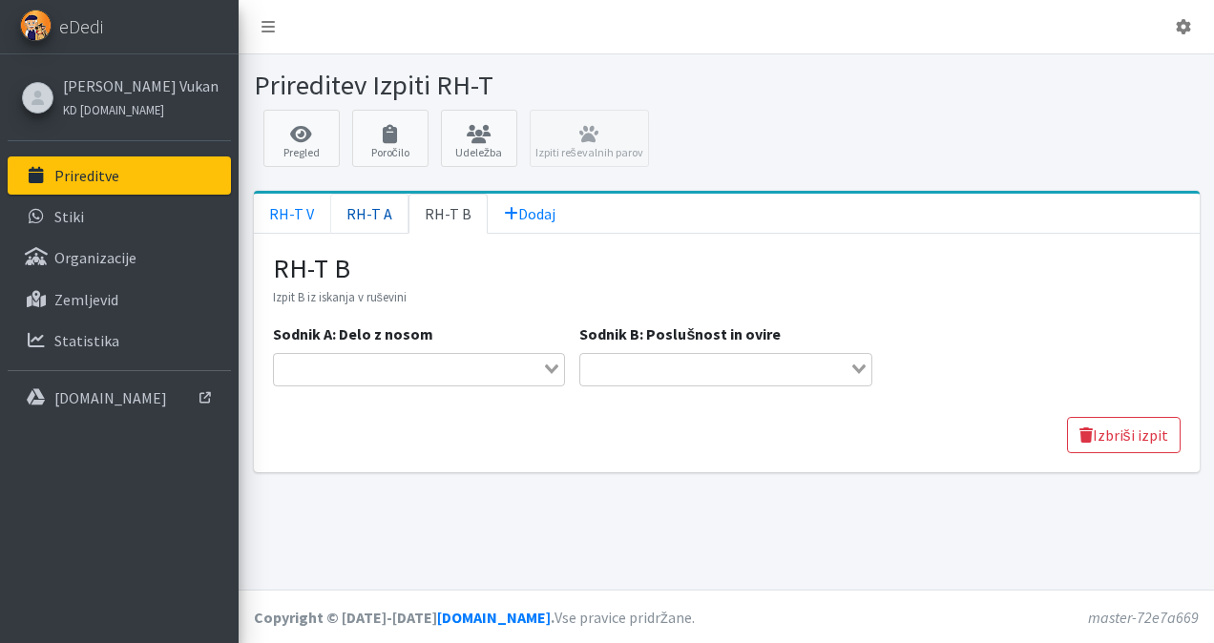
click at [376, 204] on link "RH-T A" at bounding box center [369, 214] width 78 height 40
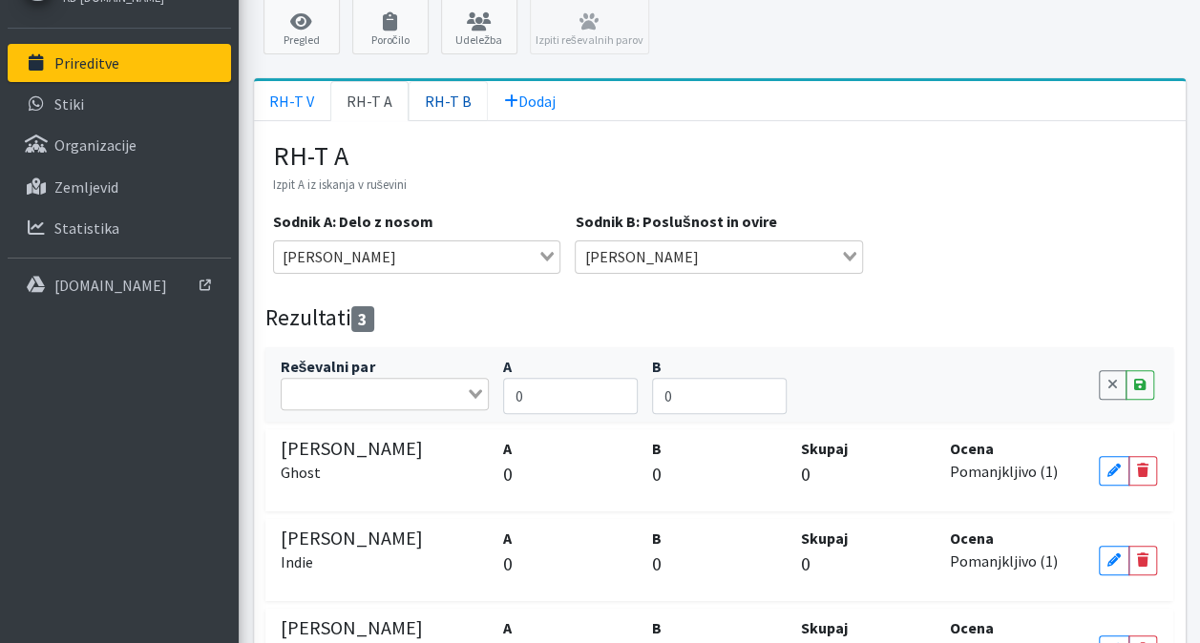
scroll to position [95, 0]
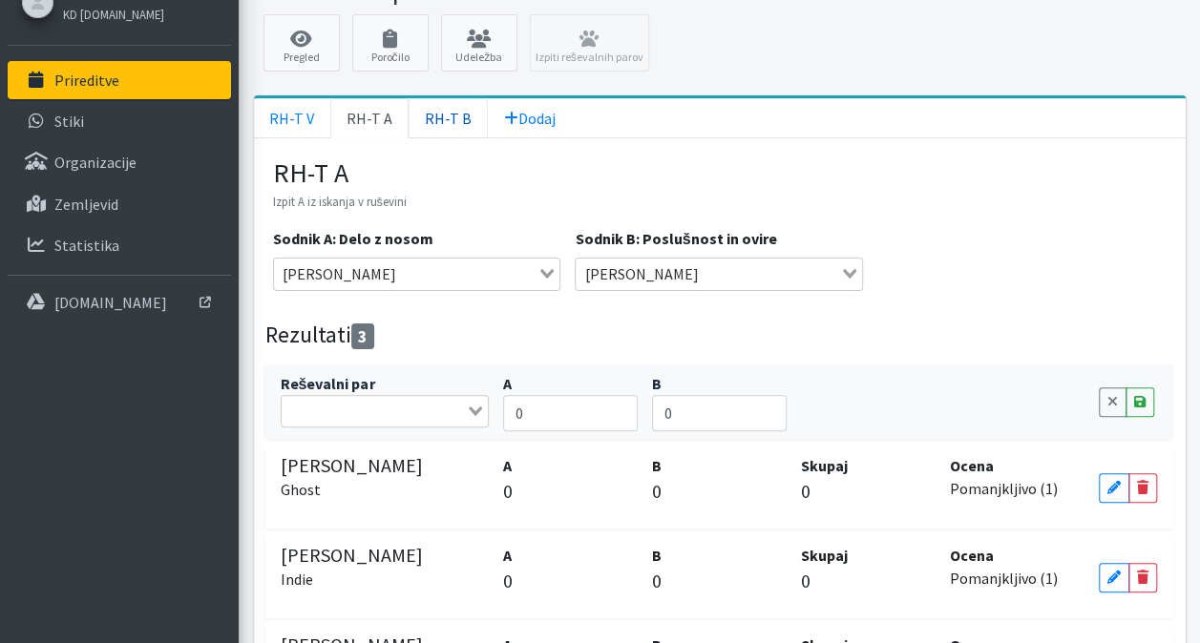
click at [439, 119] on link "RH-T B" at bounding box center [448, 118] width 79 height 40
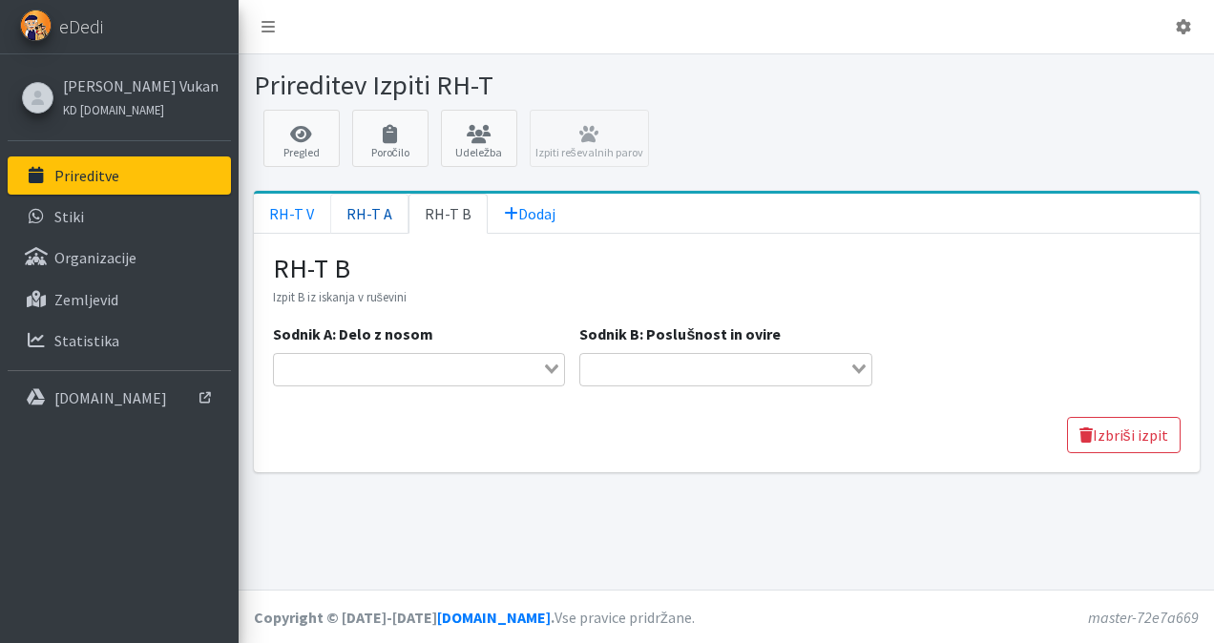
click at [351, 203] on link "RH-T A" at bounding box center [369, 214] width 78 height 40
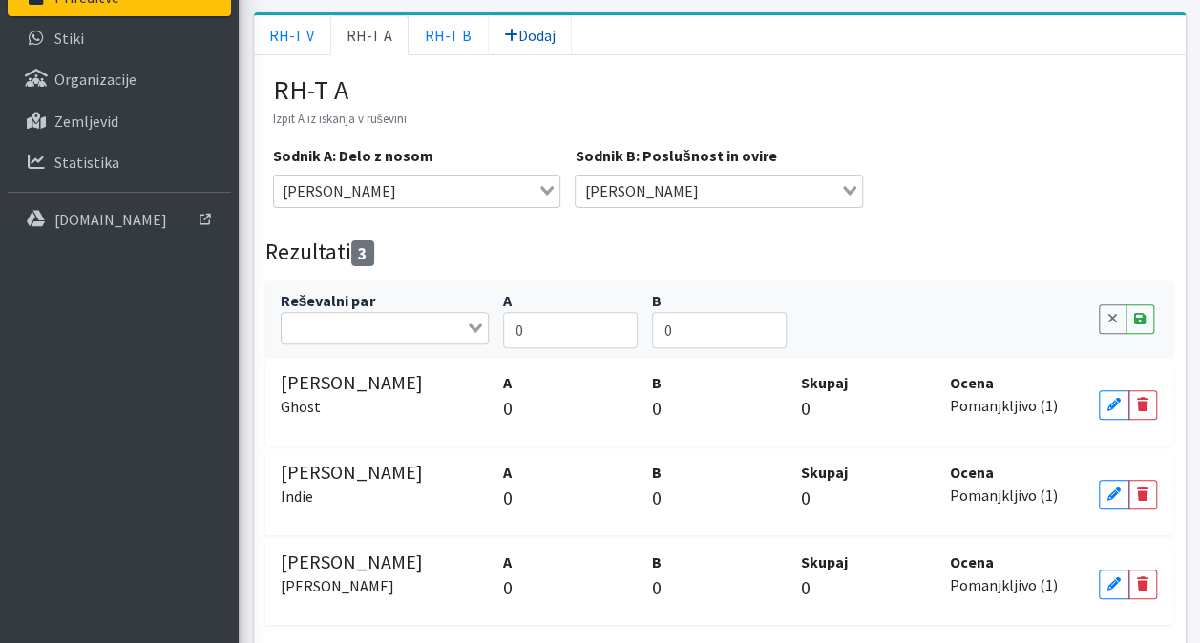
scroll to position [63, 0]
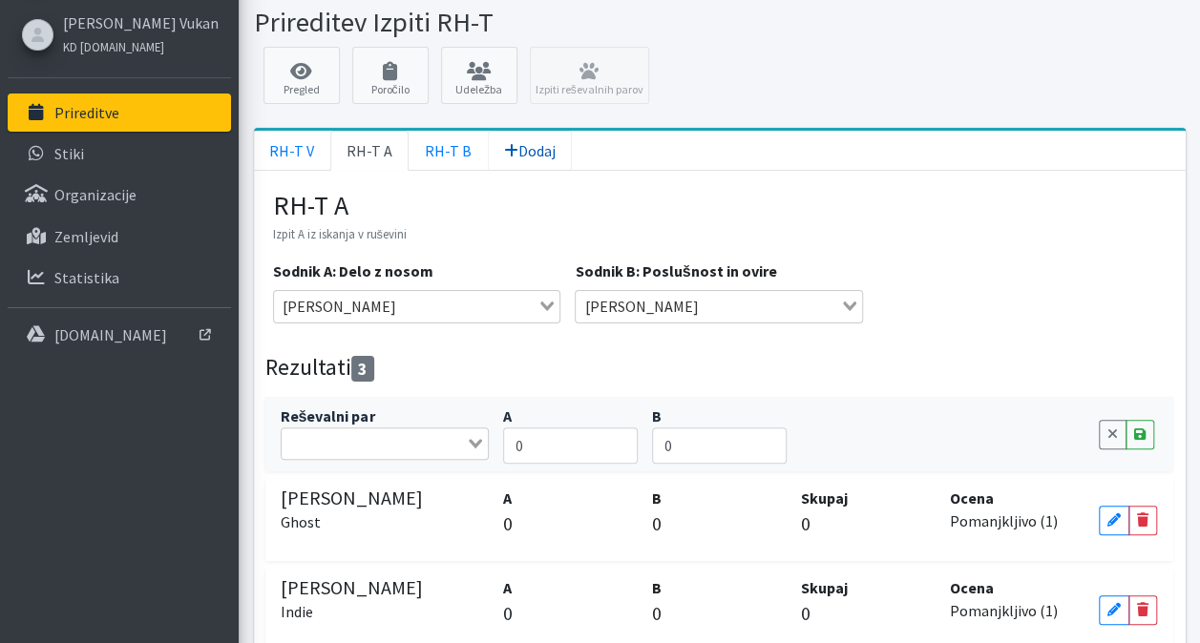
click at [521, 147] on span "Dodaj" at bounding box center [530, 150] width 52 height 19
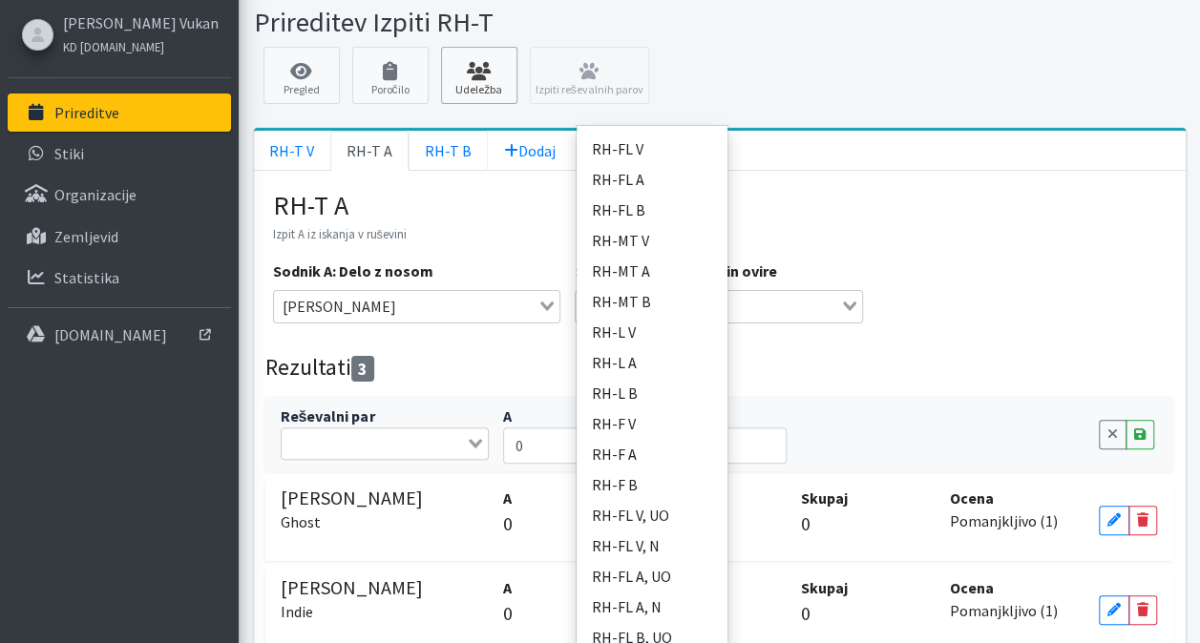
click at [441, 155] on link "RH-T B" at bounding box center [448, 151] width 79 height 40
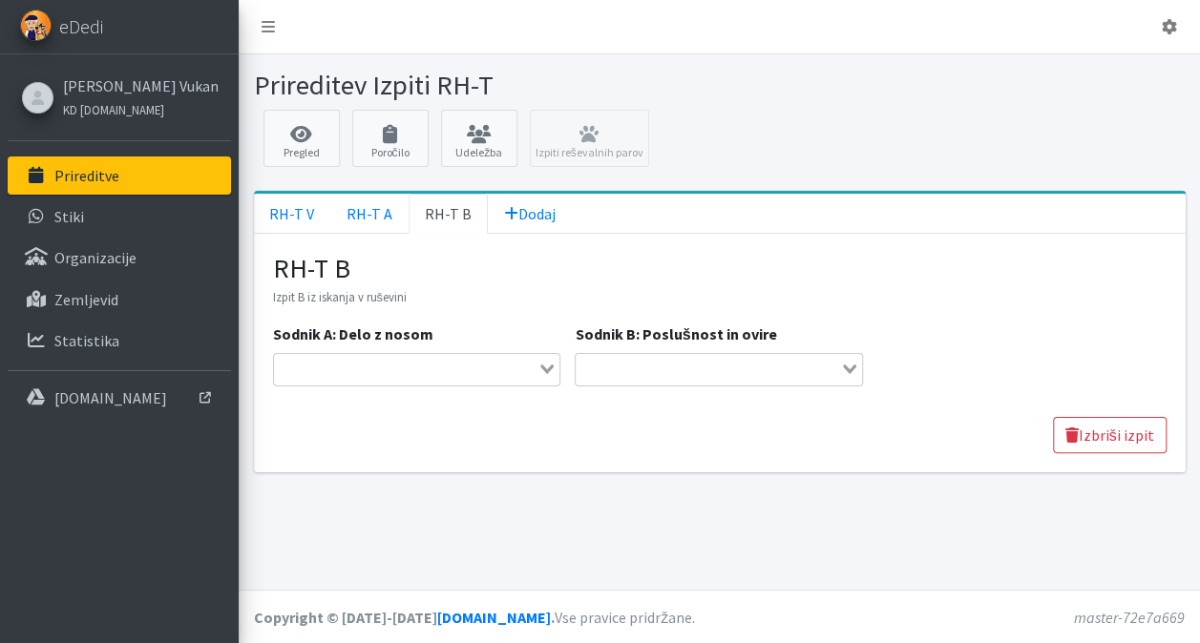
click at [416, 367] on input "Search for option" at bounding box center [406, 369] width 261 height 23
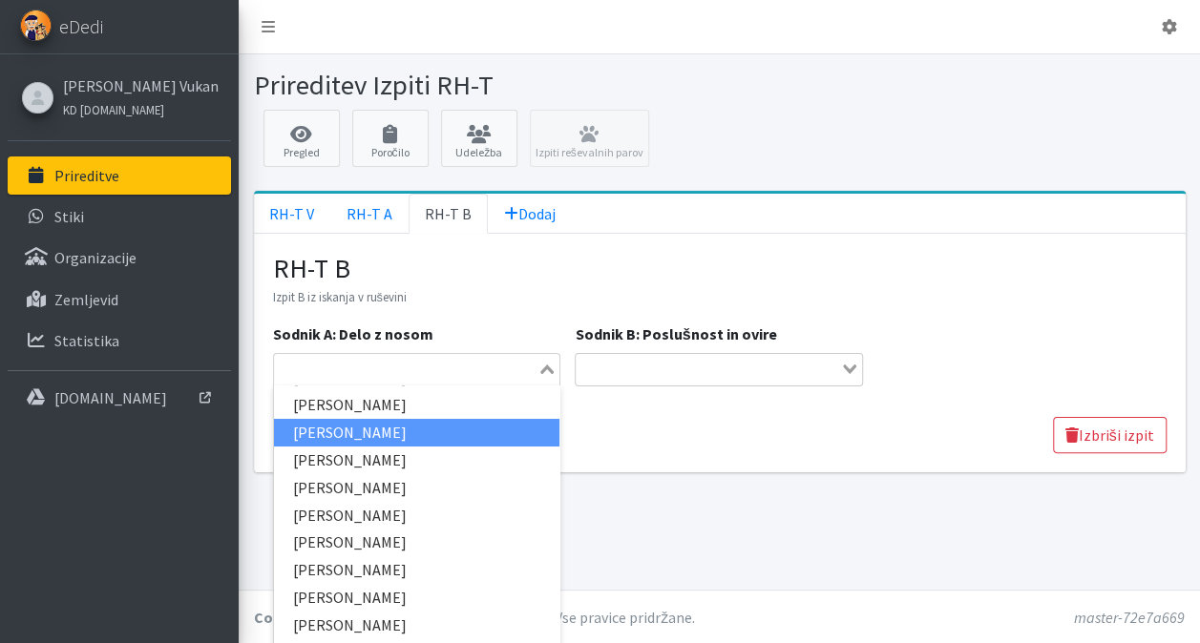
scroll to position [191, 0]
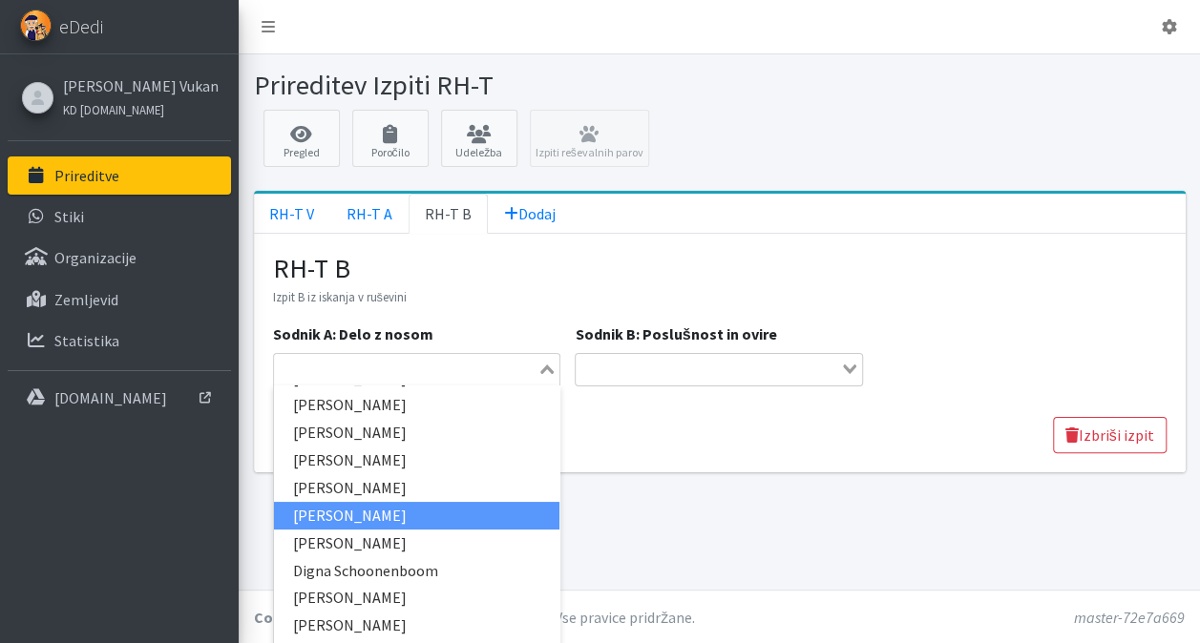
click at [409, 506] on li "[PERSON_NAME]" at bounding box center [417, 516] width 286 height 28
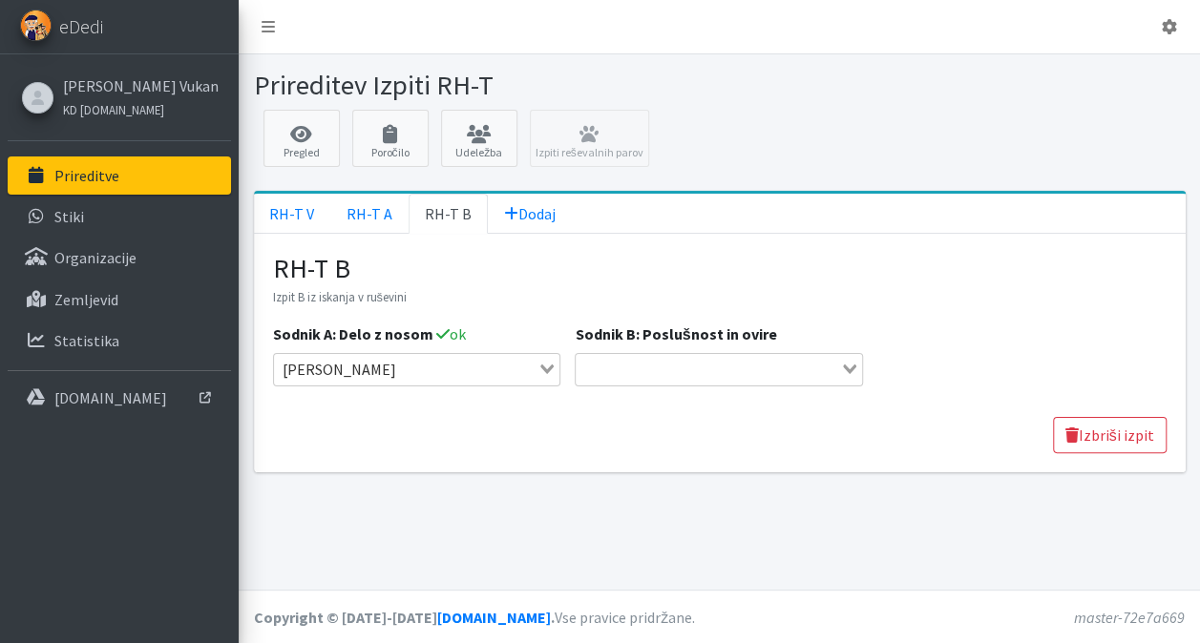
drag, startPoint x: 865, startPoint y: 363, endPoint x: 856, endPoint y: 370, distance: 11.5
click at [862, 365] on div "Loading..." at bounding box center [851, 367] width 22 height 27
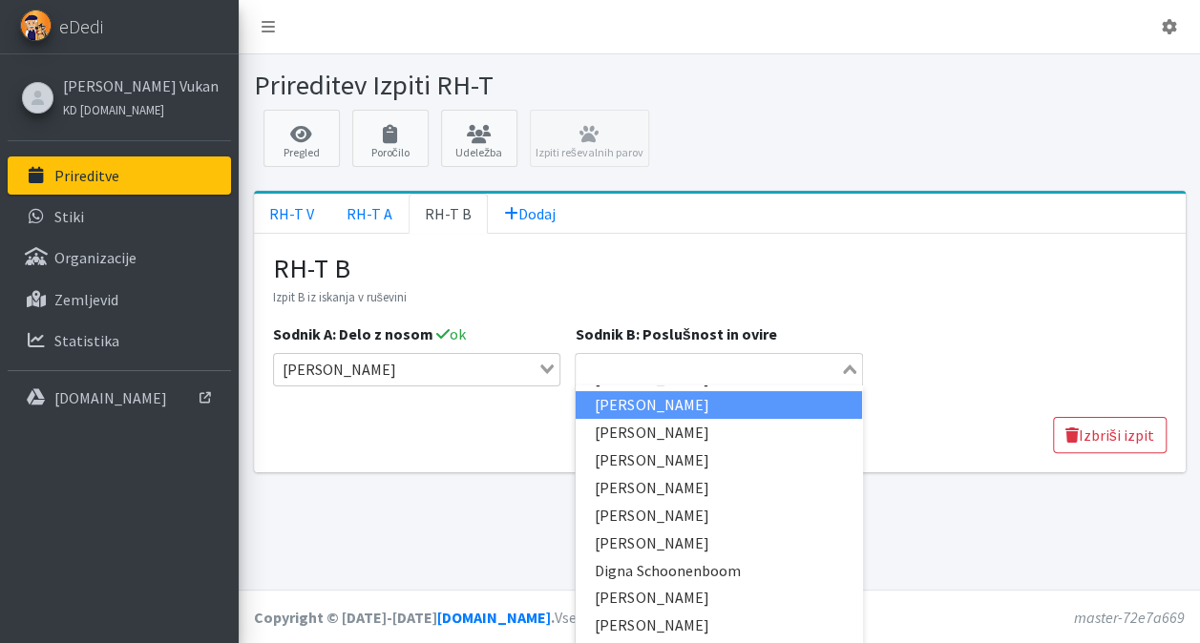
click at [691, 397] on li "[PERSON_NAME]" at bounding box center [719, 405] width 286 height 28
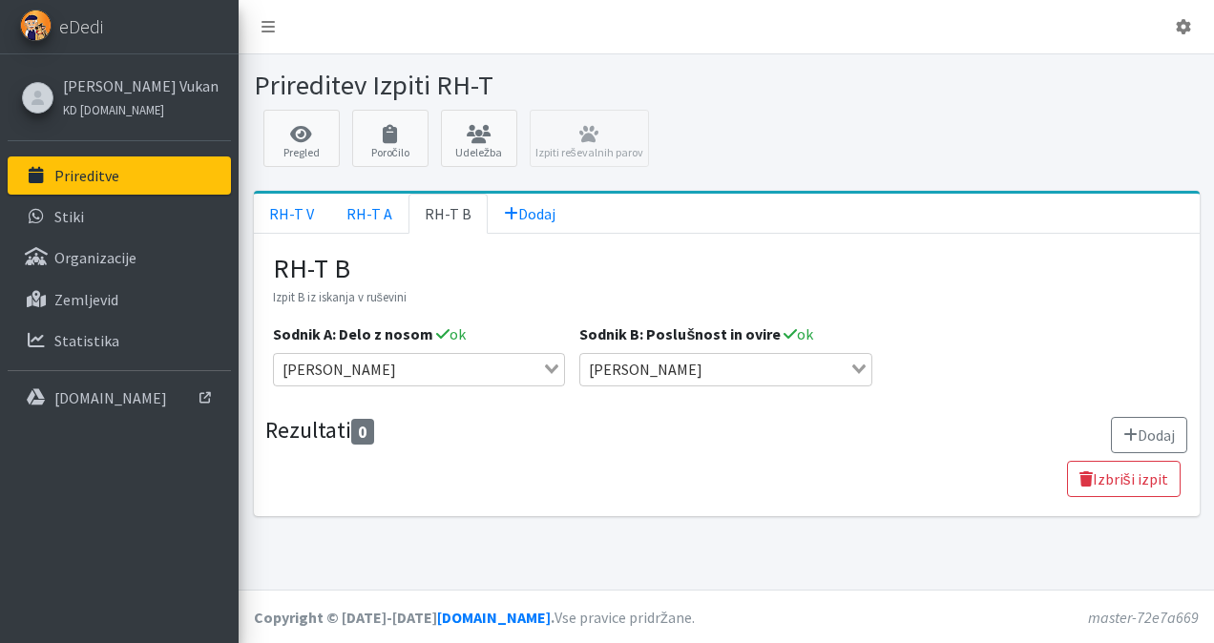
click at [1146, 426] on button "Dodaj" at bounding box center [1149, 435] width 76 height 36
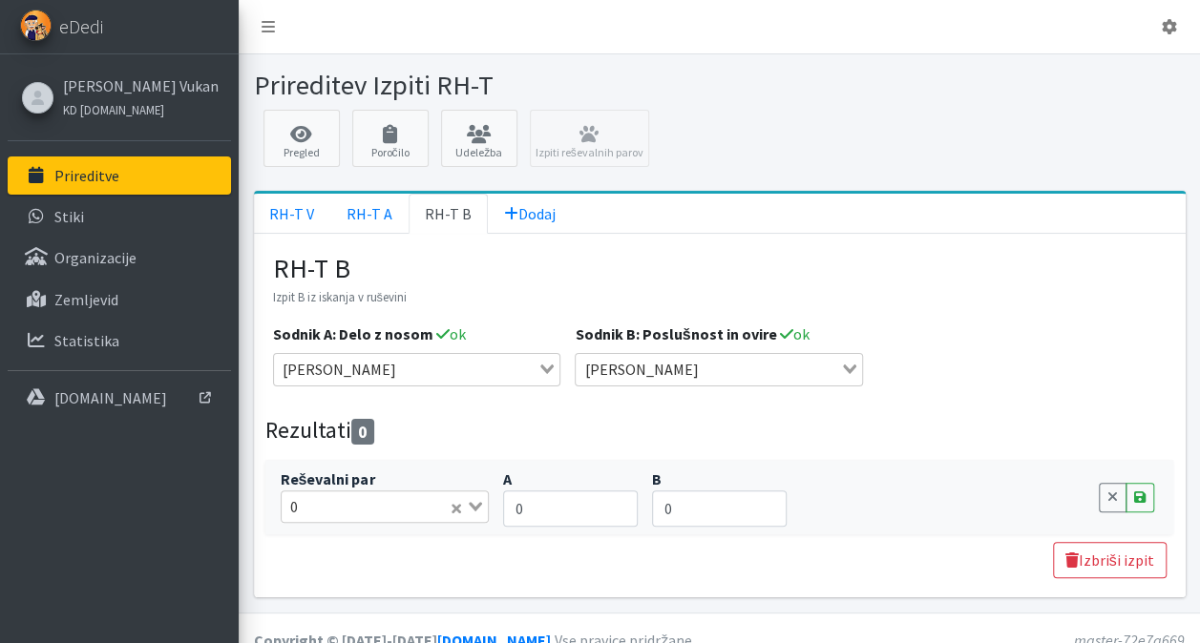
click at [399, 509] on input "Search for option" at bounding box center [375, 506] width 143 height 23
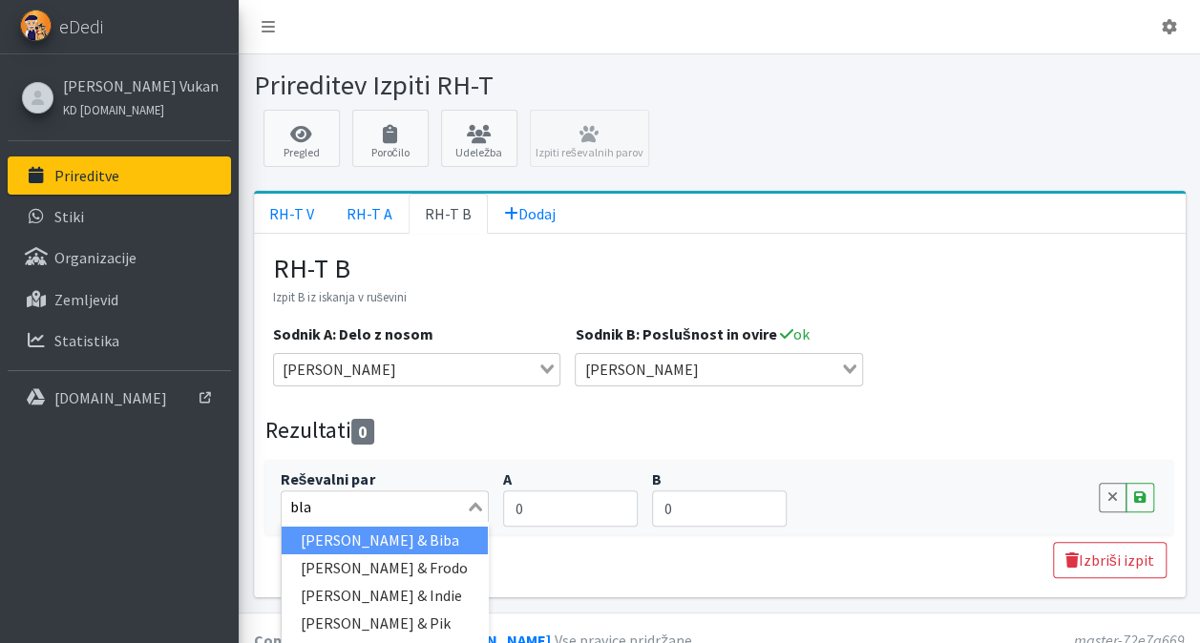
type input "blaž"
click at [403, 531] on li "[PERSON_NAME] & Indie" at bounding box center [385, 541] width 207 height 28
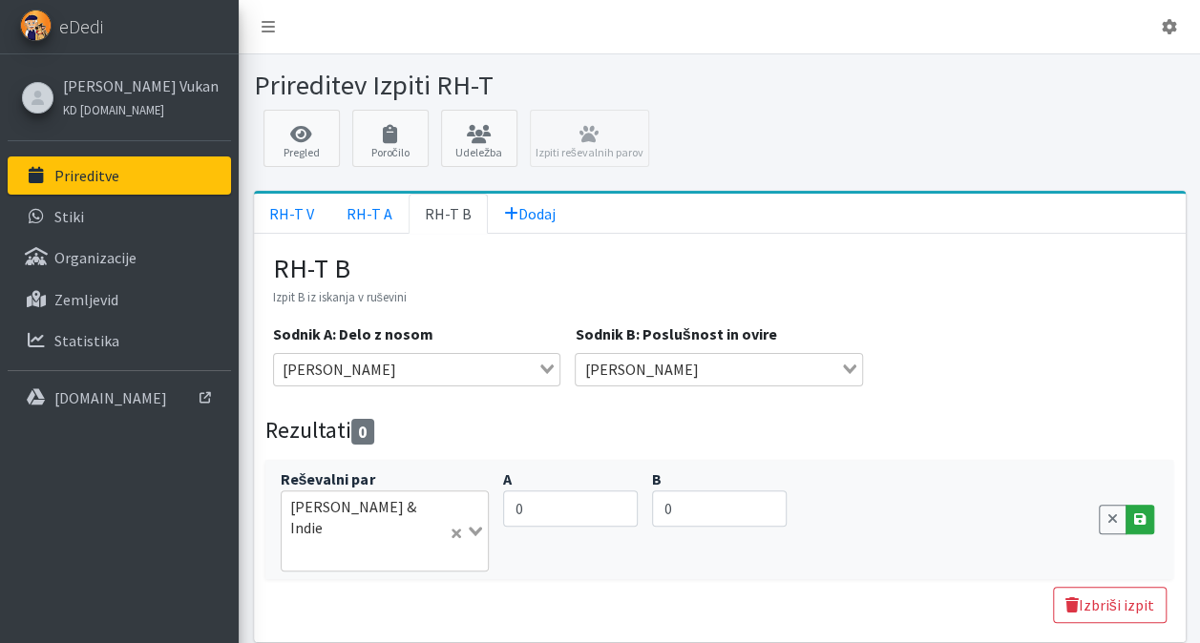
click at [1142, 505] on link "Save" at bounding box center [1139, 520] width 29 height 30
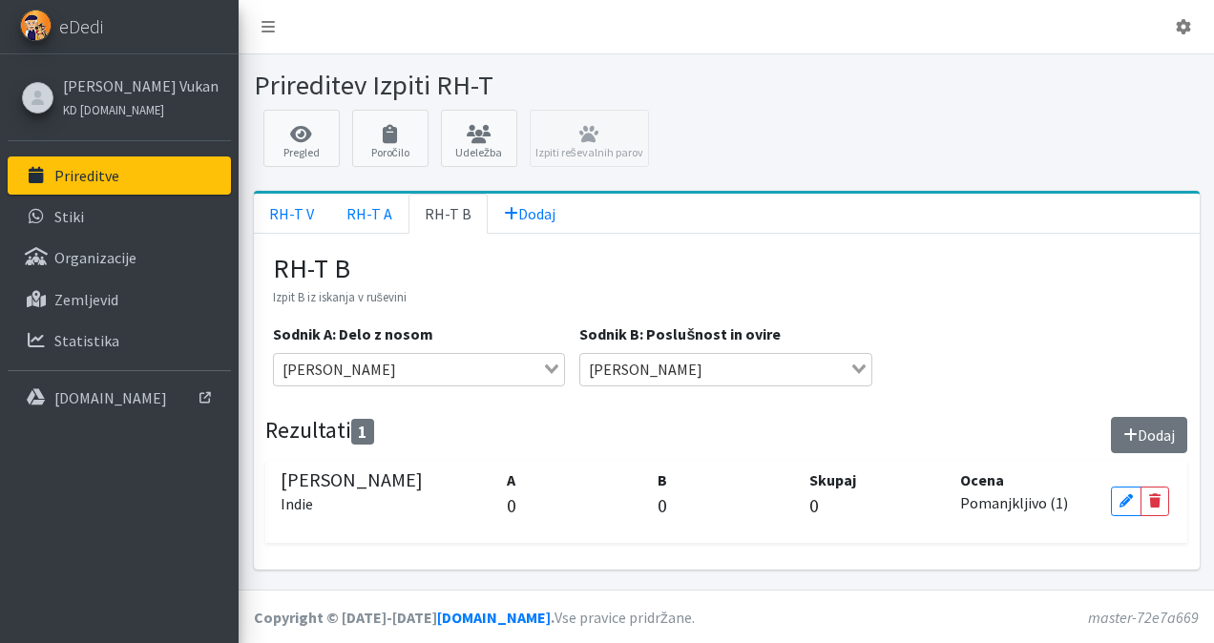
click at [1136, 431] on button "Dodaj" at bounding box center [1149, 435] width 76 height 36
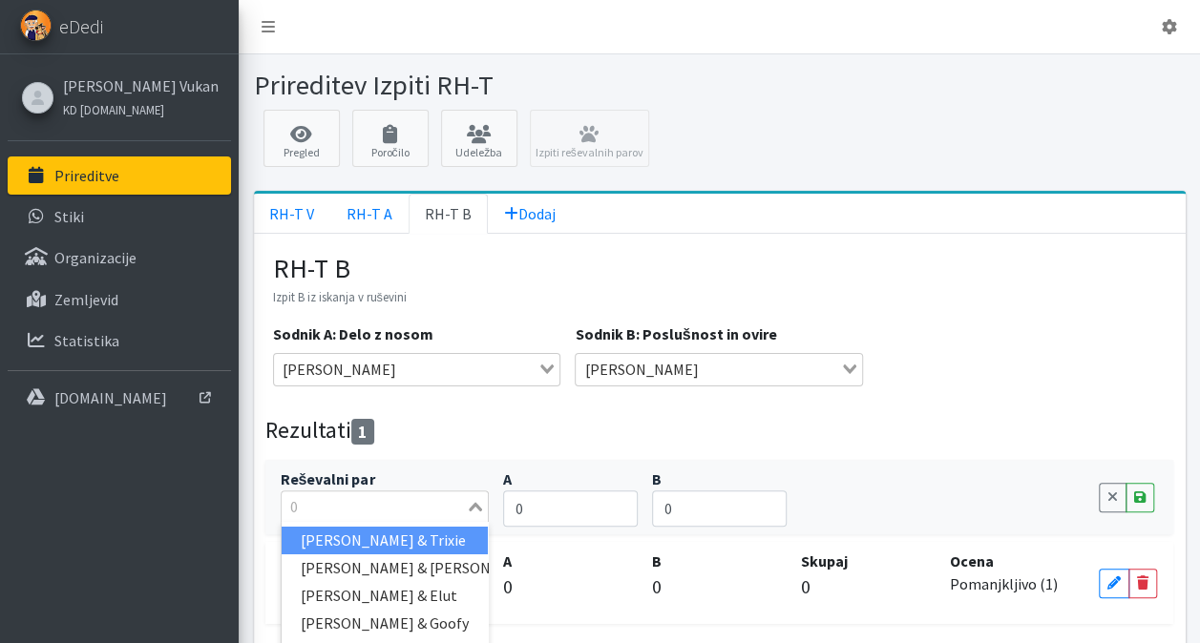
click at [338, 505] on input "Search for option" at bounding box center [373, 506] width 181 height 23
type input "[PERSON_NAME]"
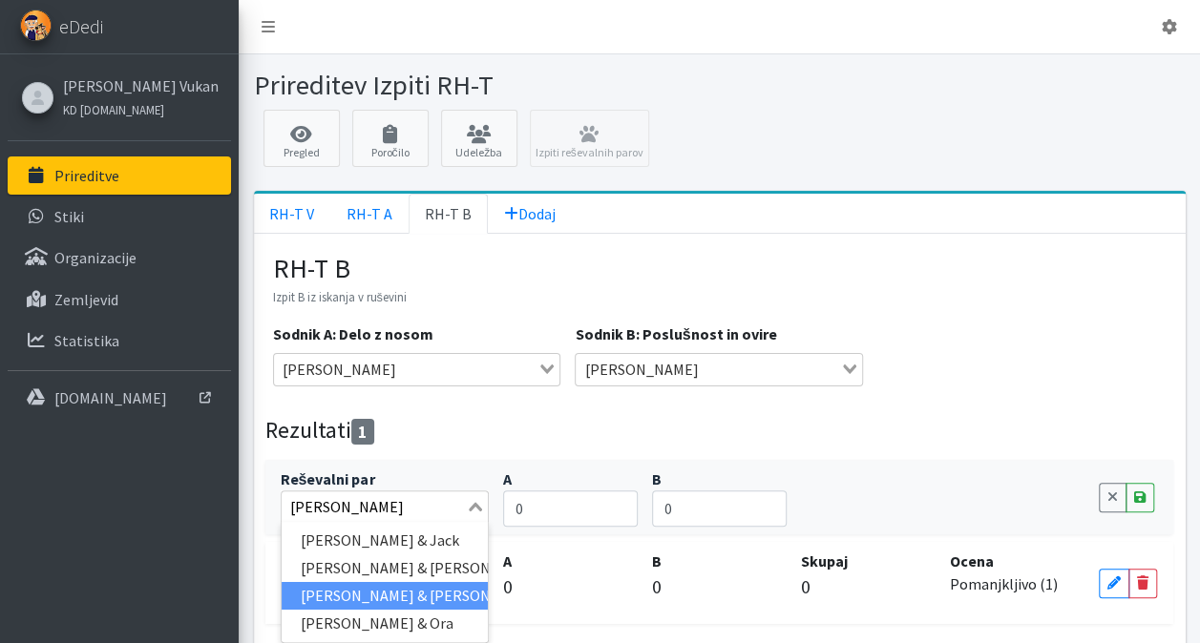
click at [378, 590] on li "[PERSON_NAME] & [PERSON_NAME]" at bounding box center [385, 596] width 207 height 28
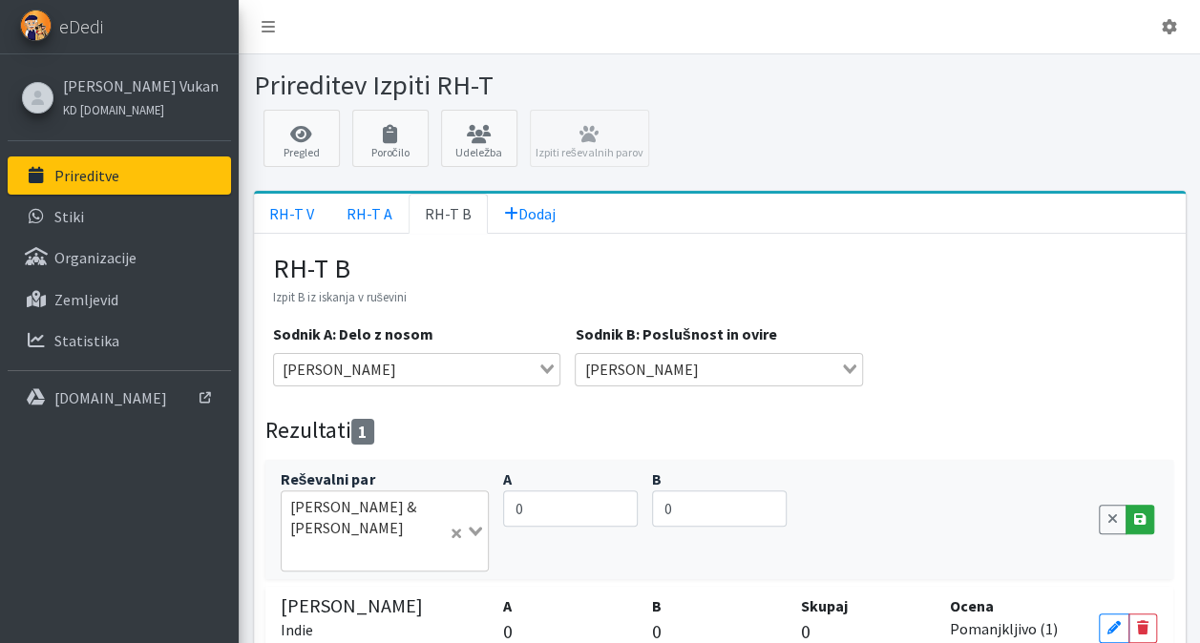
click at [1140, 513] on icon at bounding box center [1139, 519] width 11 height 13
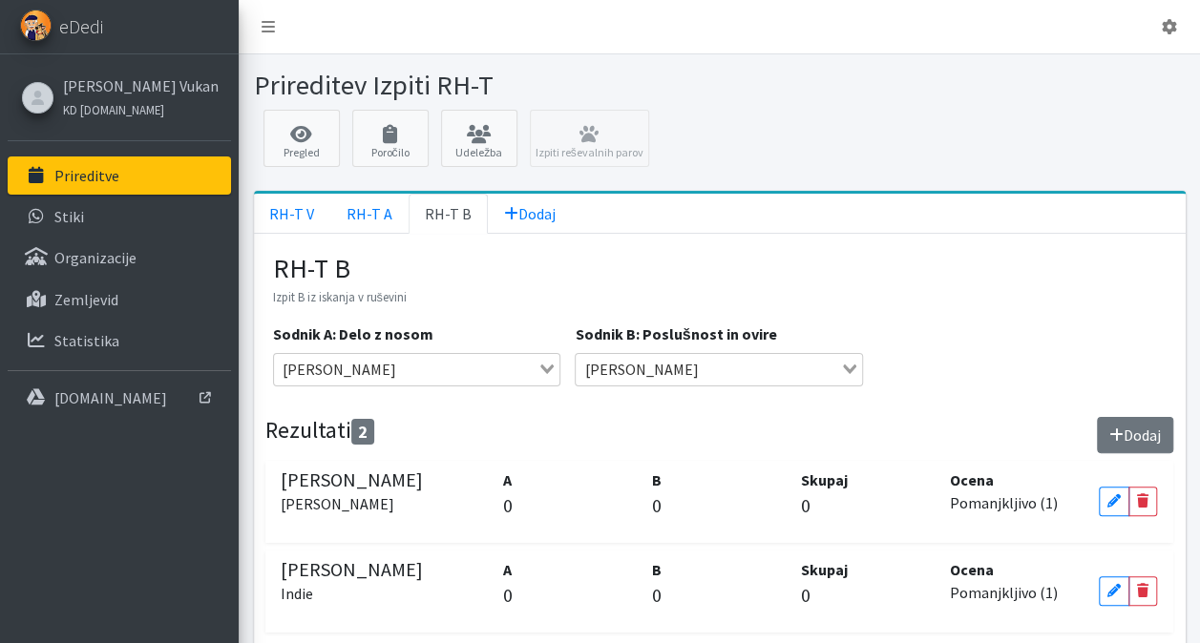
click at [1136, 437] on button "Dodaj" at bounding box center [1135, 435] width 76 height 36
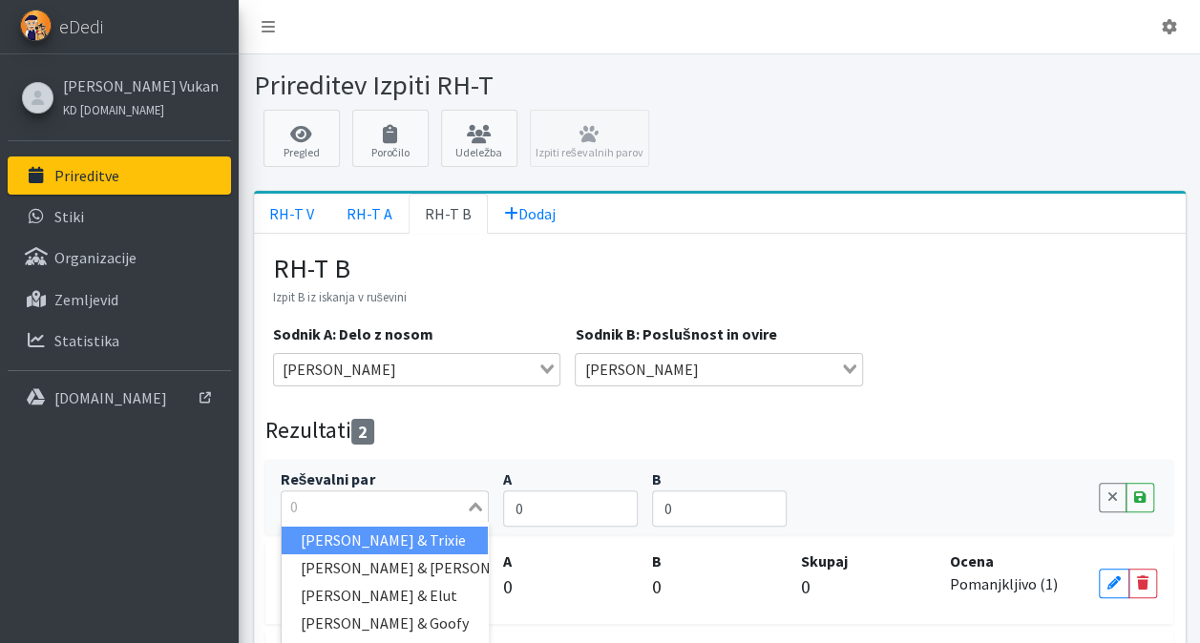
click at [359, 516] on div "0 Loading..." at bounding box center [385, 507] width 209 height 32
type input "[PERSON_NAME]"
click at [367, 536] on li "[PERSON_NAME] & Ghost" at bounding box center [385, 541] width 207 height 28
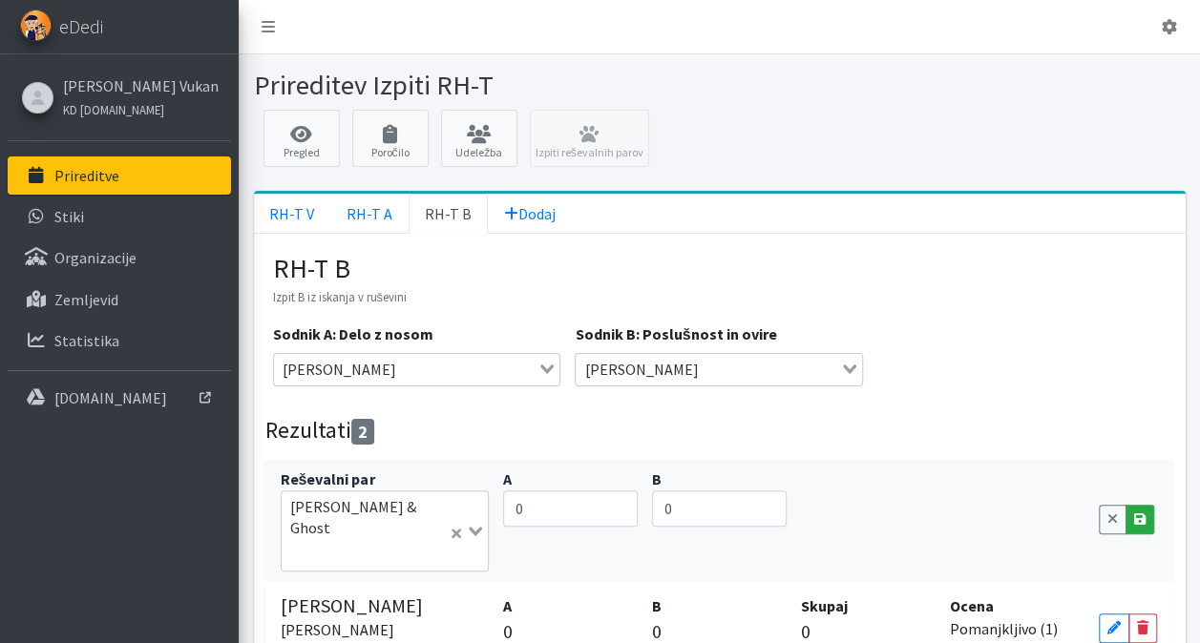
click at [1146, 505] on link "Save" at bounding box center [1139, 520] width 29 height 30
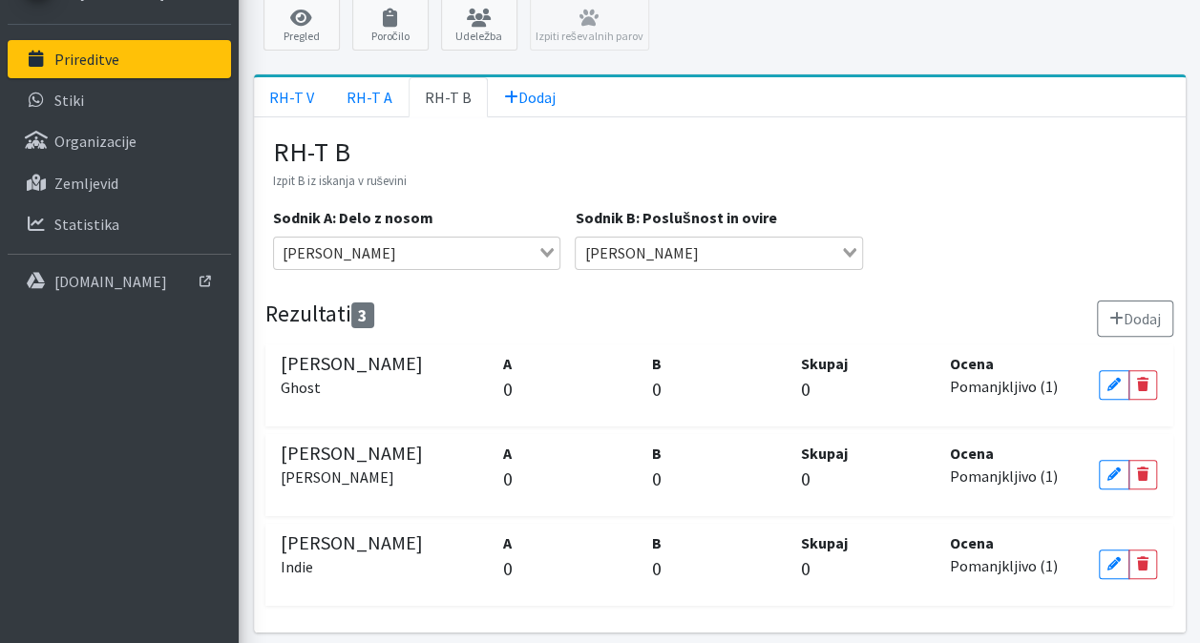
scroll to position [76, 0]
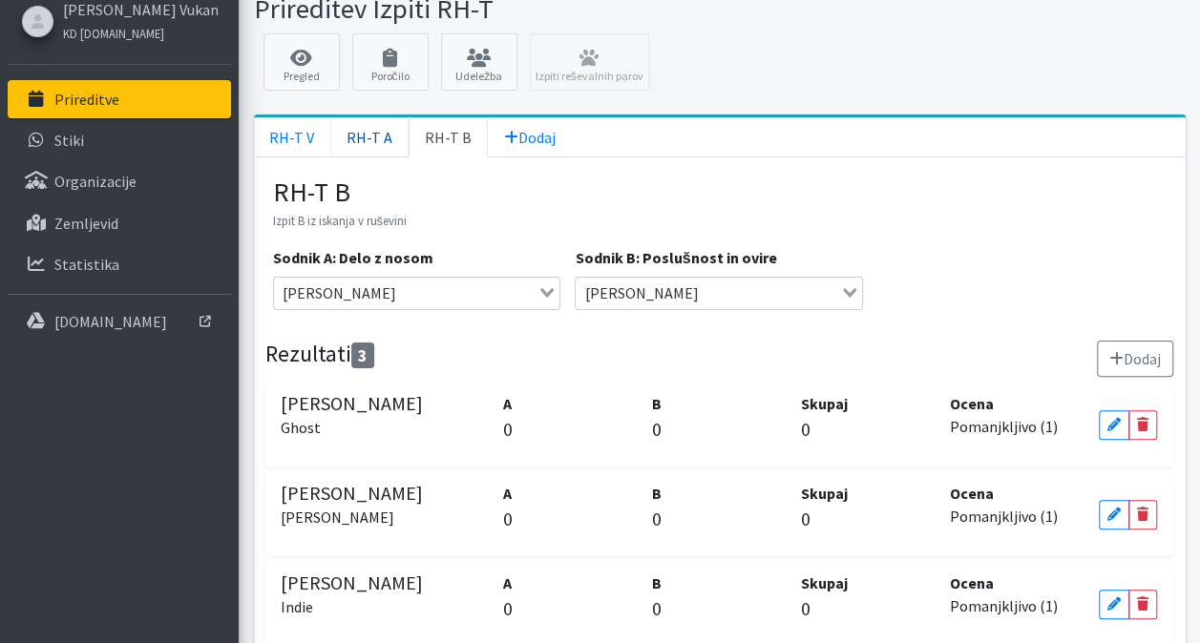
click at [367, 140] on link "RH-T A" at bounding box center [369, 137] width 78 height 40
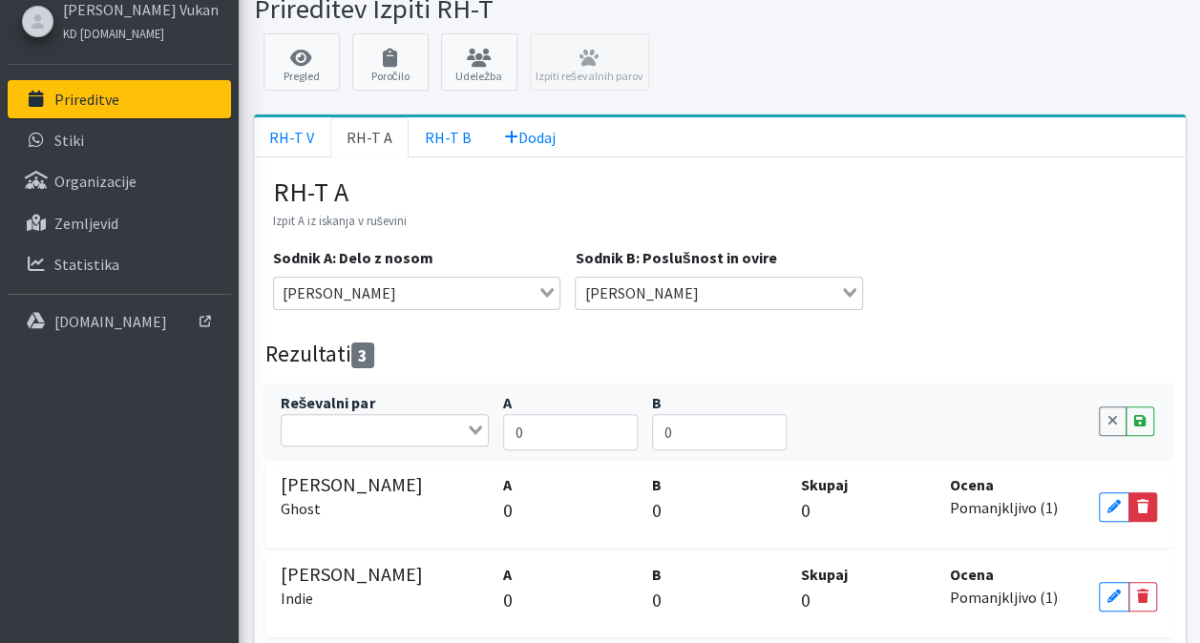
click at [1143, 500] on icon at bounding box center [1142, 506] width 11 height 13
click at [1142, 512] on link "No" at bounding box center [1141, 507] width 31 height 30
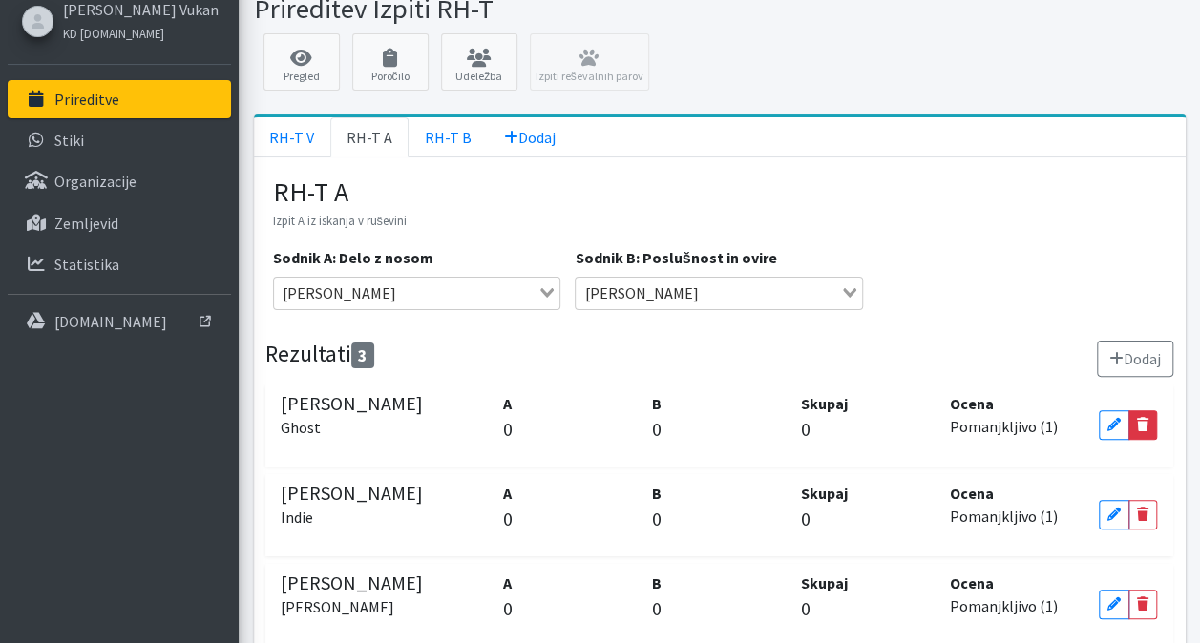
click at [1137, 418] on icon at bounding box center [1142, 424] width 11 height 13
click at [1115, 426] on icon at bounding box center [1112, 424] width 11 height 13
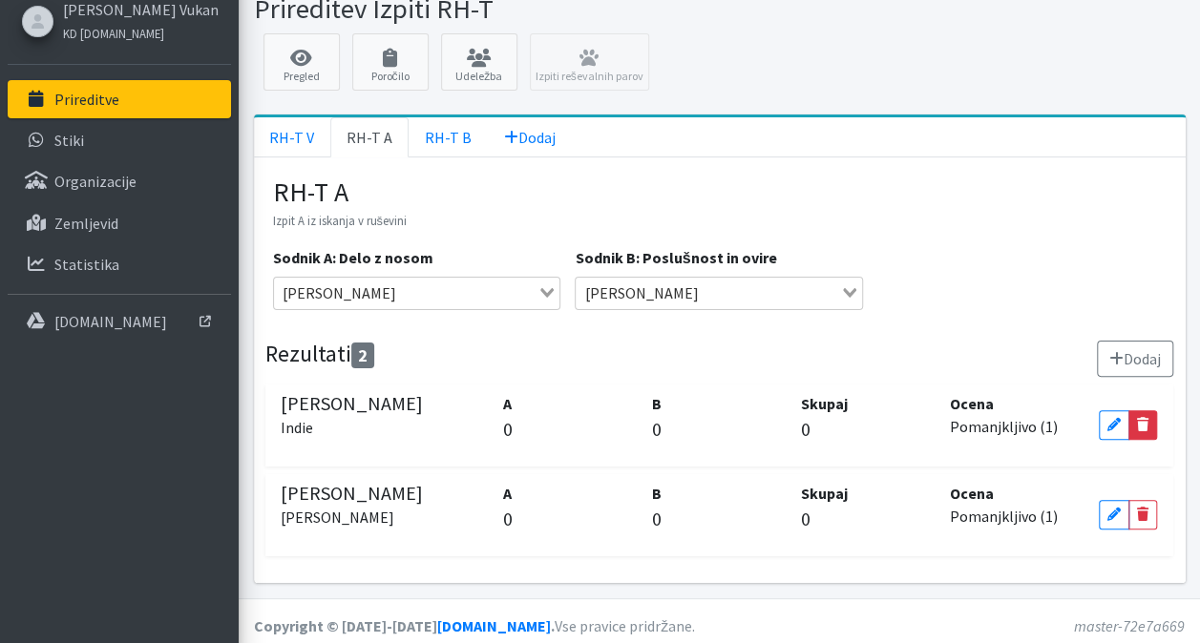
click at [1142, 435] on link "Delete" at bounding box center [1142, 425] width 29 height 30
click at [1115, 422] on icon at bounding box center [1112, 424] width 11 height 13
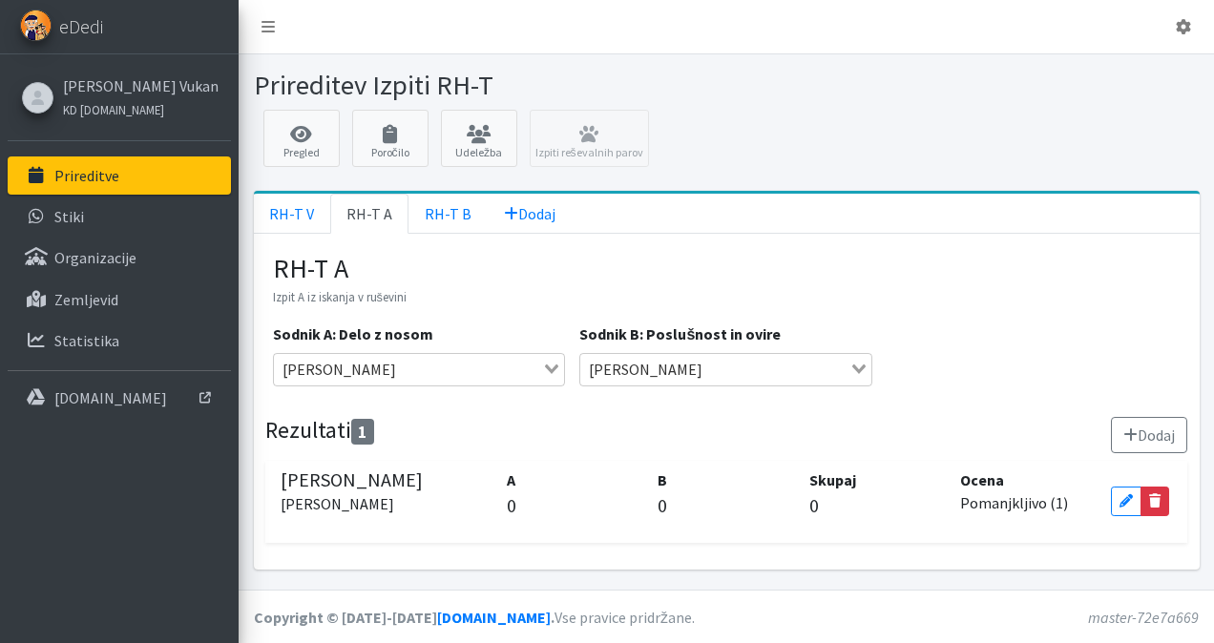
click at [1157, 495] on icon at bounding box center [1154, 500] width 11 height 13
click at [1126, 500] on icon at bounding box center [1125, 500] width 11 height 13
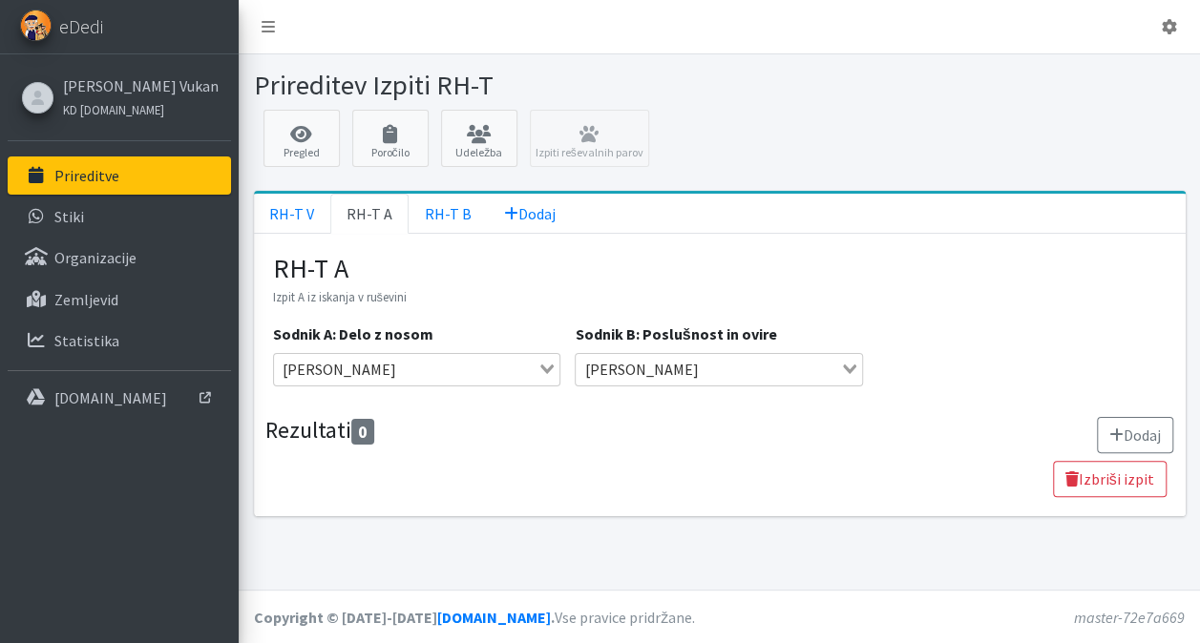
click at [543, 370] on div "Loading..." at bounding box center [548, 367] width 22 height 27
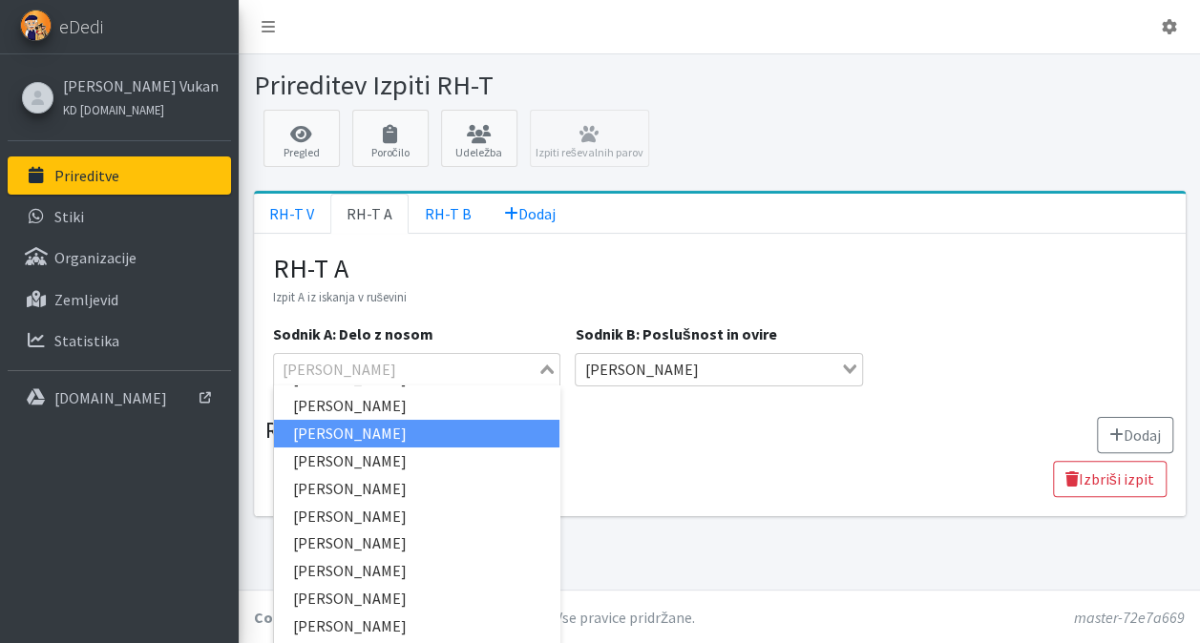
scroll to position [95, 0]
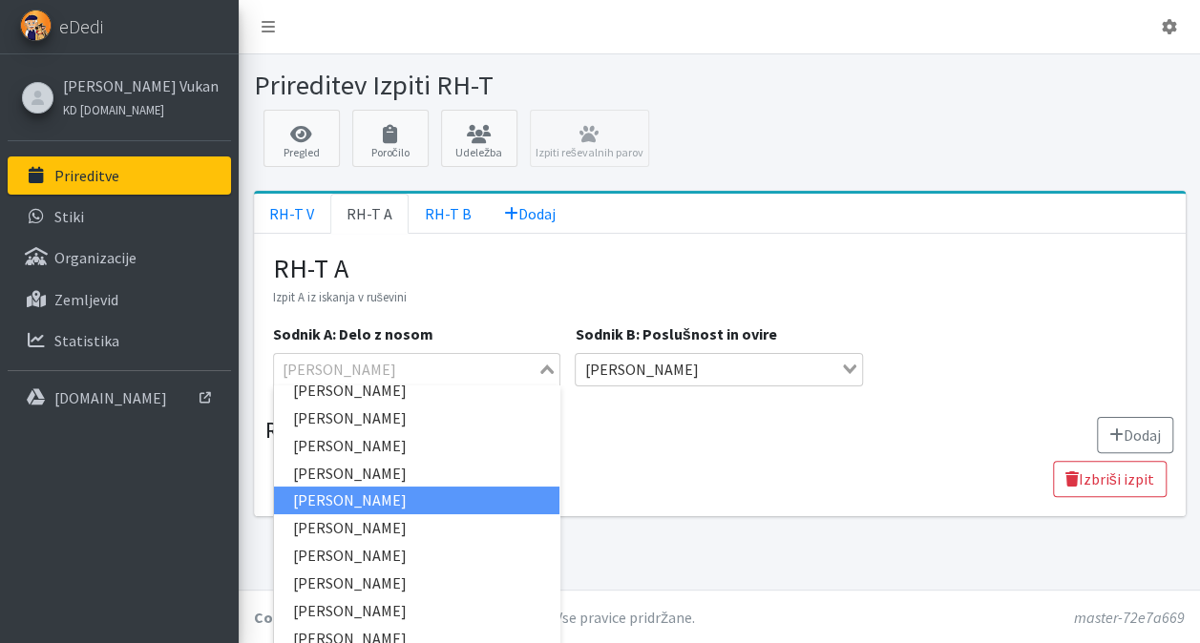
click at [396, 500] on li "[PERSON_NAME]" at bounding box center [417, 501] width 286 height 28
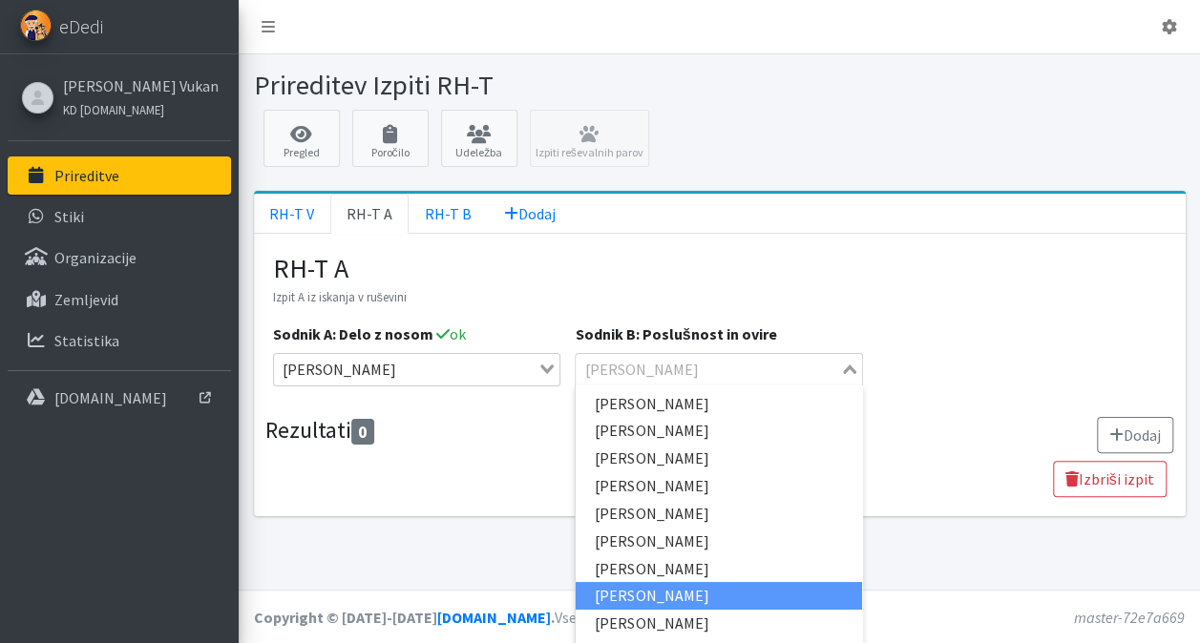
click at [863, 365] on div "[PERSON_NAME] Loading..." at bounding box center [719, 369] width 288 height 32
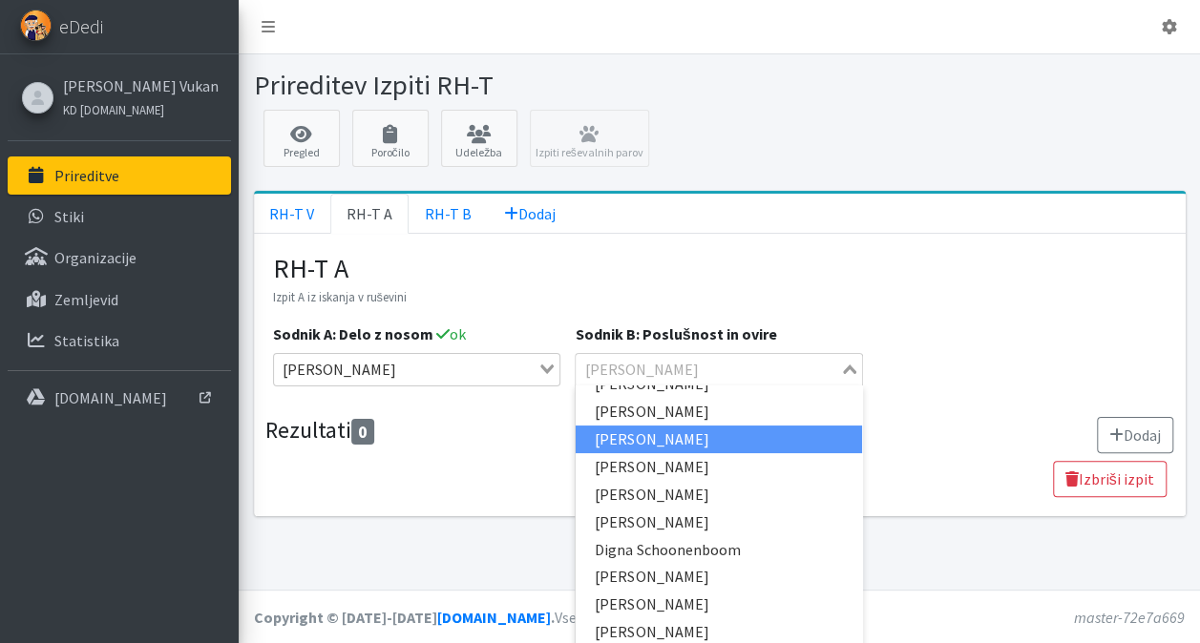
scroll to position [286, 0]
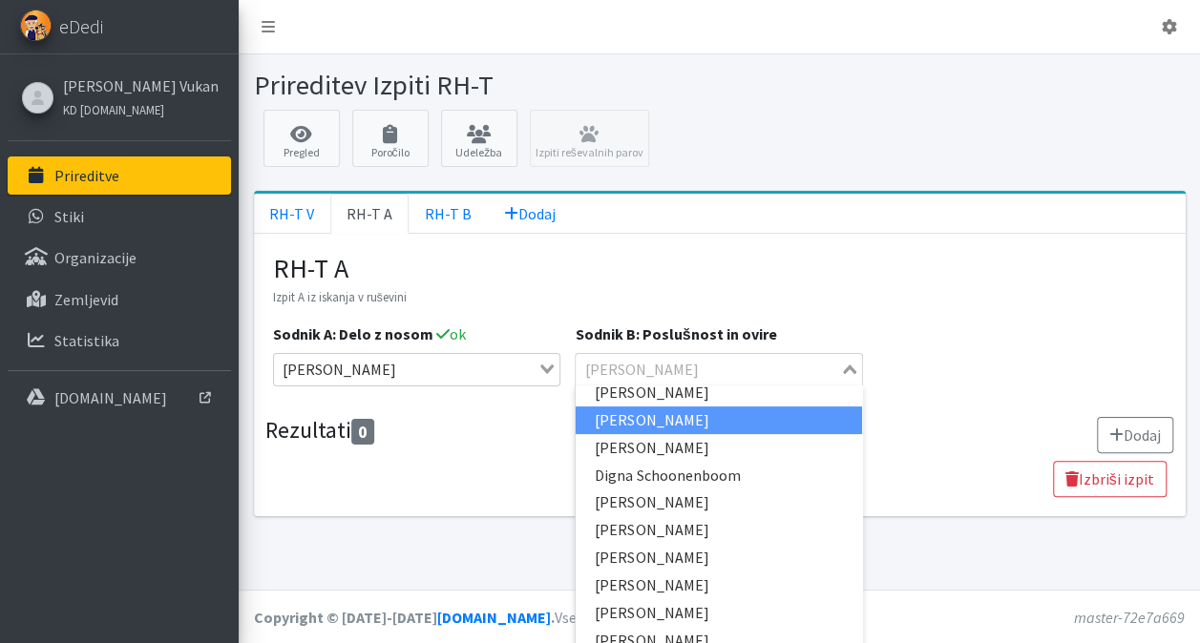
click at [663, 421] on li "[PERSON_NAME]" at bounding box center [719, 421] width 286 height 28
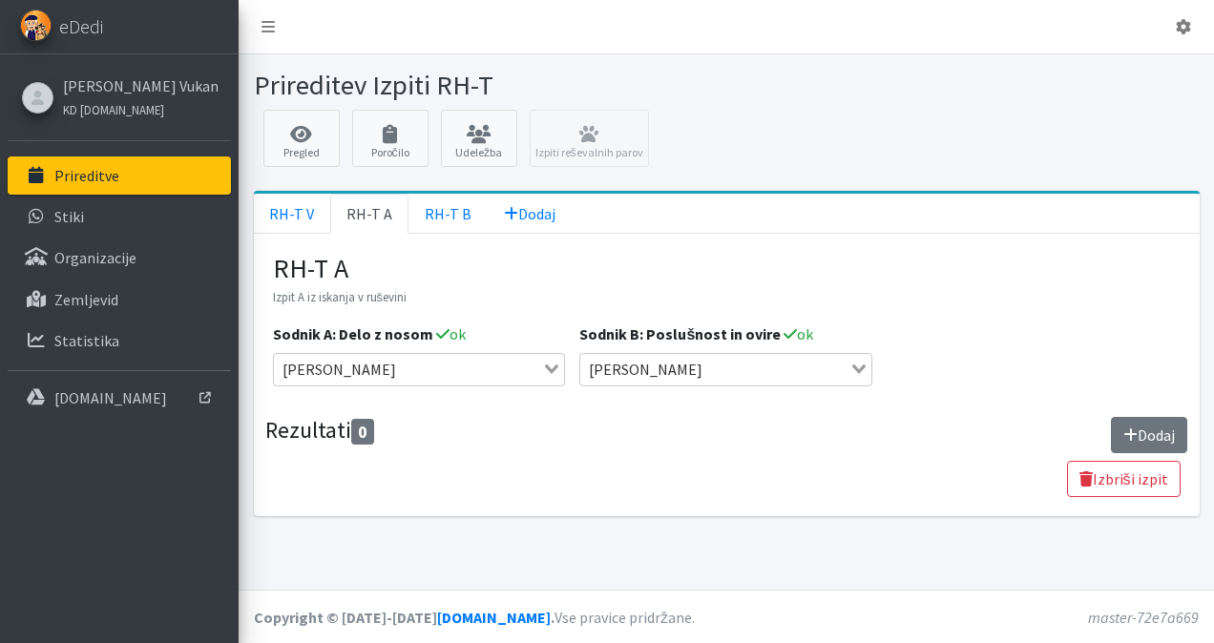
click at [1154, 425] on button "Dodaj" at bounding box center [1149, 435] width 76 height 36
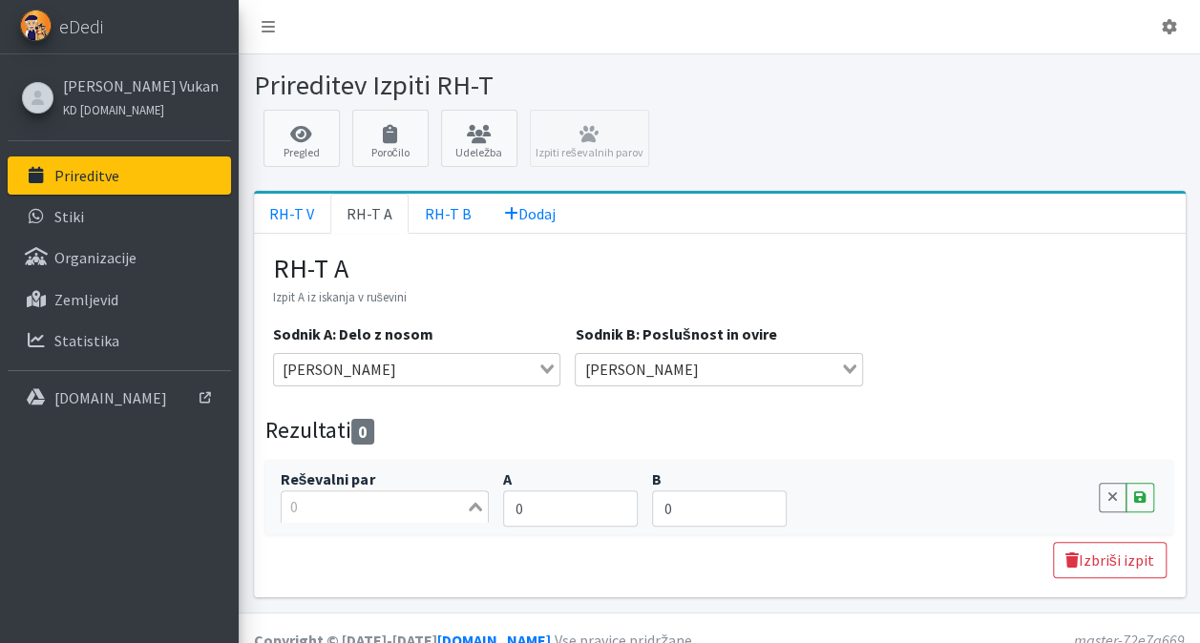
click at [329, 507] on input "Search for option" at bounding box center [373, 506] width 181 height 23
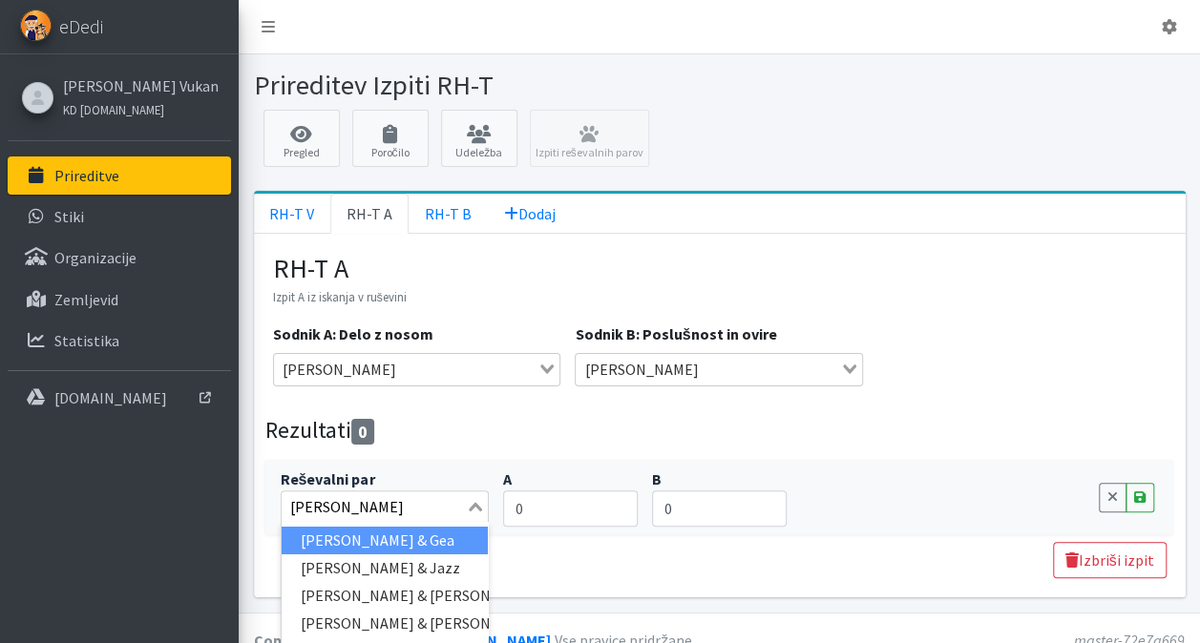
type input "[PERSON_NAME]"
click at [346, 535] on li "[PERSON_NAME] & Gea" at bounding box center [385, 541] width 207 height 28
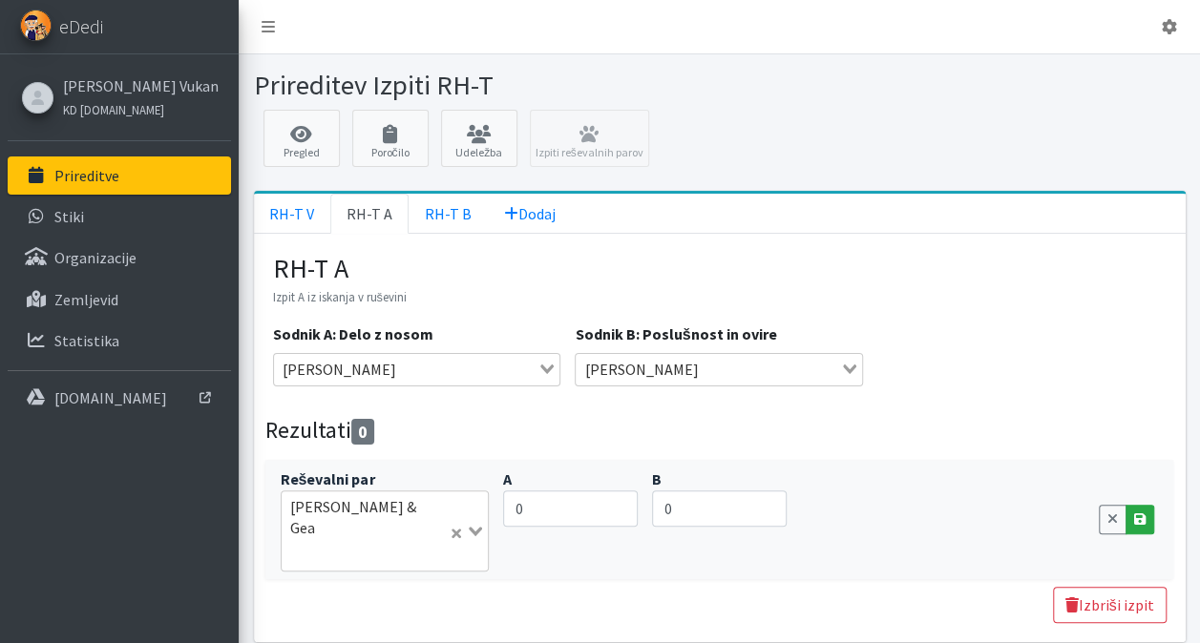
click at [1141, 513] on icon at bounding box center [1139, 519] width 11 height 13
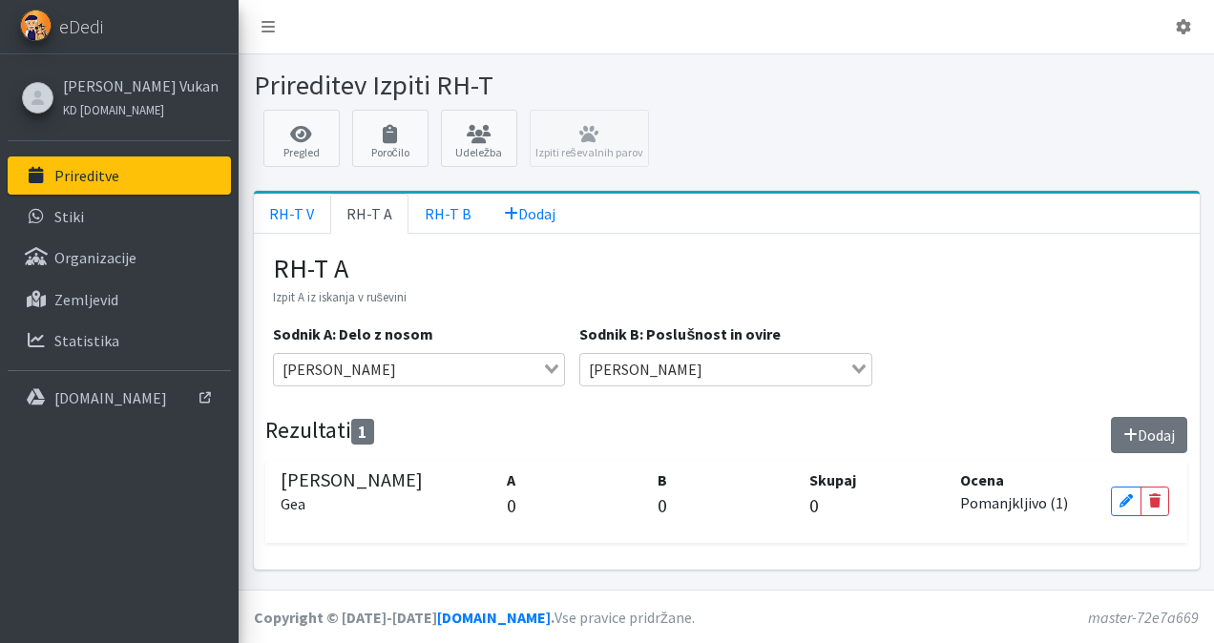
click at [1166, 428] on button "Dodaj" at bounding box center [1149, 435] width 76 height 36
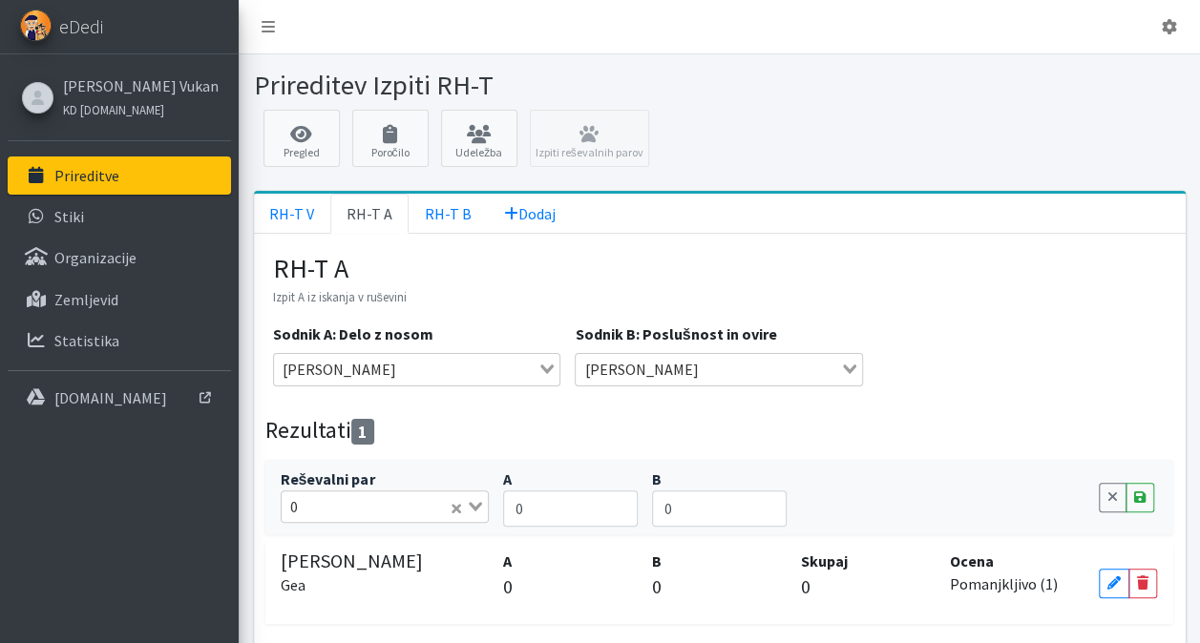
click at [370, 500] on input "Search for option" at bounding box center [375, 506] width 143 height 23
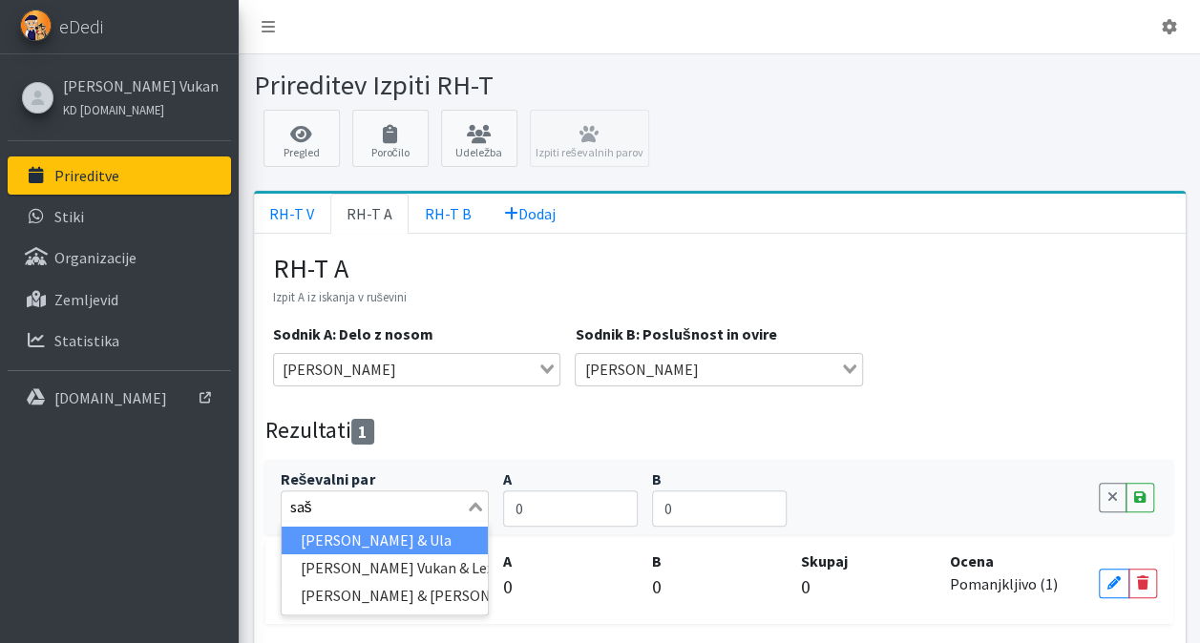
type input "saša"
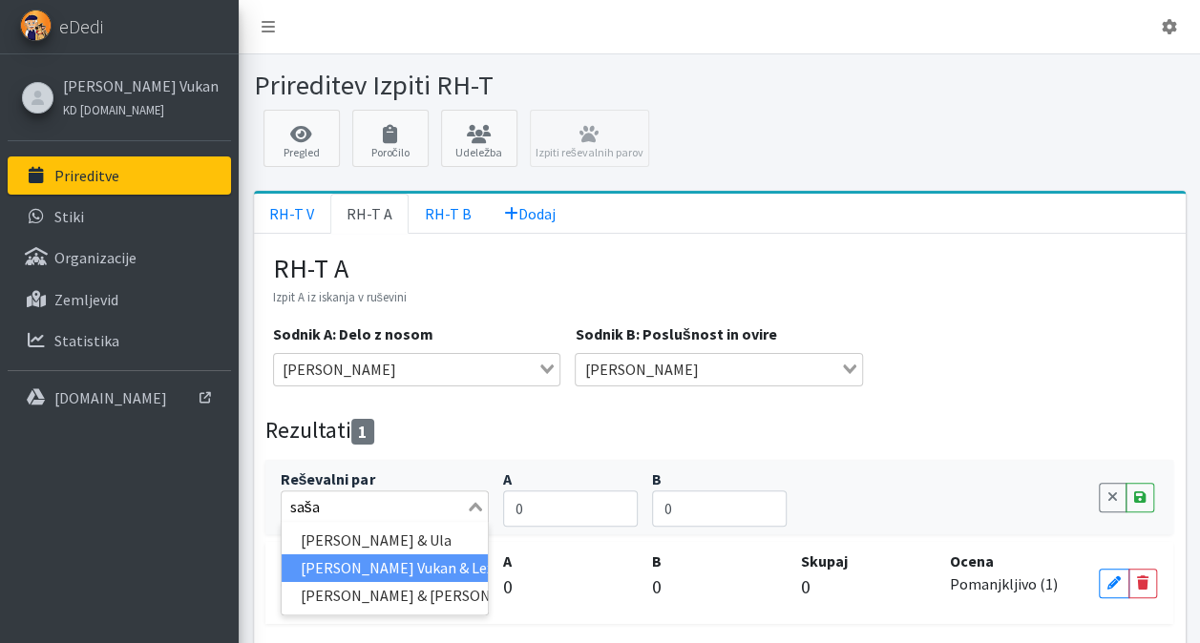
click at [416, 561] on li "[PERSON_NAME] Vukan & Lexi" at bounding box center [385, 569] width 207 height 28
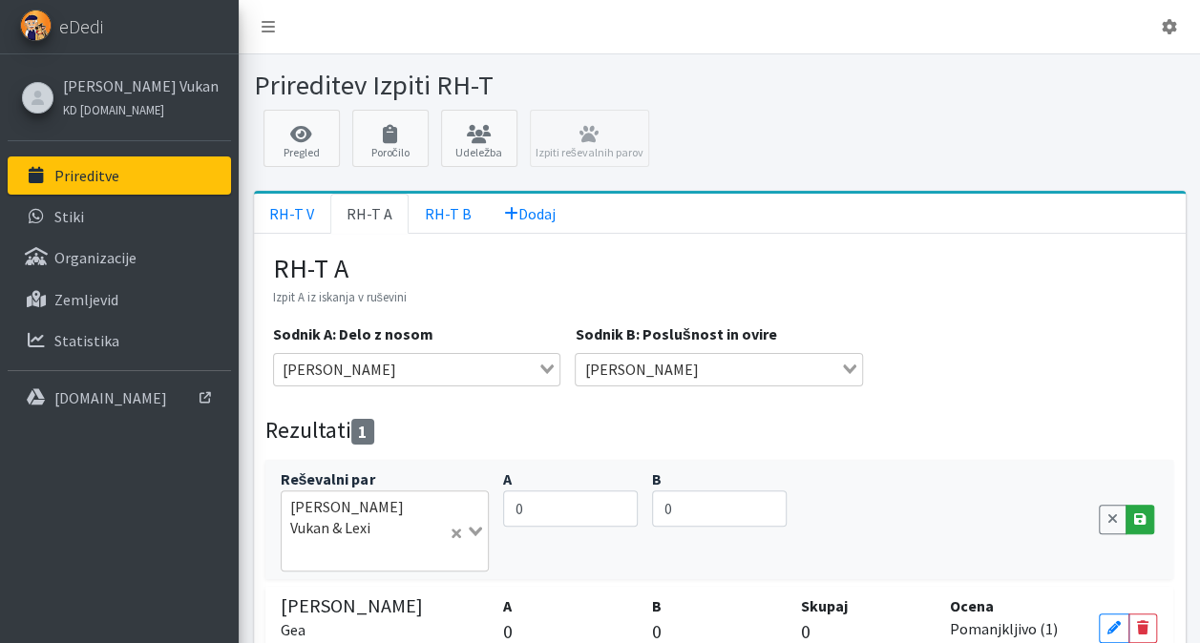
click at [1142, 518] on icon at bounding box center [1139, 519] width 11 height 13
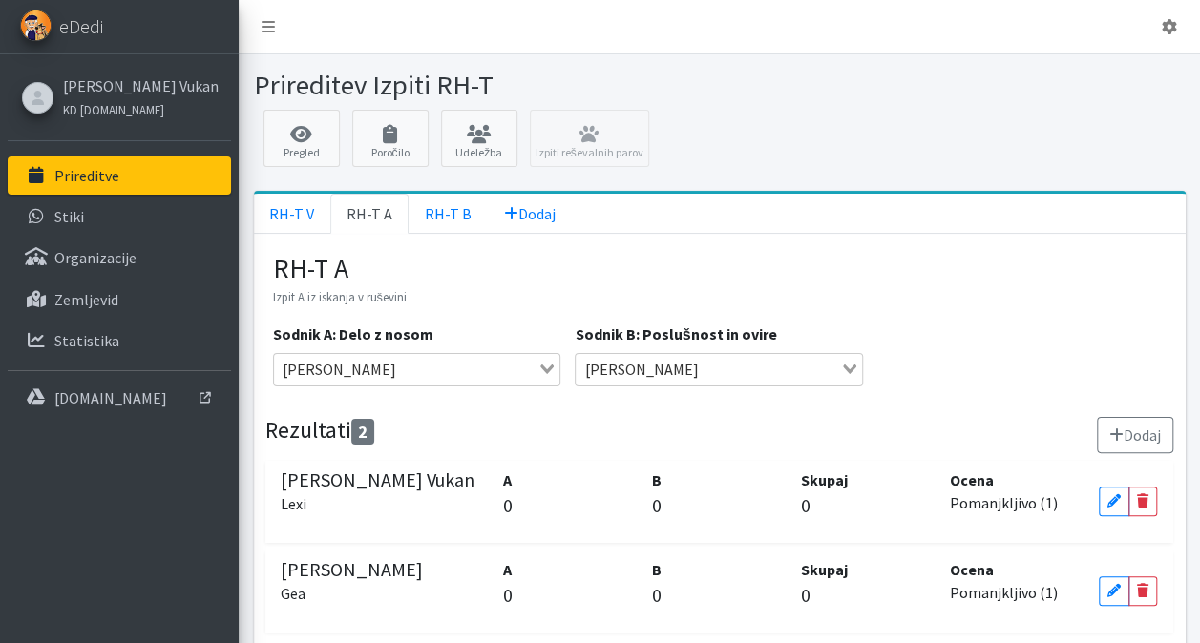
drag, startPoint x: 1134, startPoint y: 432, endPoint x: 928, endPoint y: 428, distance: 206.2
click at [1124, 431] on button "Dodaj" at bounding box center [1135, 435] width 76 height 36
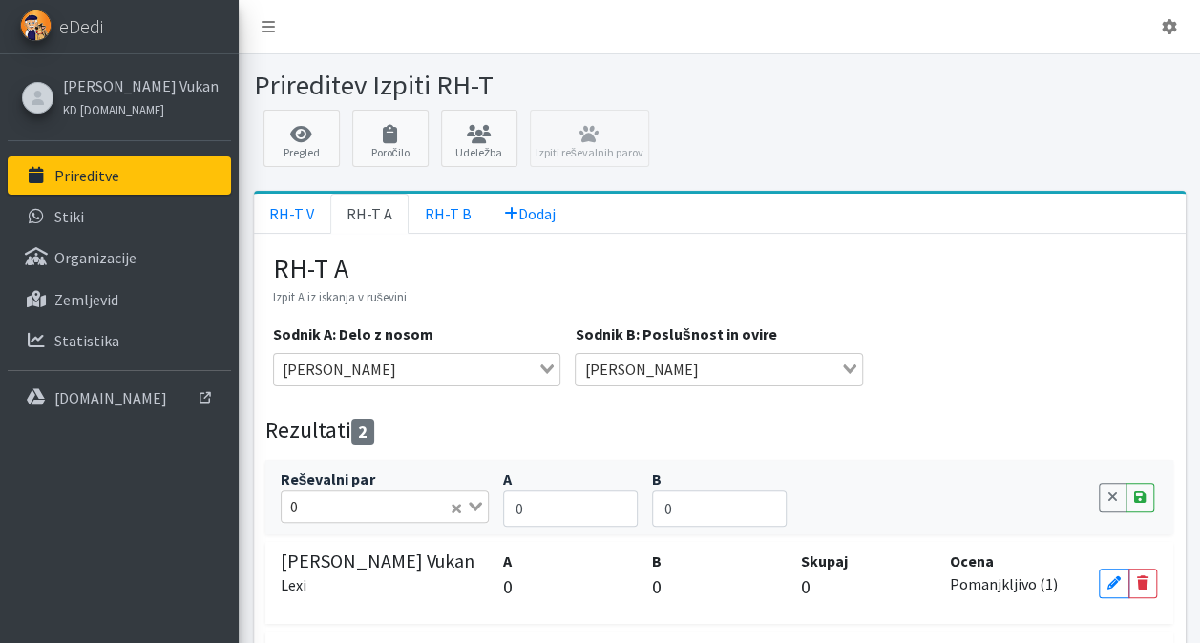
click at [340, 504] on input "Search for option" at bounding box center [375, 506] width 143 height 23
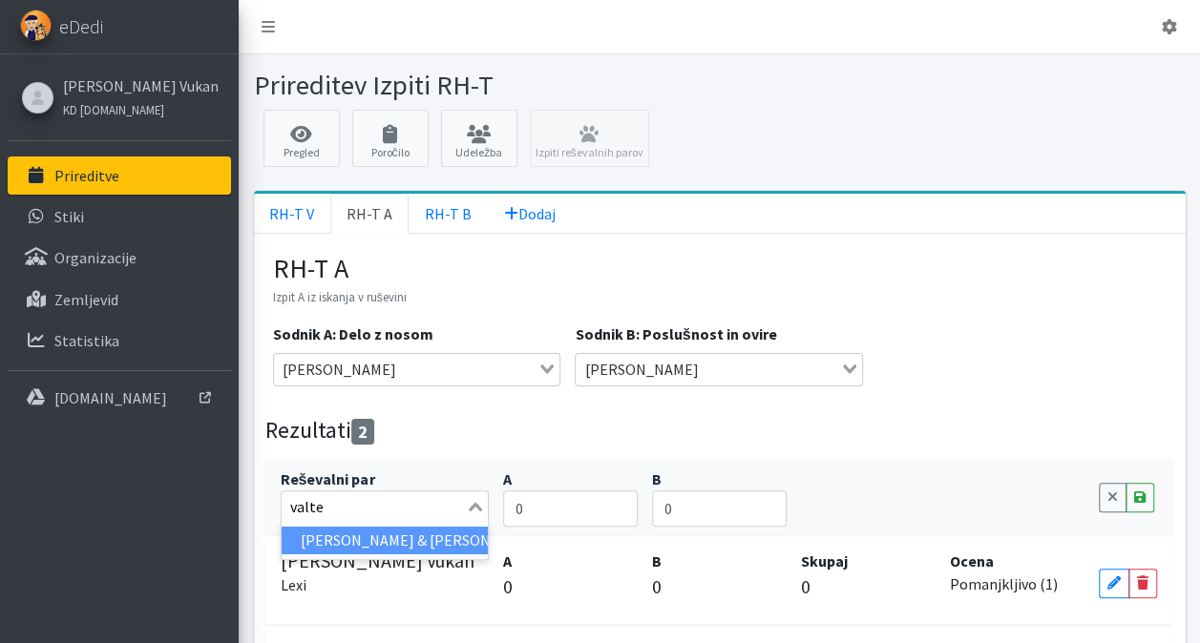
type input "valter"
click at [360, 534] on li "[PERSON_NAME] & [PERSON_NAME]" at bounding box center [385, 541] width 207 height 28
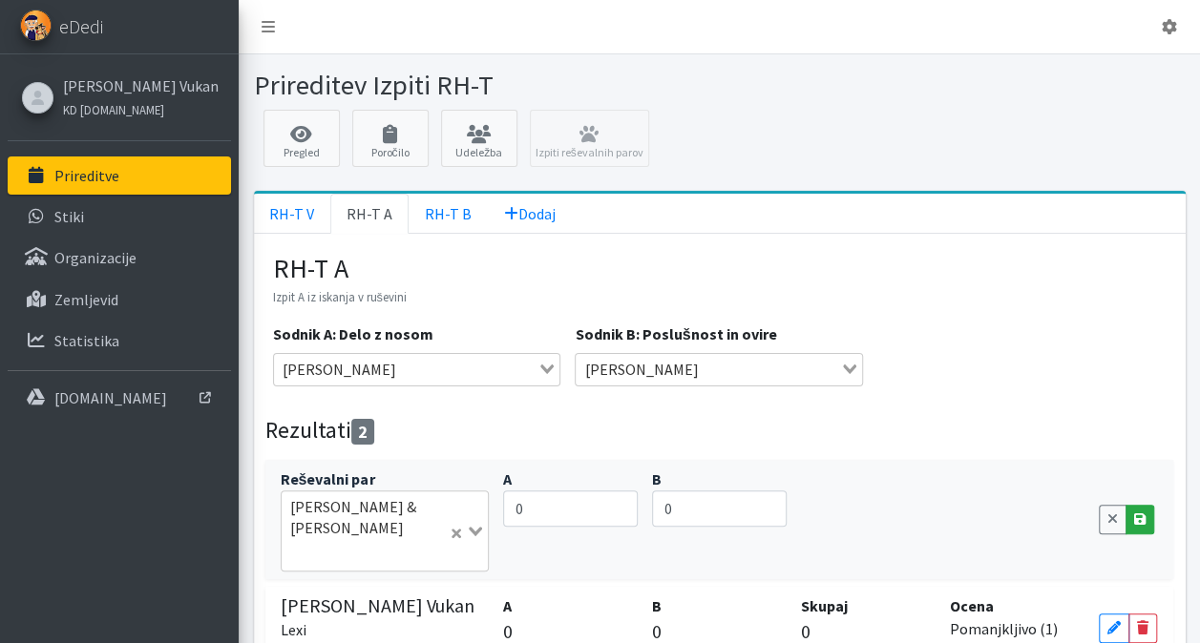
click at [1139, 505] on link "Save" at bounding box center [1139, 520] width 29 height 30
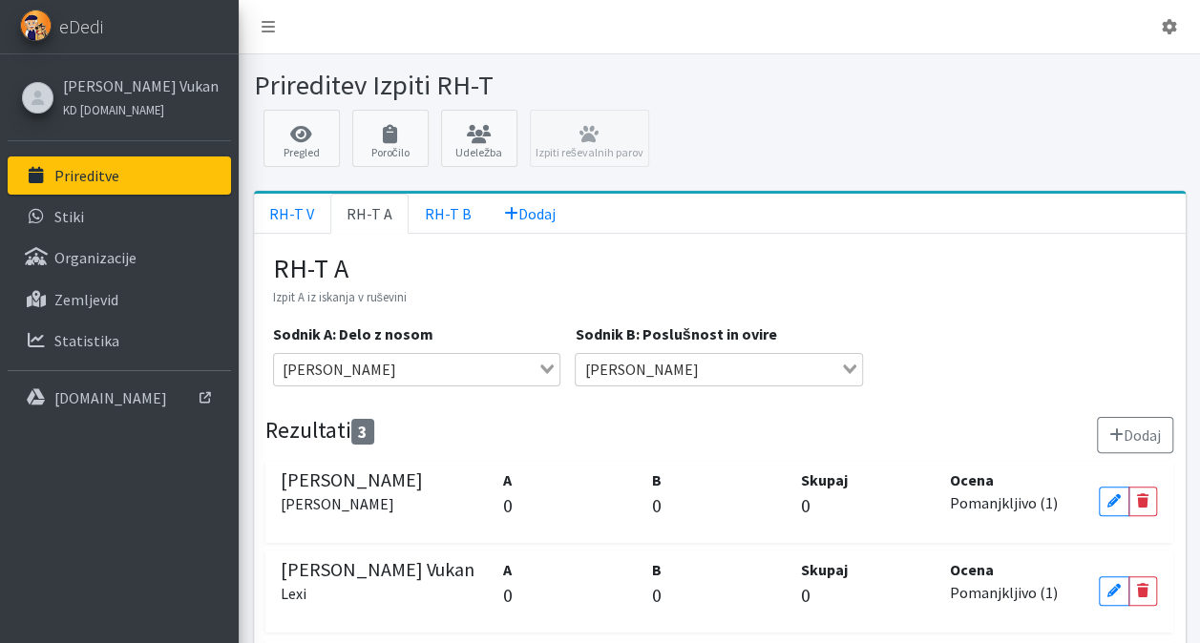
drag, startPoint x: 1158, startPoint y: 426, endPoint x: 953, endPoint y: 431, distance: 205.3
click at [1156, 426] on button "Dodaj" at bounding box center [1135, 435] width 76 height 36
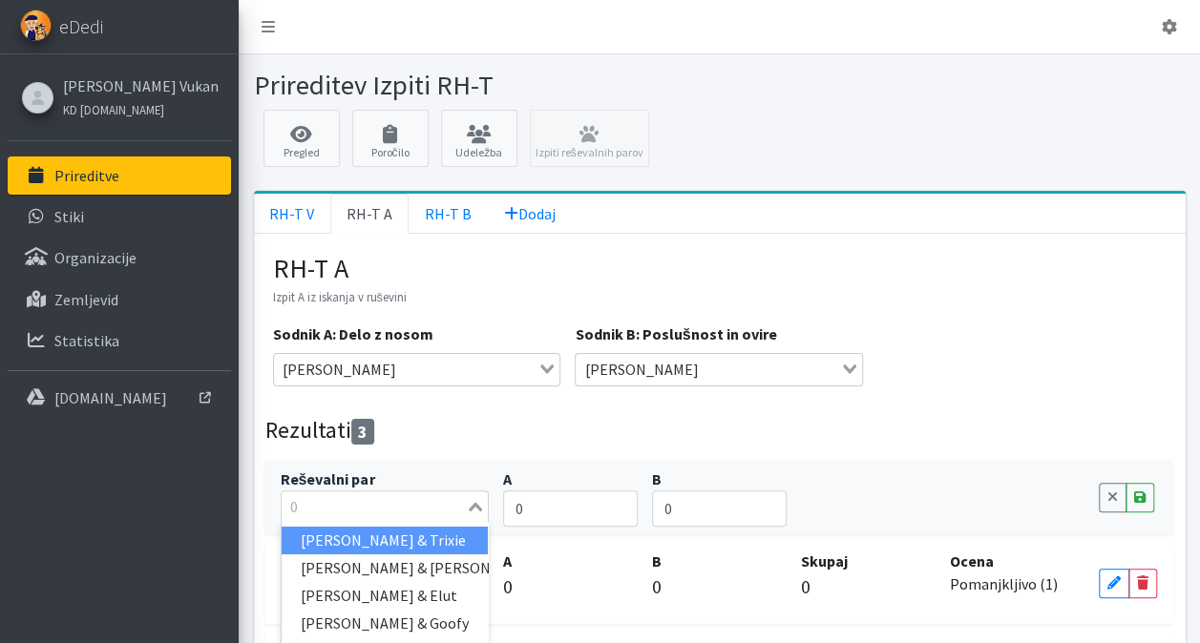
click at [361, 506] on input "Search for option" at bounding box center [373, 506] width 181 height 23
type input "zvon"
click at [376, 536] on li "[PERSON_NAME] & Gali" at bounding box center [385, 541] width 207 height 28
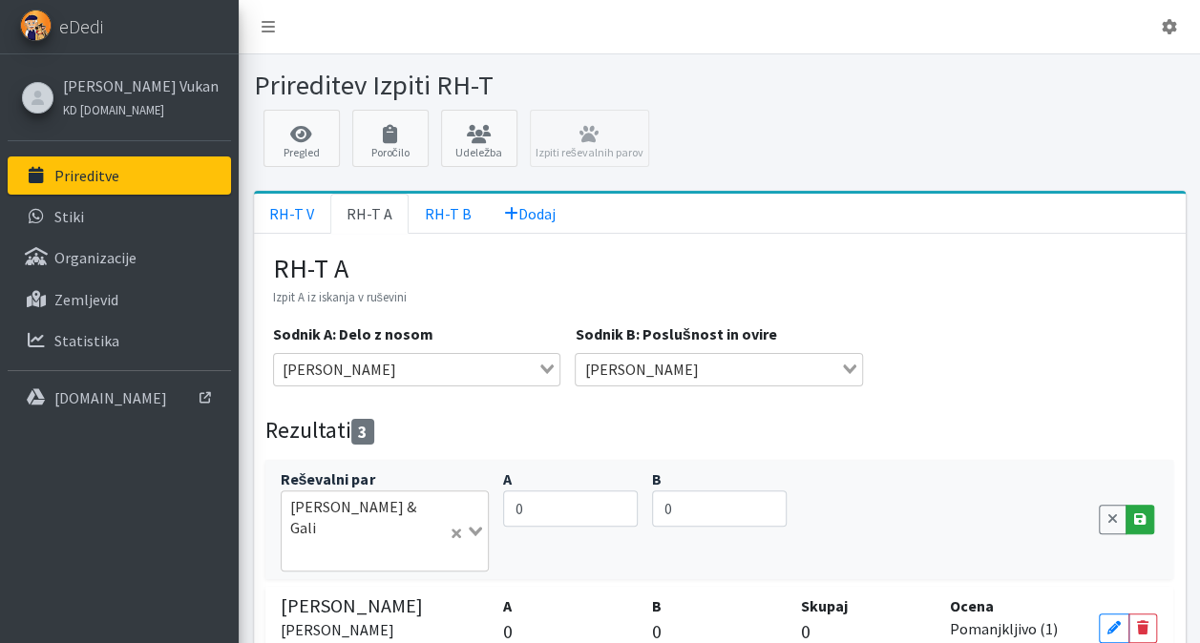
click at [1142, 513] on icon at bounding box center [1139, 519] width 11 height 13
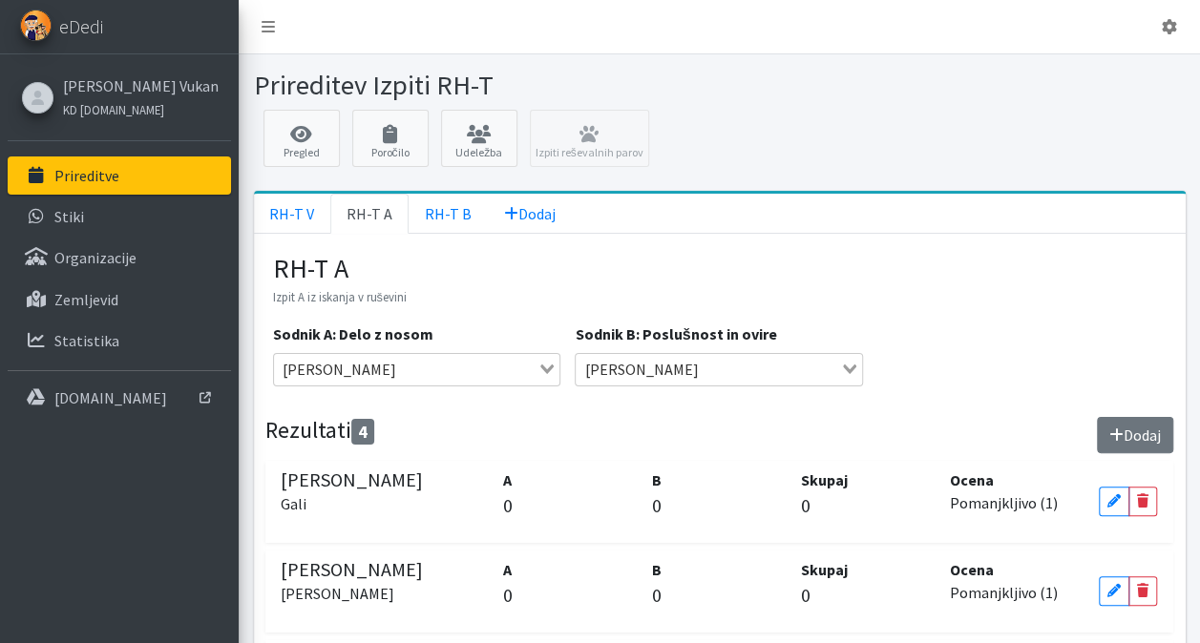
click at [1130, 431] on button "Dodaj" at bounding box center [1135, 435] width 76 height 36
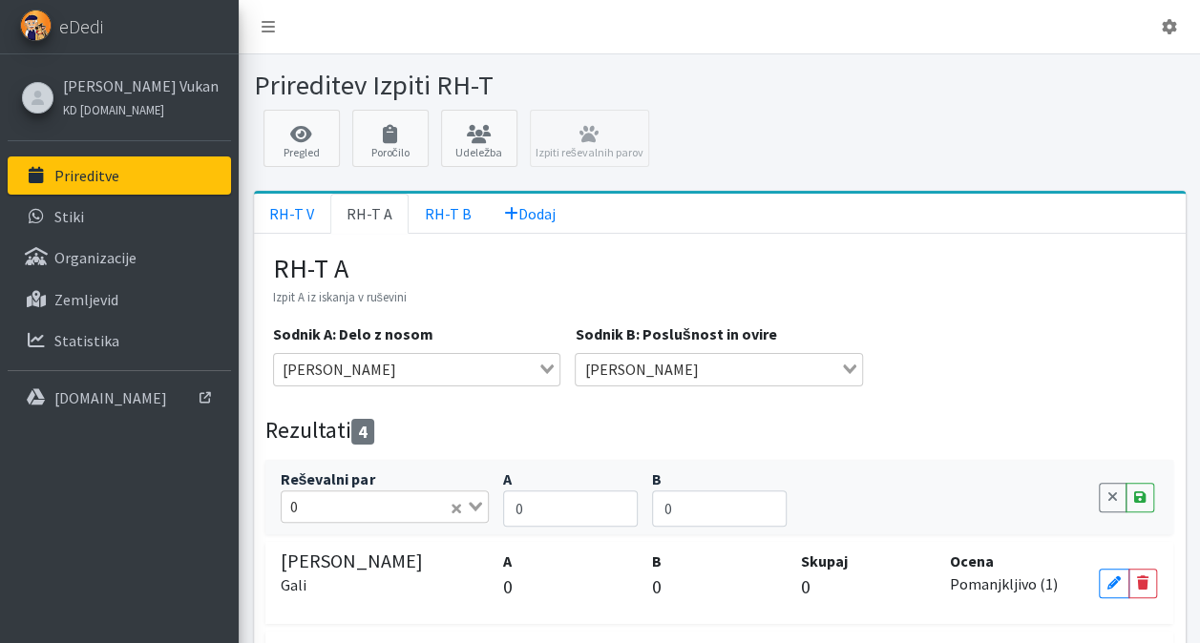
click at [362, 510] on input "Search for option" at bounding box center [375, 506] width 143 height 23
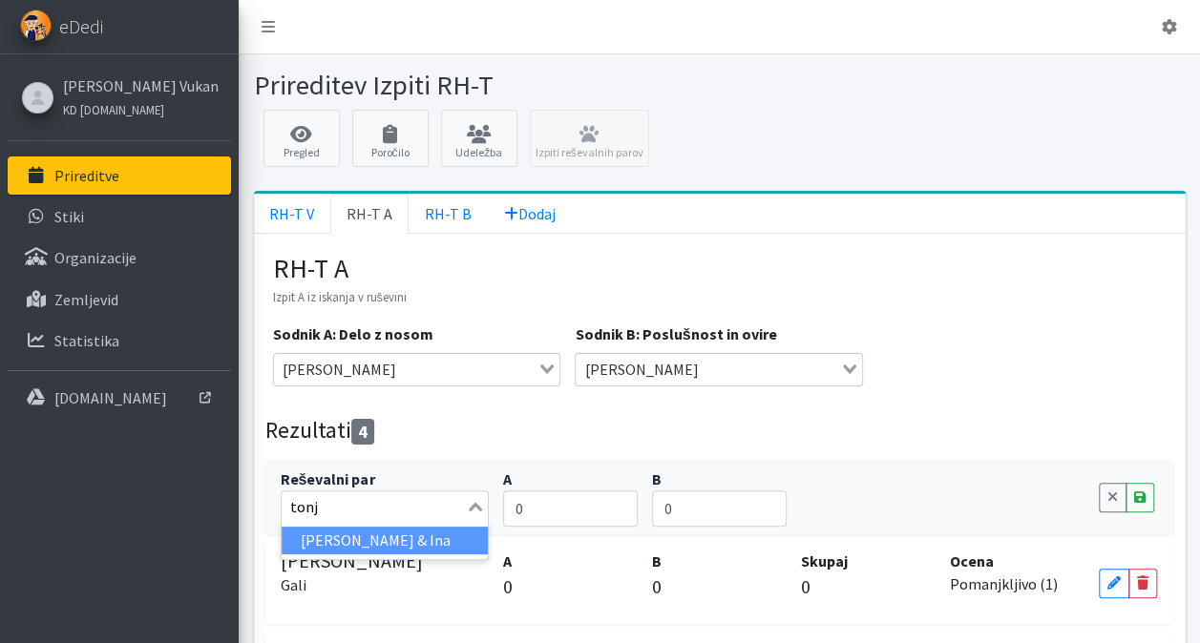
type input "tonja"
click at [376, 541] on li "[PERSON_NAME] & Ina" at bounding box center [385, 541] width 207 height 28
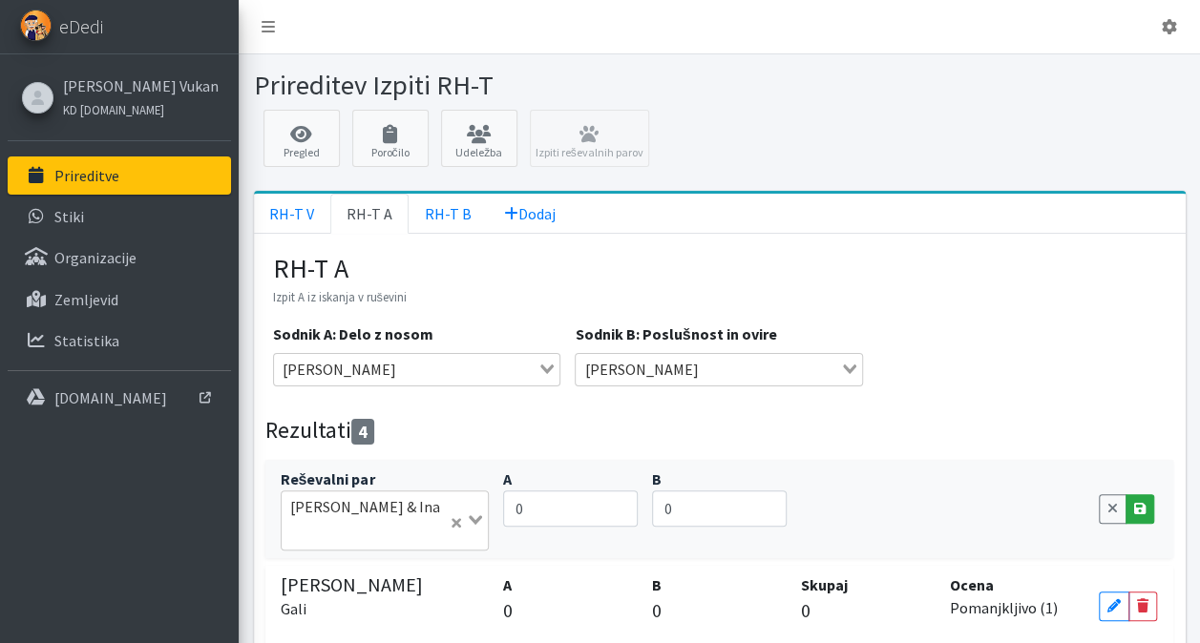
click at [1149, 524] on link "Save" at bounding box center [1139, 509] width 29 height 30
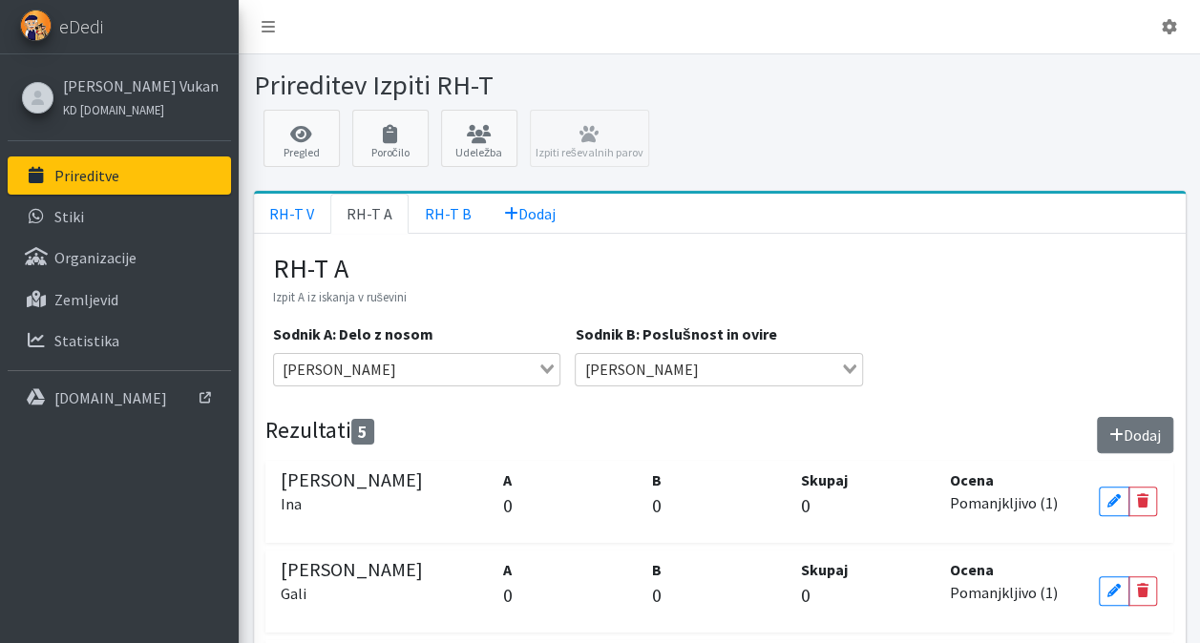
click at [1155, 437] on button "Dodaj" at bounding box center [1135, 435] width 76 height 36
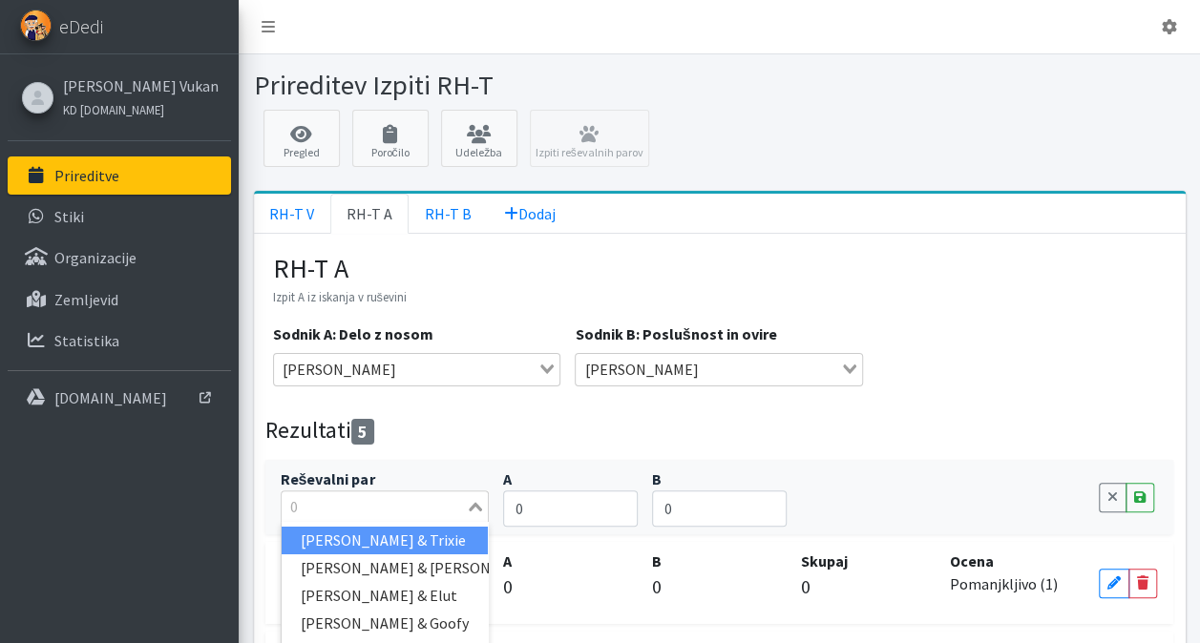
click at [413, 499] on input "Search for option" at bounding box center [373, 506] width 181 height 23
type input "[PERSON_NAME]"
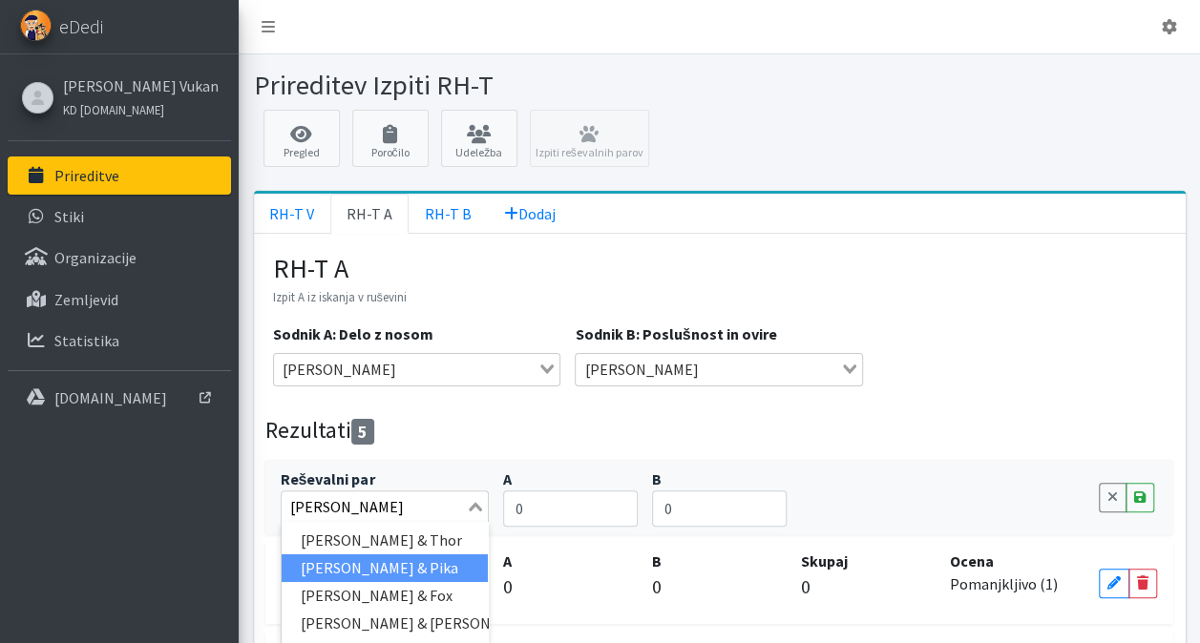
click at [405, 556] on li "[PERSON_NAME] & Pika" at bounding box center [385, 569] width 207 height 28
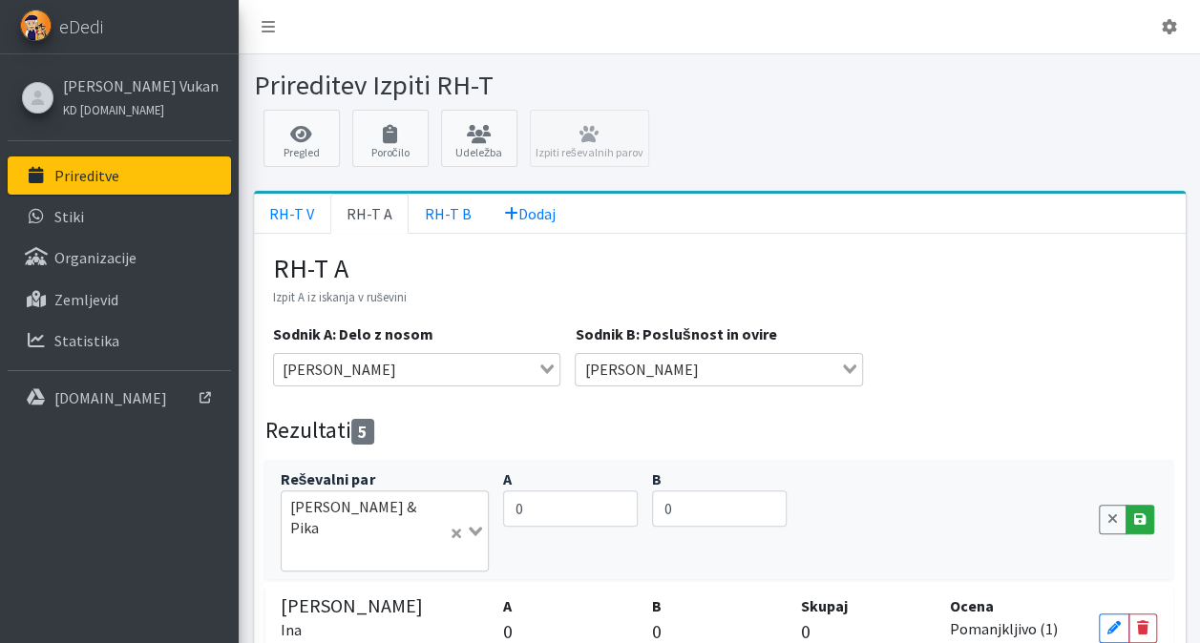
click at [1144, 505] on link "Save" at bounding box center [1139, 520] width 29 height 30
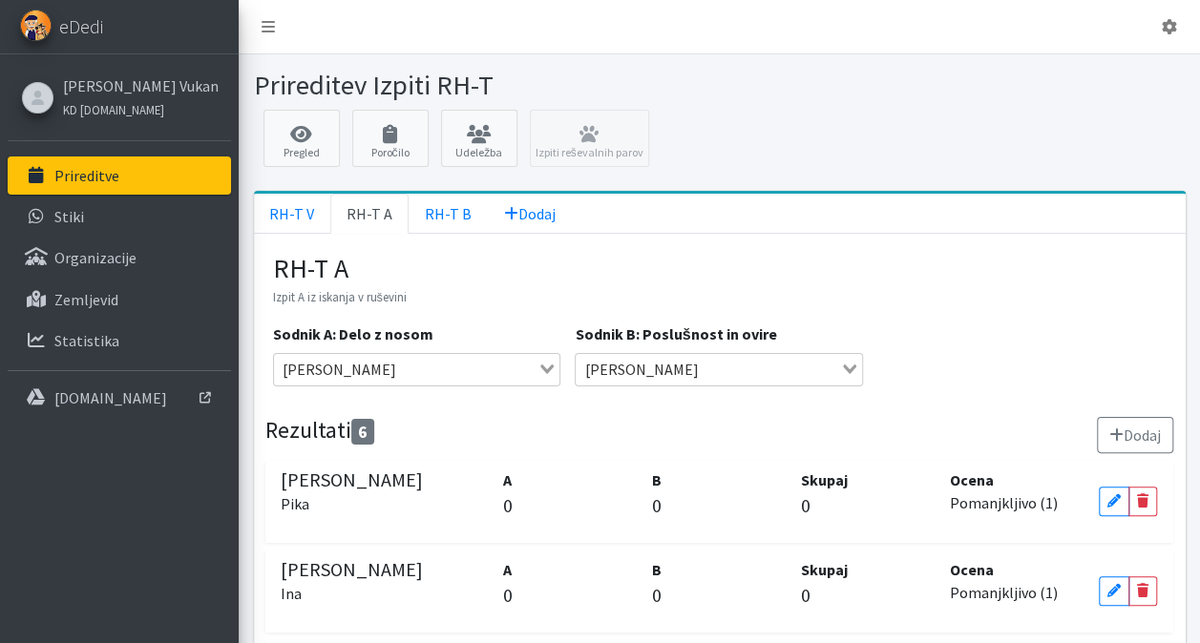
click at [1142, 431] on button "Dodaj" at bounding box center [1135, 435] width 76 height 36
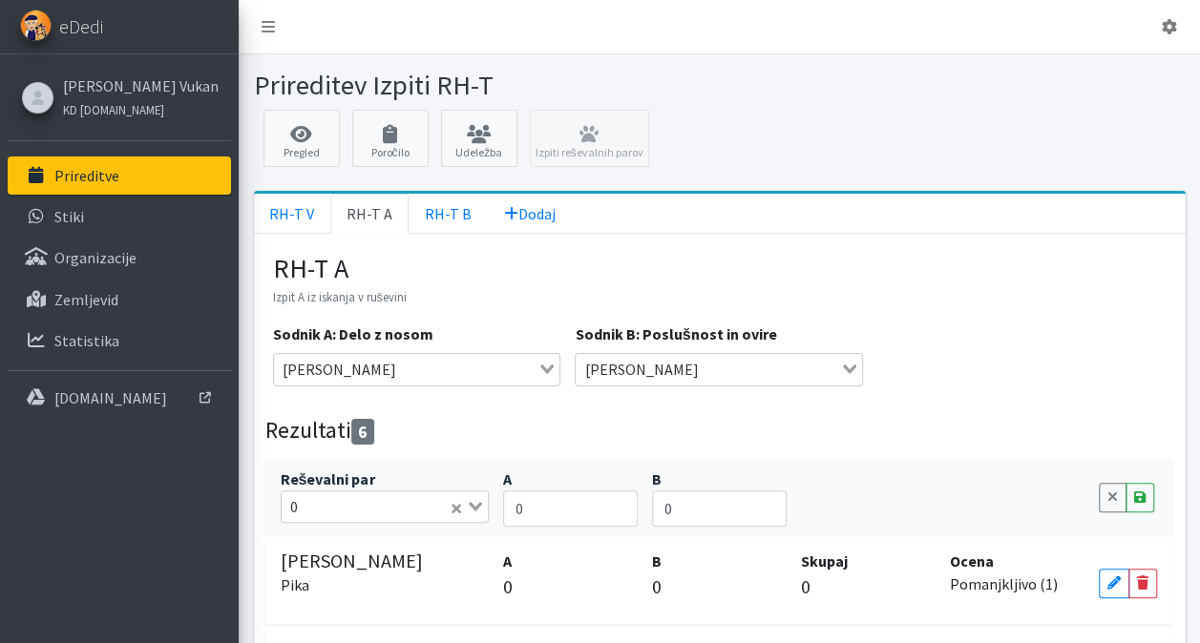
click at [357, 508] on input "Search for option" at bounding box center [375, 506] width 143 height 23
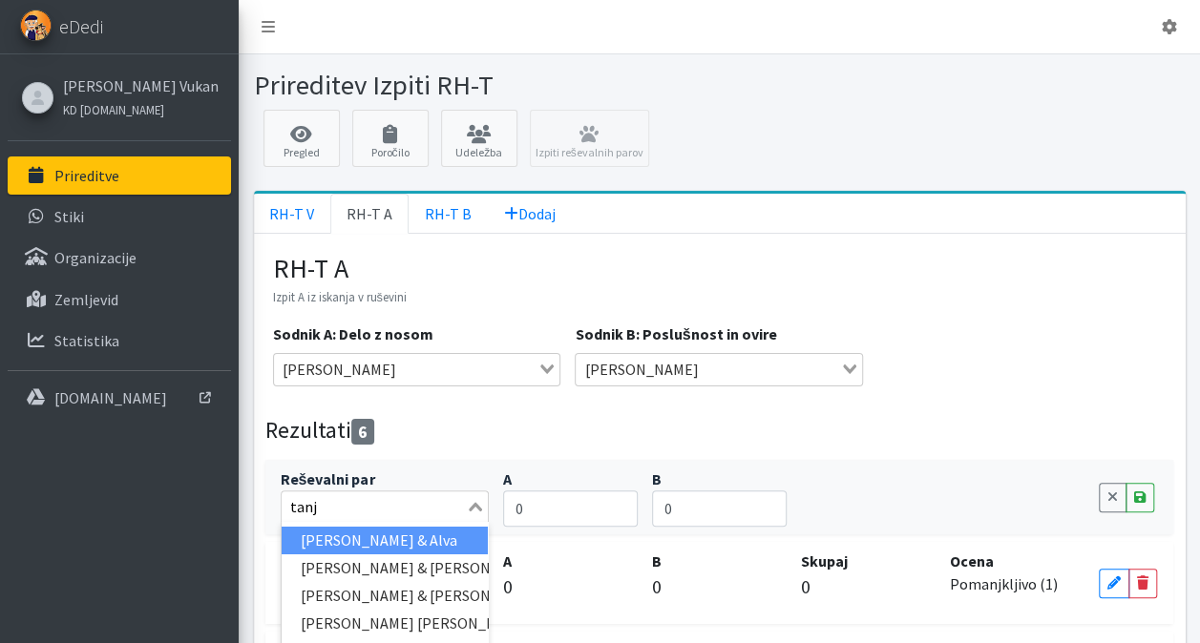
type input "tanja"
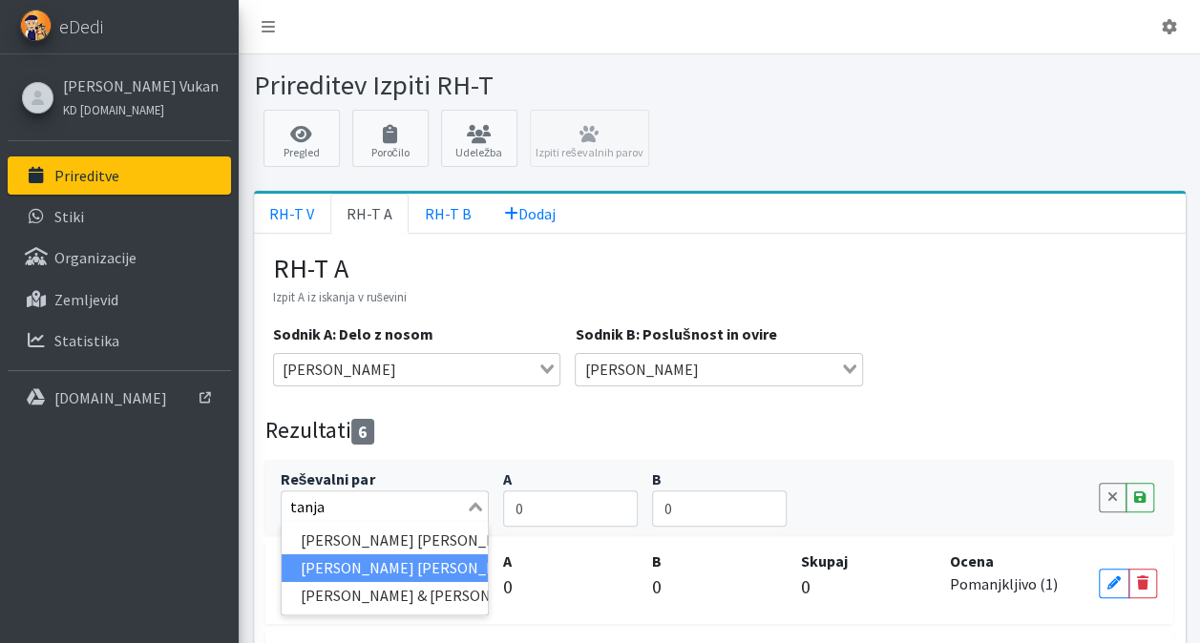
click at [396, 561] on li "[PERSON_NAME] [PERSON_NAME] & [PERSON_NAME]" at bounding box center [385, 569] width 207 height 28
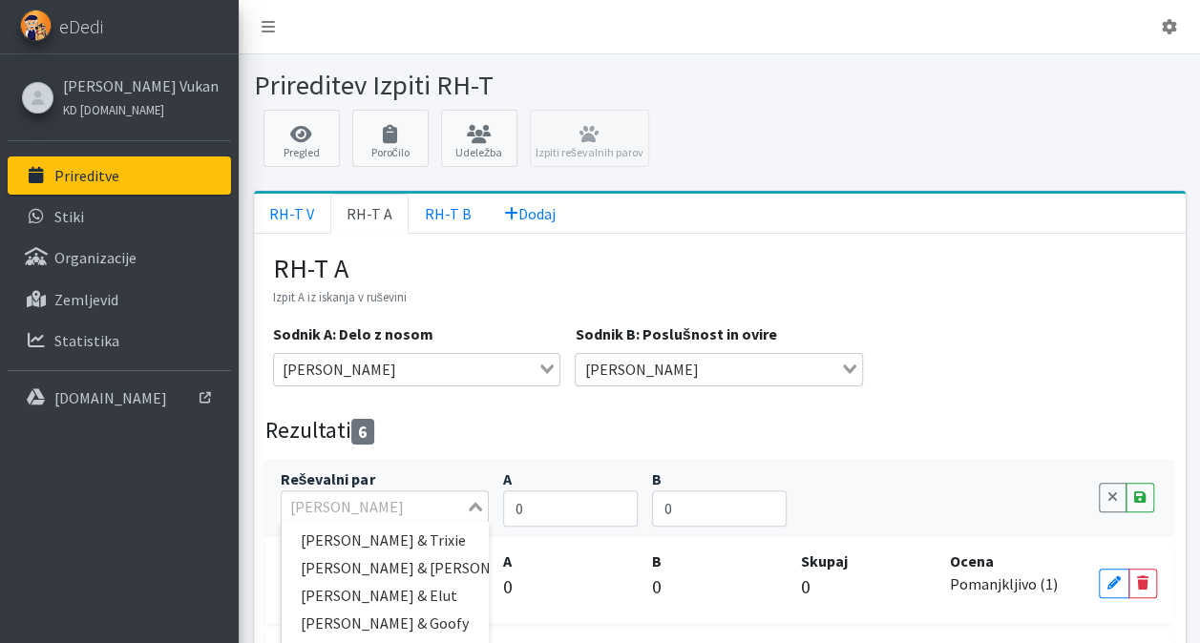
scroll to position [8071, 0]
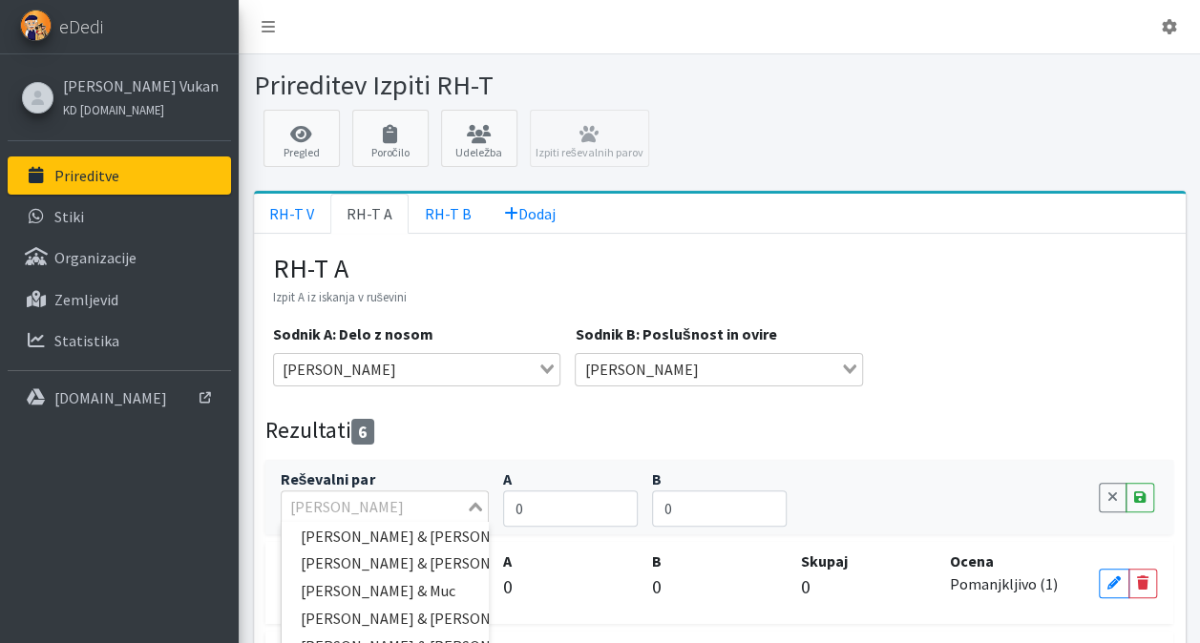
click at [1143, 492] on div "Cancel Save" at bounding box center [1128, 497] width 74 height 59
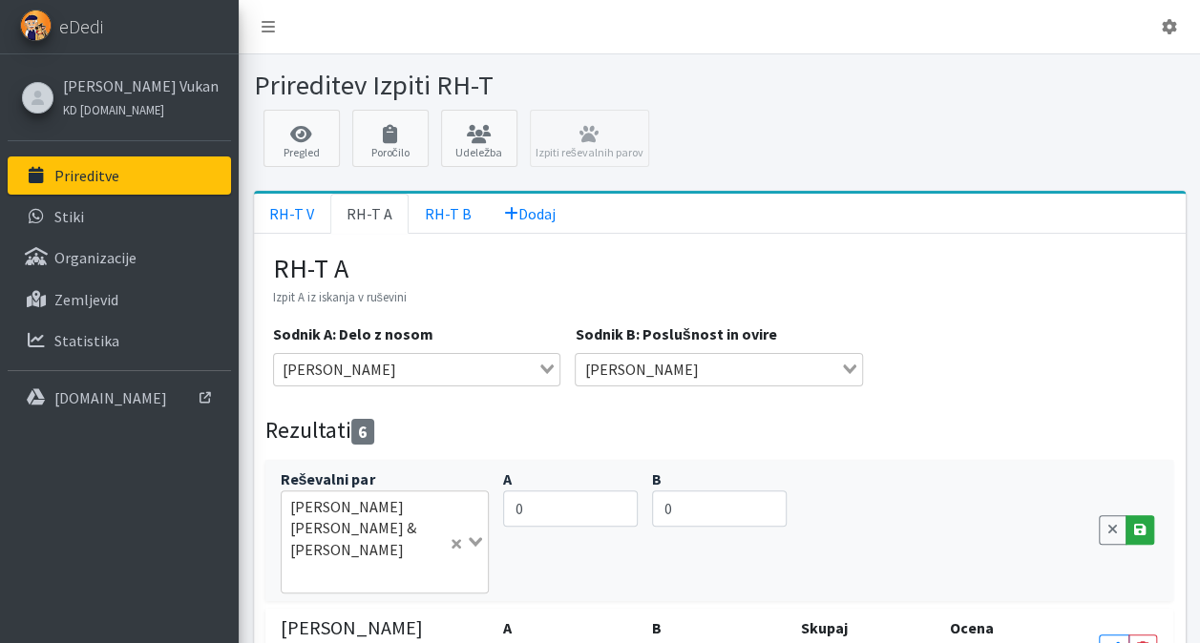
click at [1142, 523] on icon at bounding box center [1139, 529] width 11 height 13
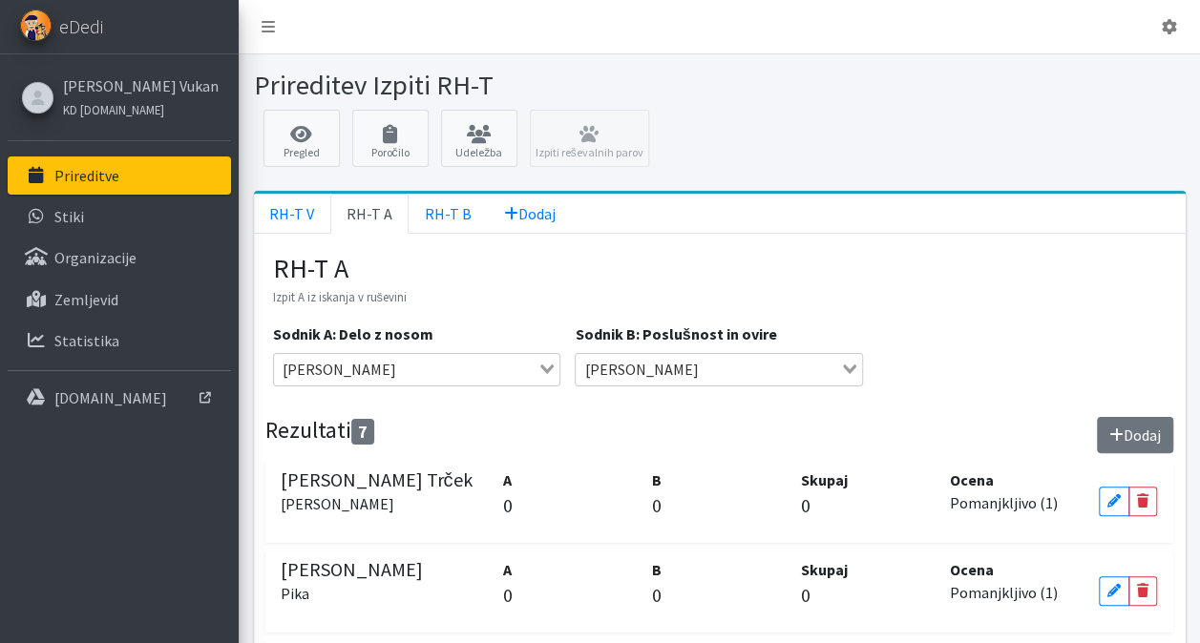
click at [1147, 417] on button "Dodaj" at bounding box center [1135, 435] width 76 height 36
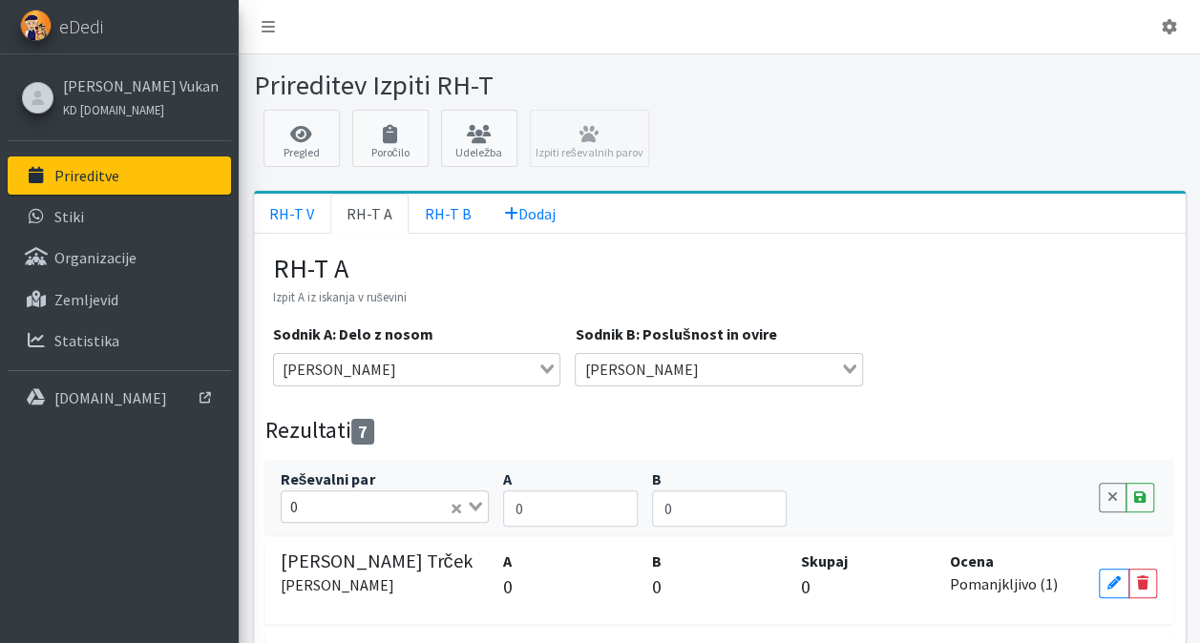
click at [340, 508] on input "Search for option" at bounding box center [375, 506] width 143 height 23
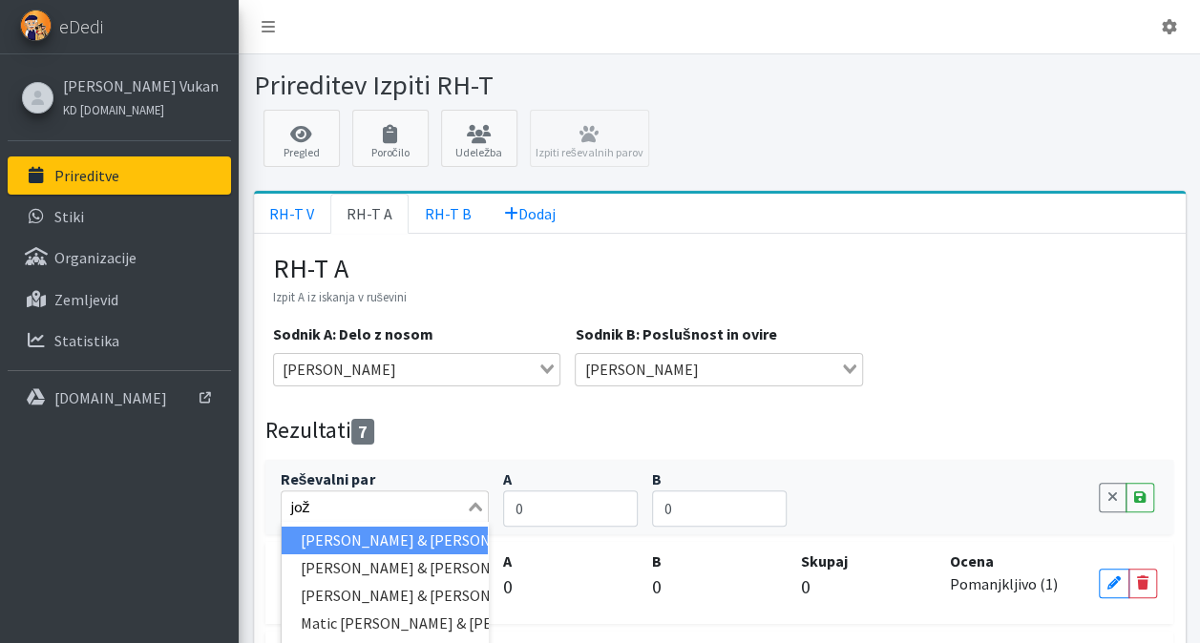
type input "jože"
click at [359, 531] on li "[PERSON_NAME] & [PERSON_NAME]" at bounding box center [385, 541] width 207 height 28
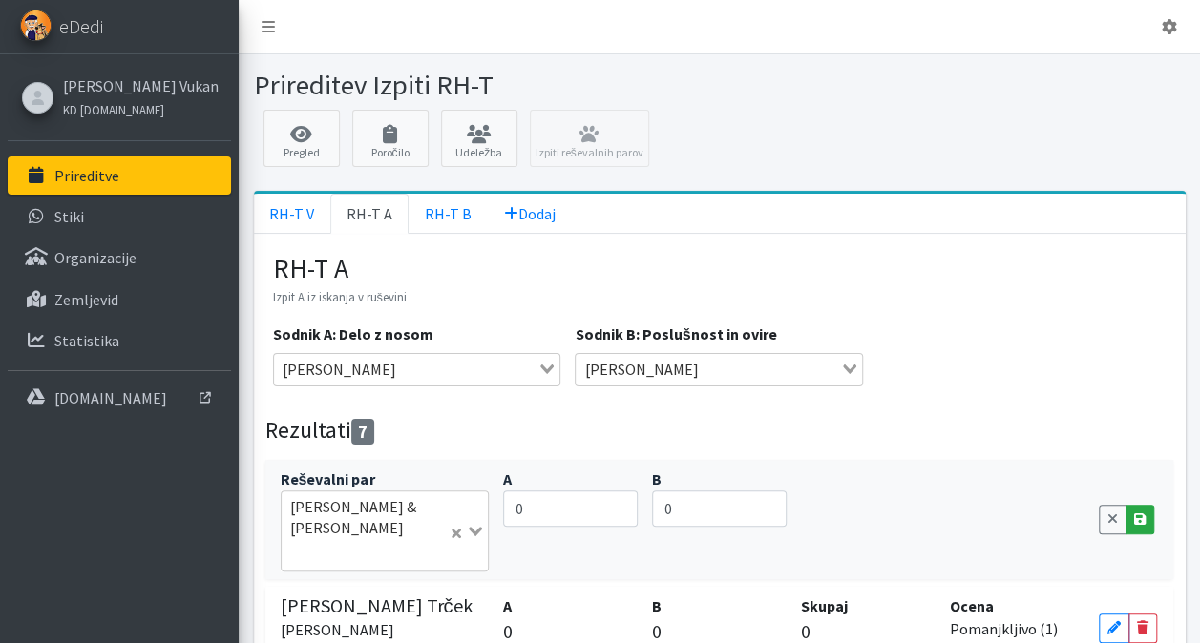
click at [1142, 513] on icon at bounding box center [1139, 519] width 11 height 13
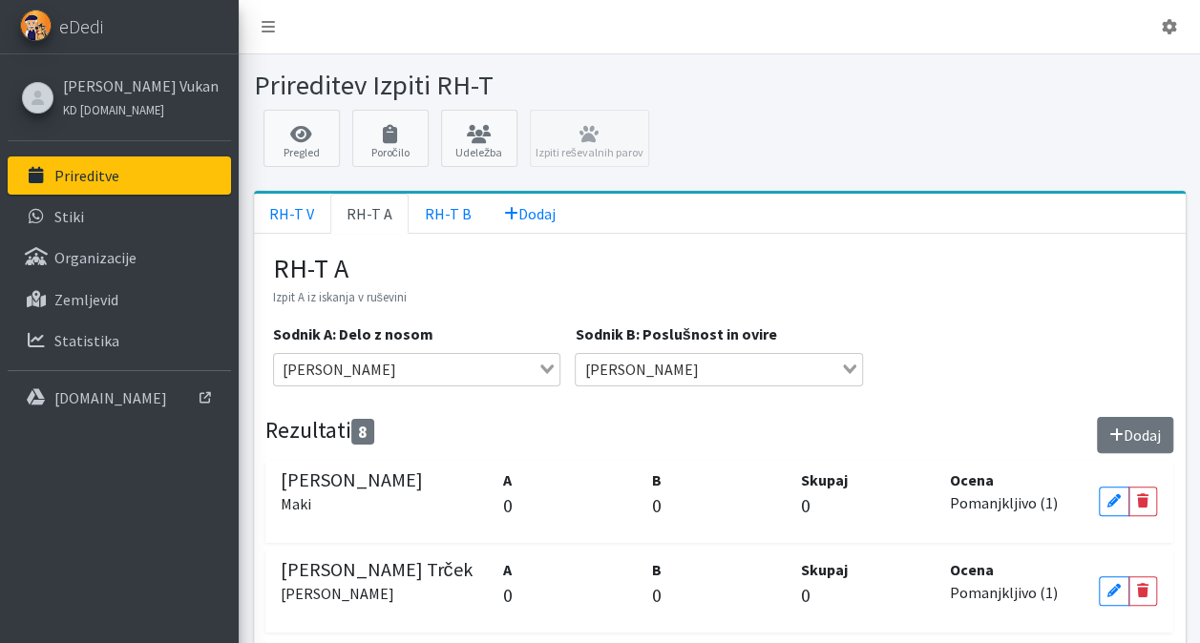
click at [1131, 437] on button "Dodaj" at bounding box center [1135, 435] width 76 height 36
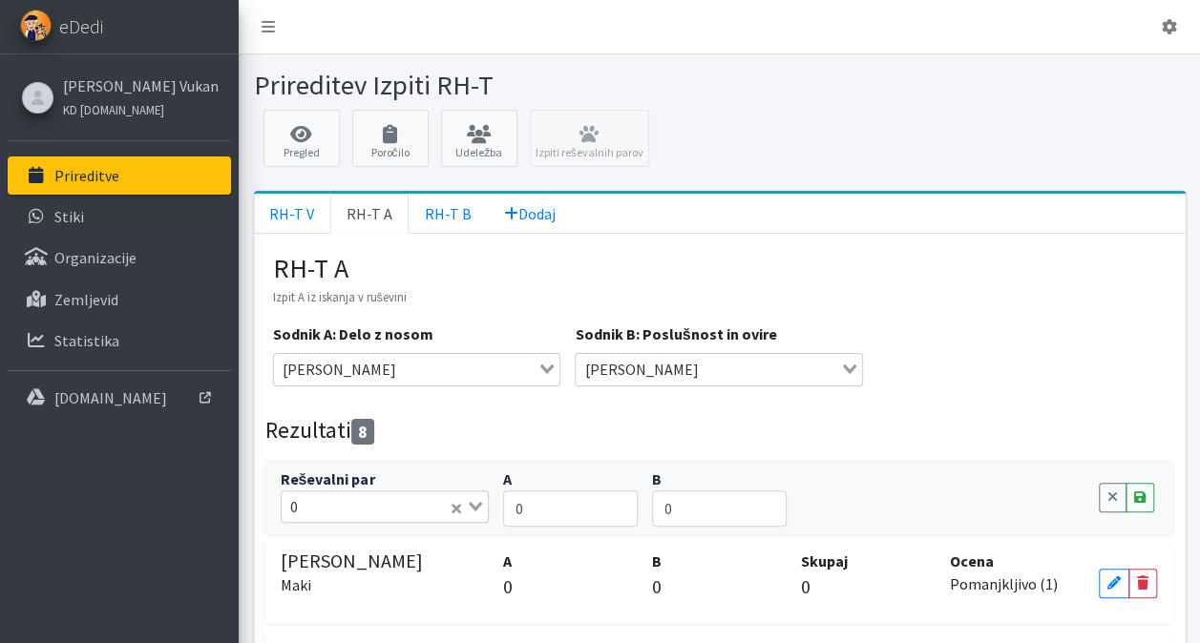
click at [370, 496] on input "Search for option" at bounding box center [375, 506] width 143 height 23
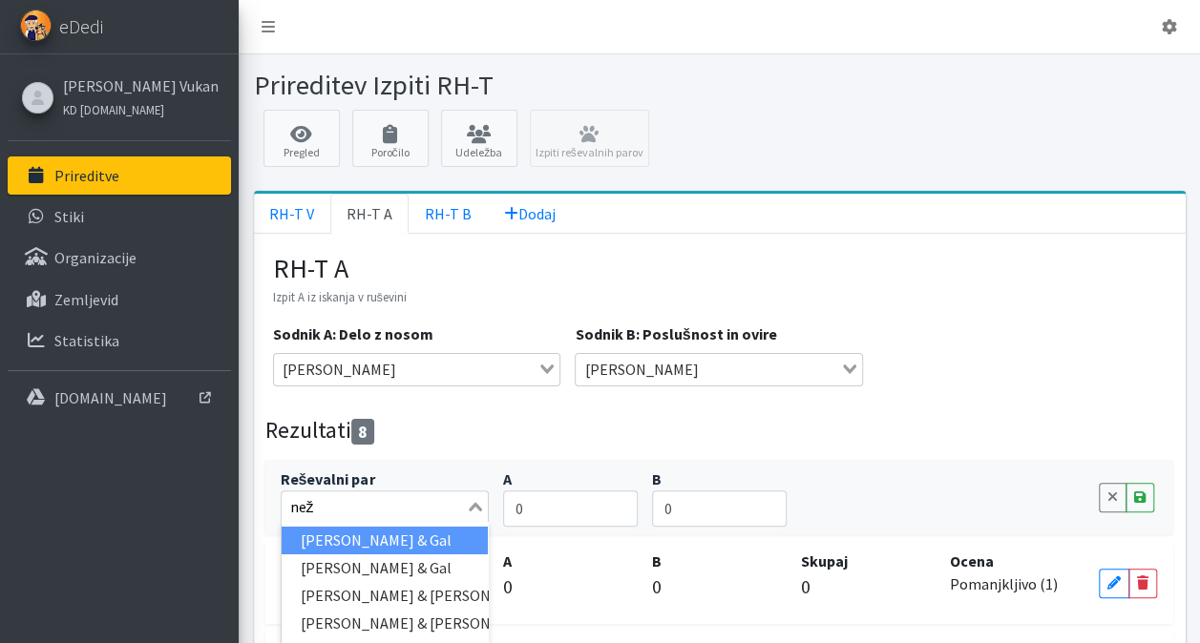
type input "neža"
click at [392, 531] on li "[PERSON_NAME] & Missy" at bounding box center [385, 541] width 207 height 28
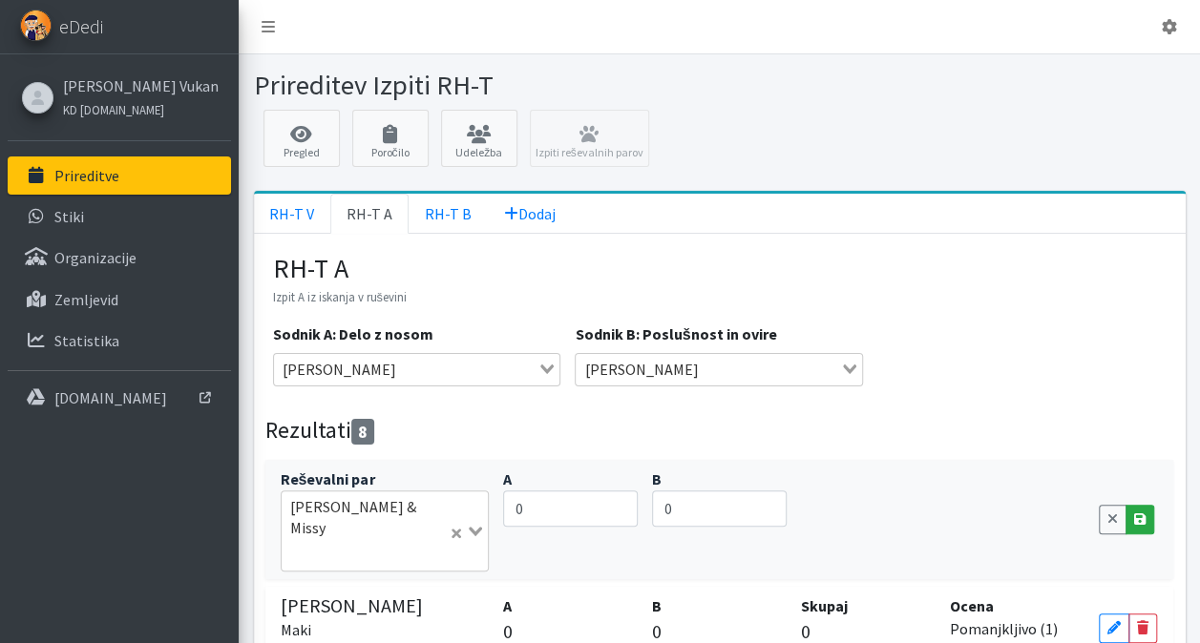
click at [1139, 513] on icon at bounding box center [1139, 519] width 11 height 13
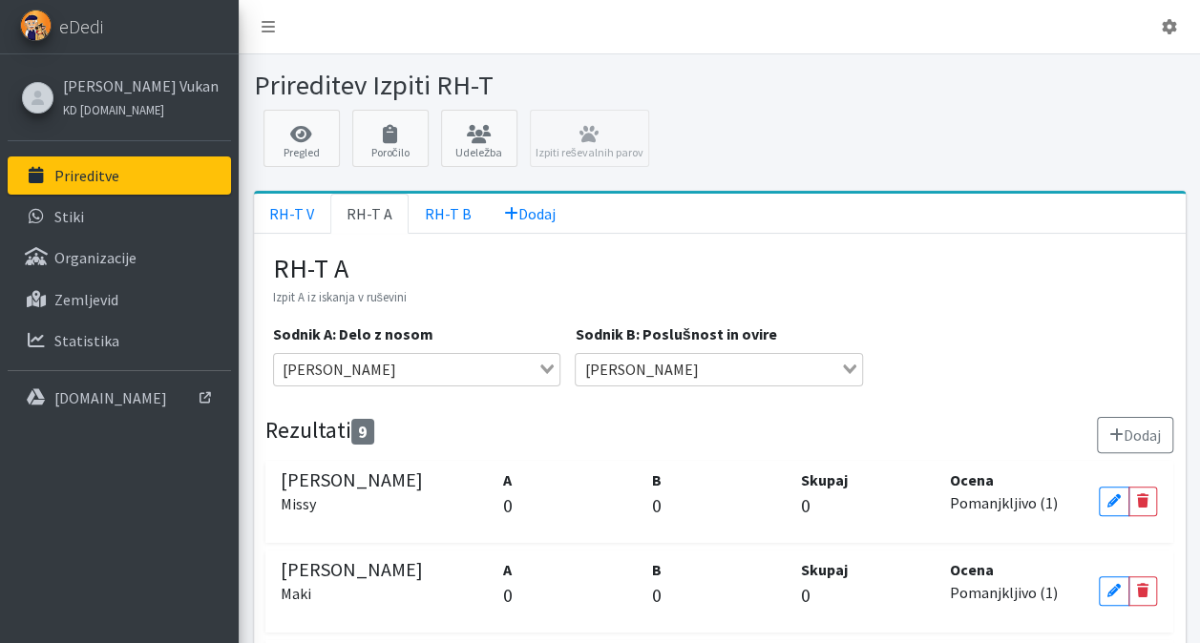
drag, startPoint x: 1160, startPoint y: 428, endPoint x: 920, endPoint y: 447, distance: 240.3
click at [1157, 429] on button "Dodaj" at bounding box center [1135, 435] width 76 height 36
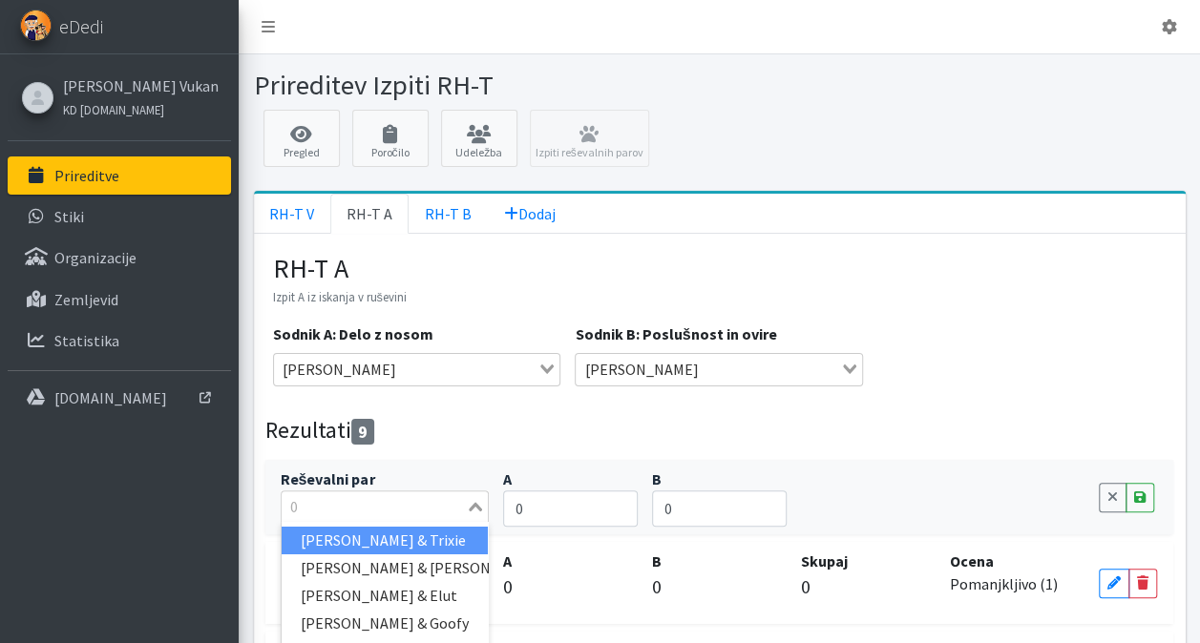
click at [326, 513] on input "Search for option" at bounding box center [373, 506] width 181 height 23
type input "[PERSON_NAME]"
click at [339, 540] on li "[PERSON_NAME] & Arči" at bounding box center [385, 541] width 207 height 28
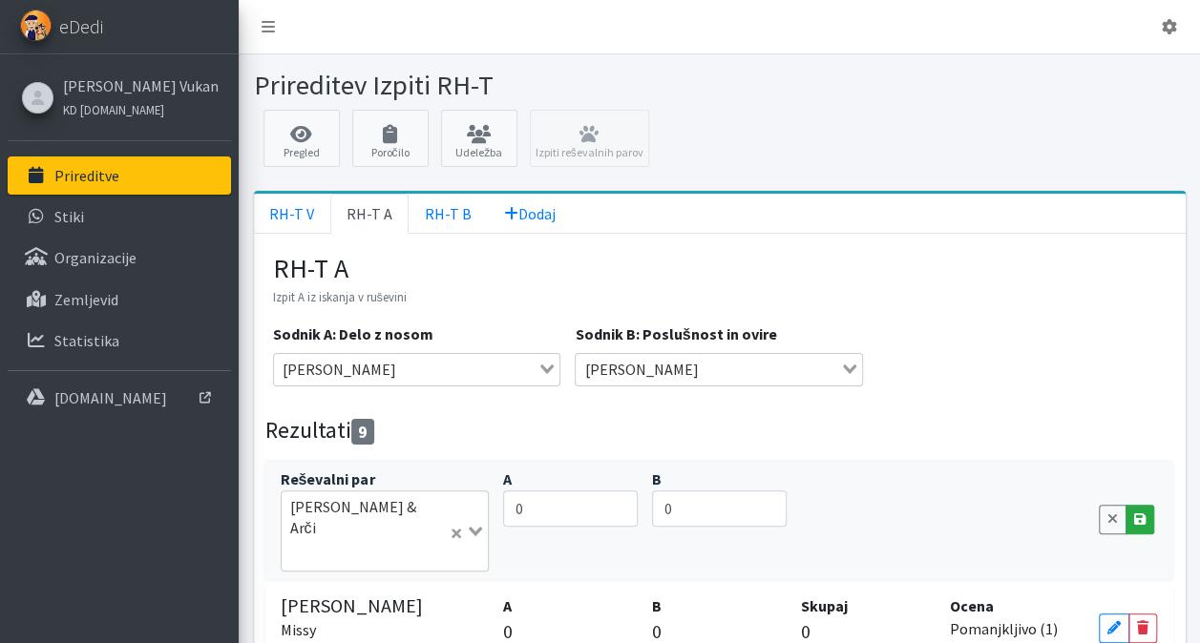
click at [1140, 505] on link "Save" at bounding box center [1139, 520] width 29 height 30
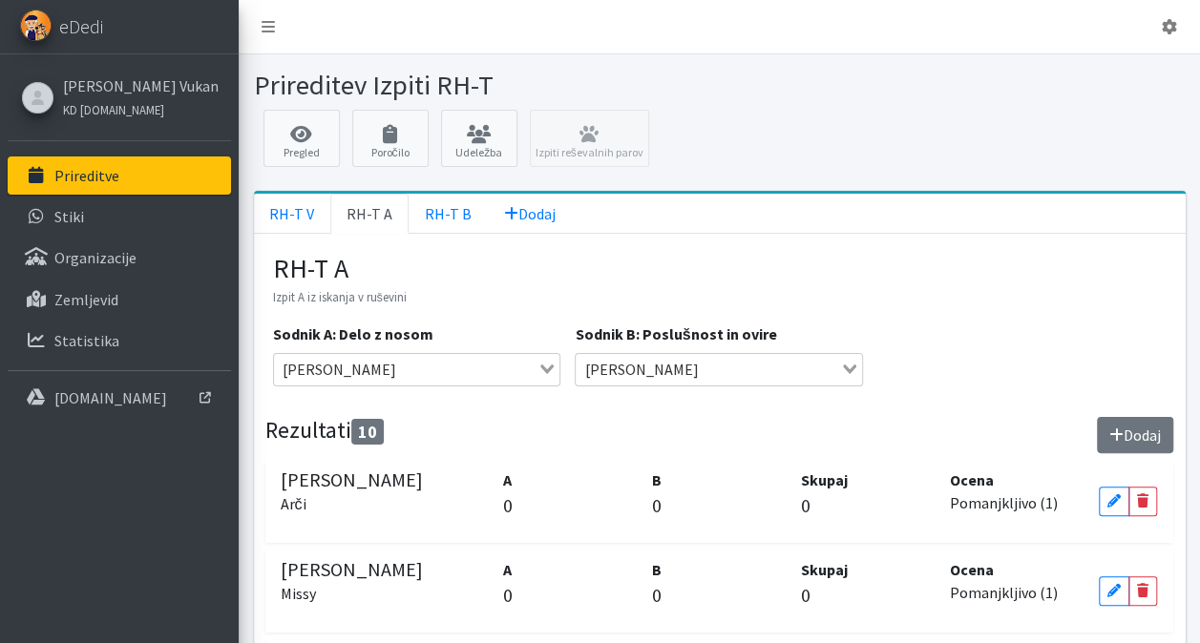
click at [1128, 435] on button "Dodaj" at bounding box center [1135, 435] width 76 height 36
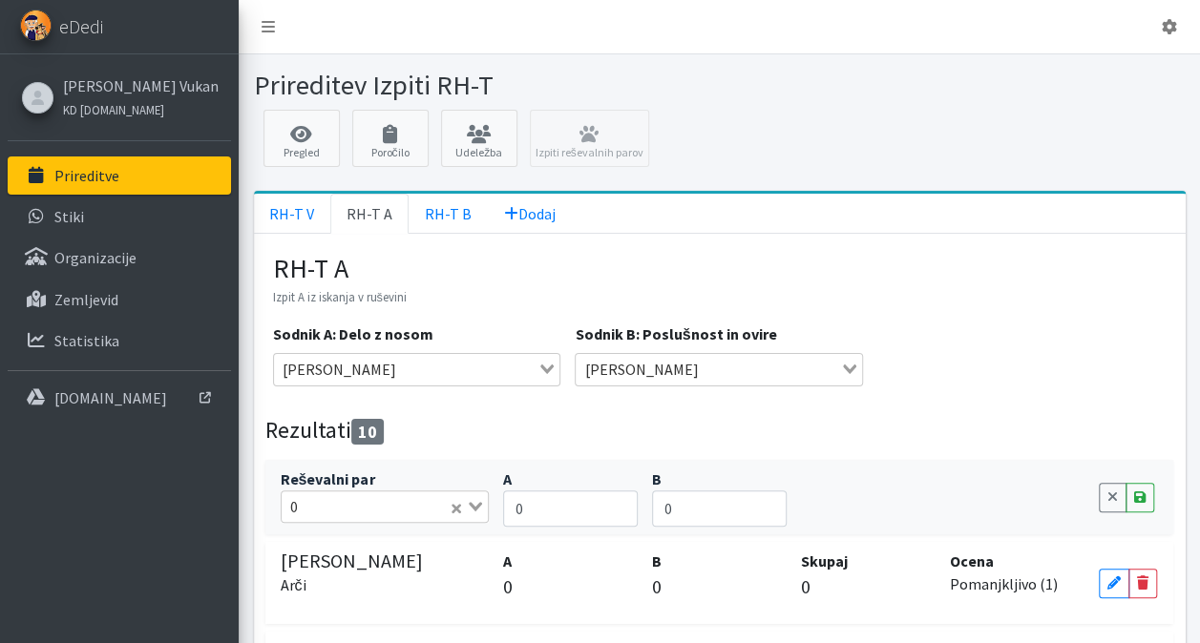
click at [372, 495] on input "Search for option" at bounding box center [375, 506] width 143 height 23
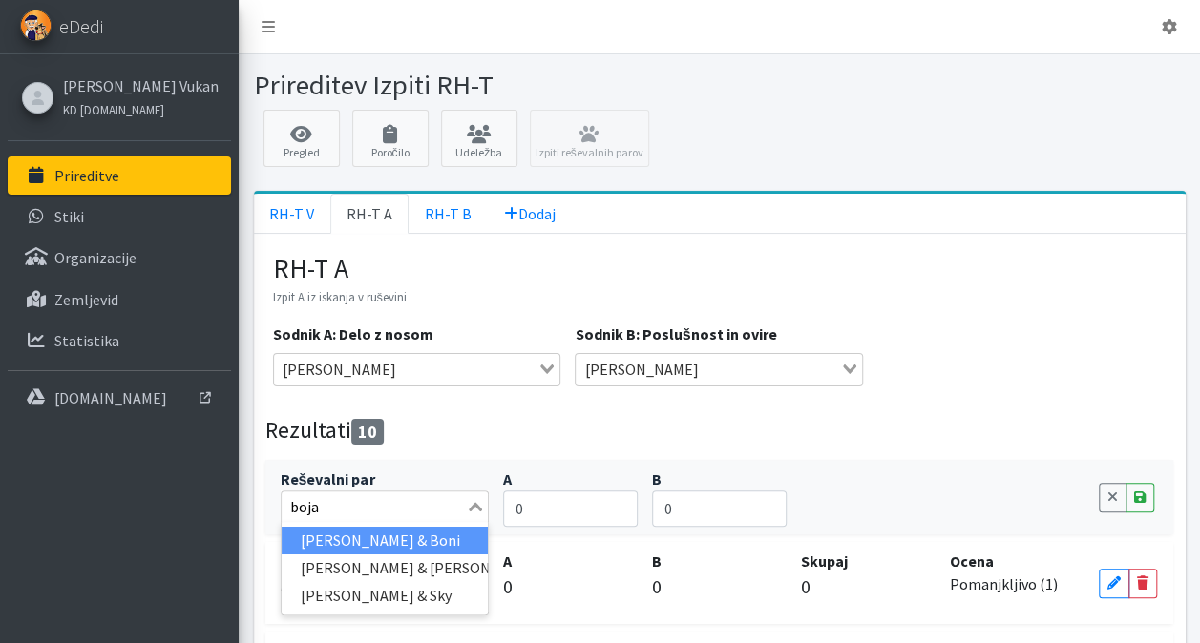
type input "bojan"
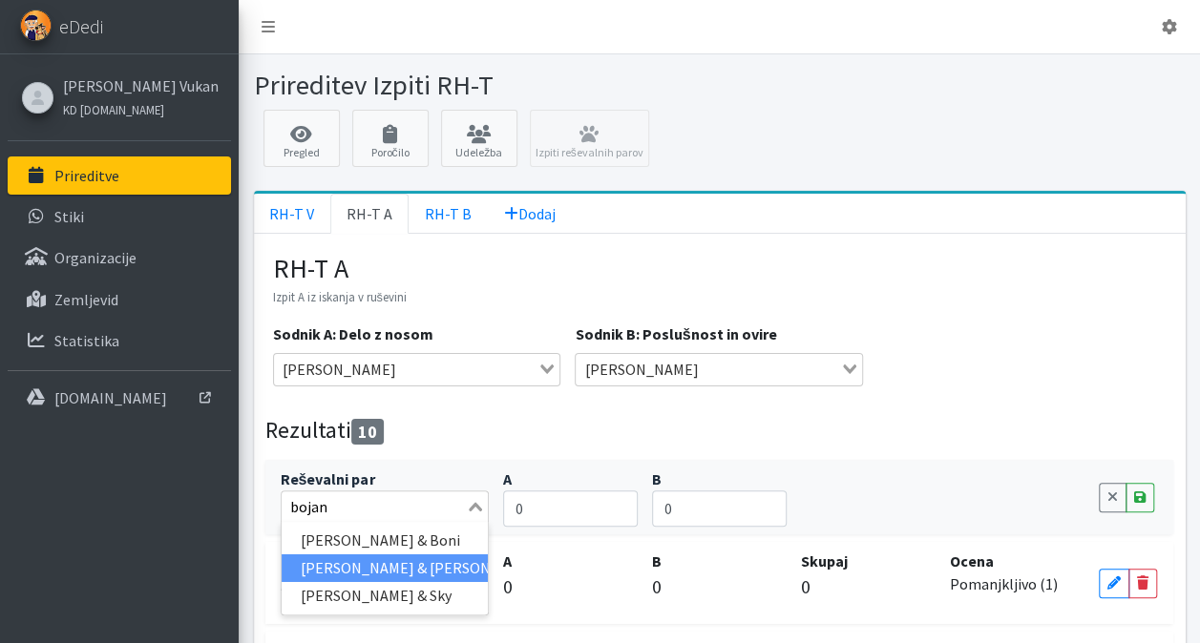
click at [380, 557] on li "[PERSON_NAME] & [PERSON_NAME]" at bounding box center [385, 569] width 207 height 28
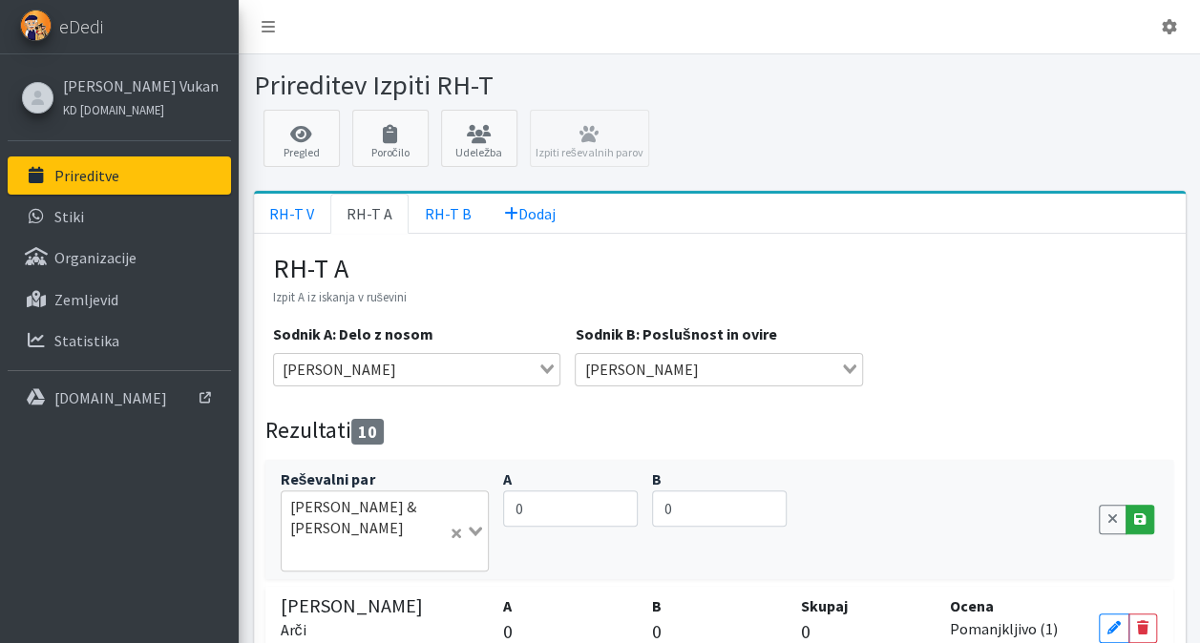
click at [1137, 513] on icon at bounding box center [1139, 519] width 11 height 13
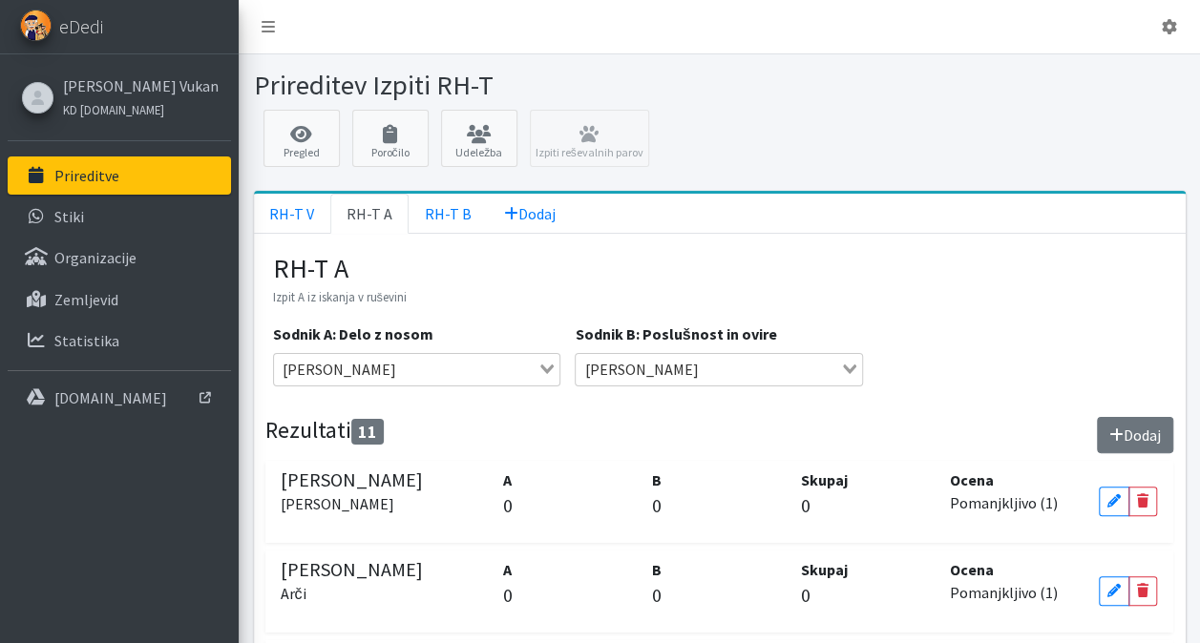
click at [1138, 424] on button "Dodaj" at bounding box center [1135, 435] width 76 height 36
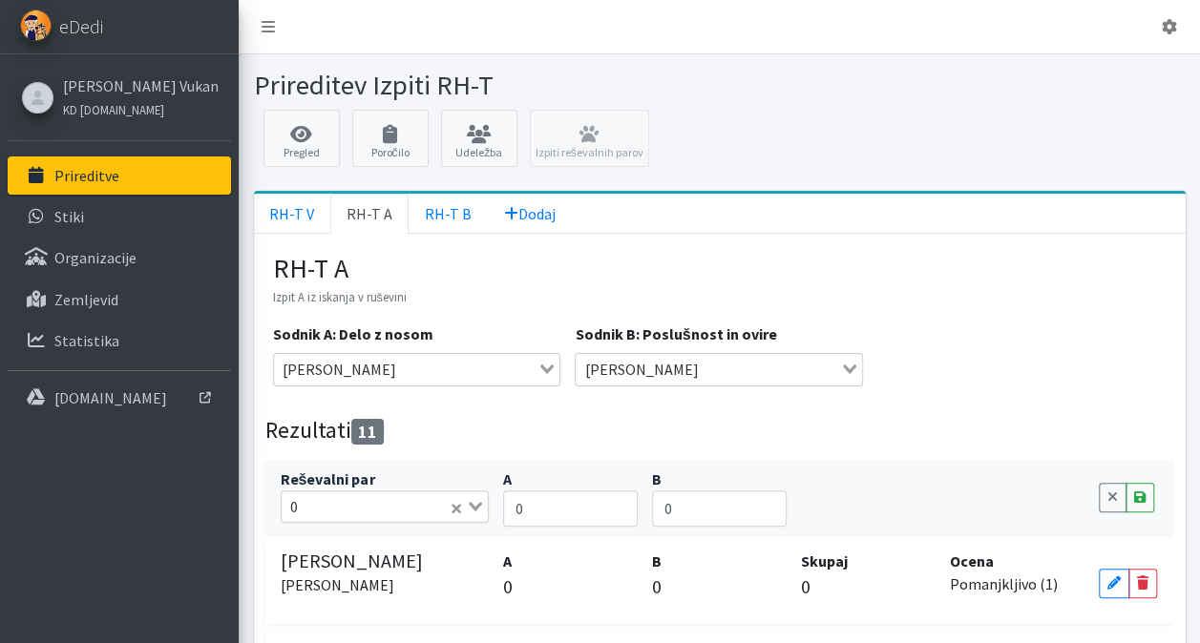
click at [368, 505] on input "Search for option" at bounding box center [375, 506] width 143 height 23
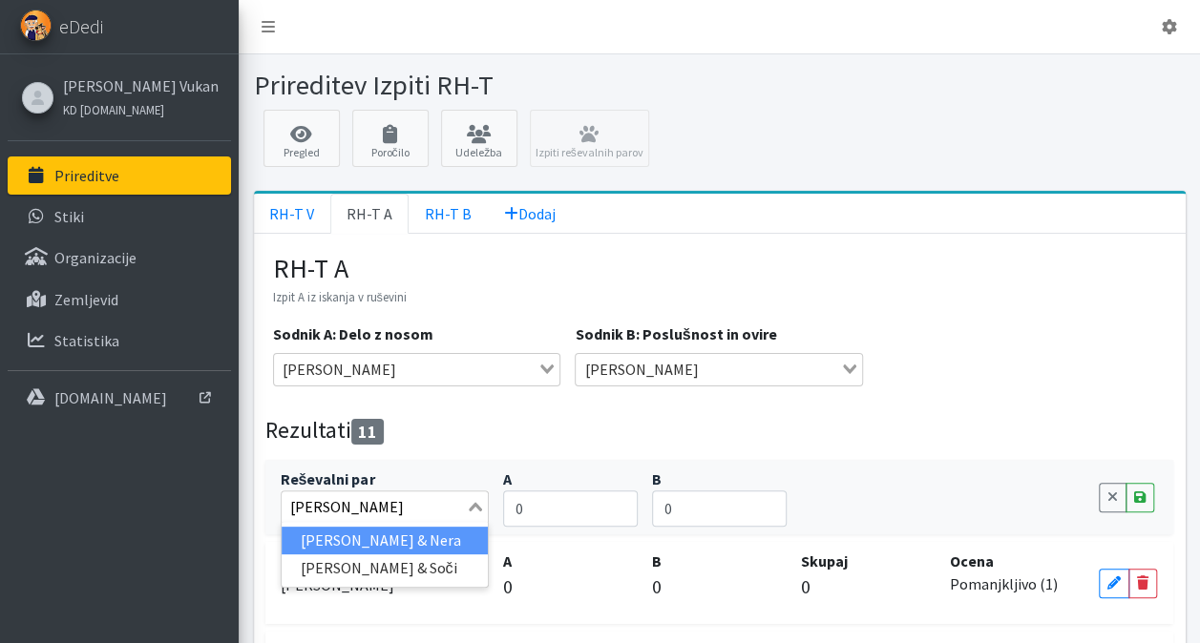
type input "[PERSON_NAME]"
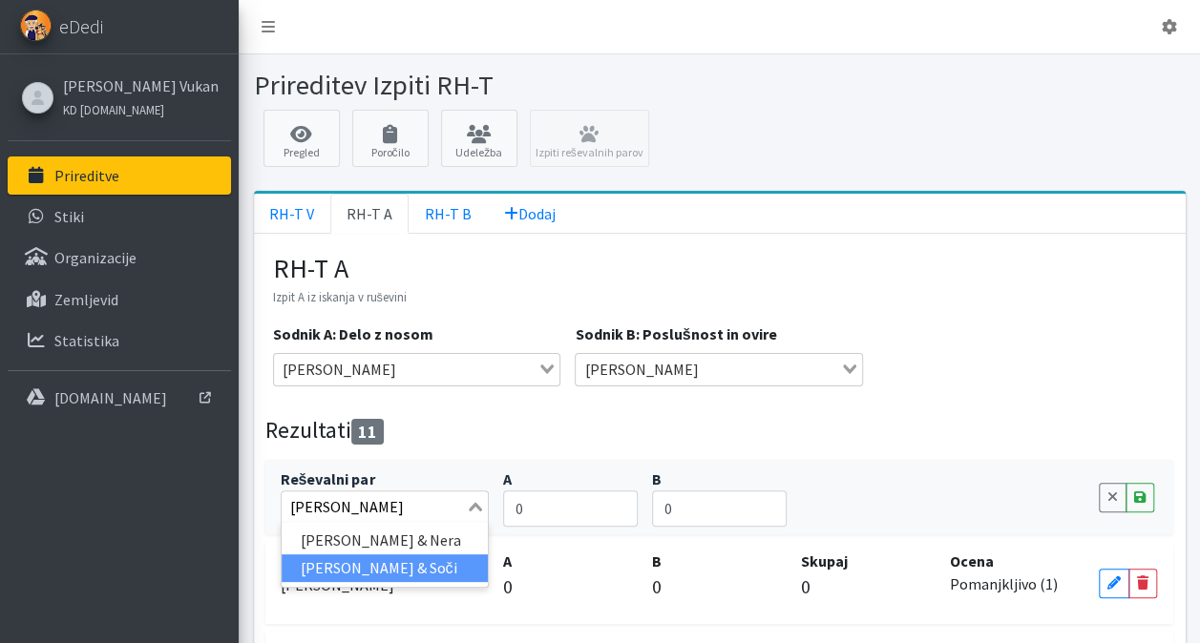
click at [419, 559] on li "[PERSON_NAME] & Soči" at bounding box center [385, 569] width 207 height 28
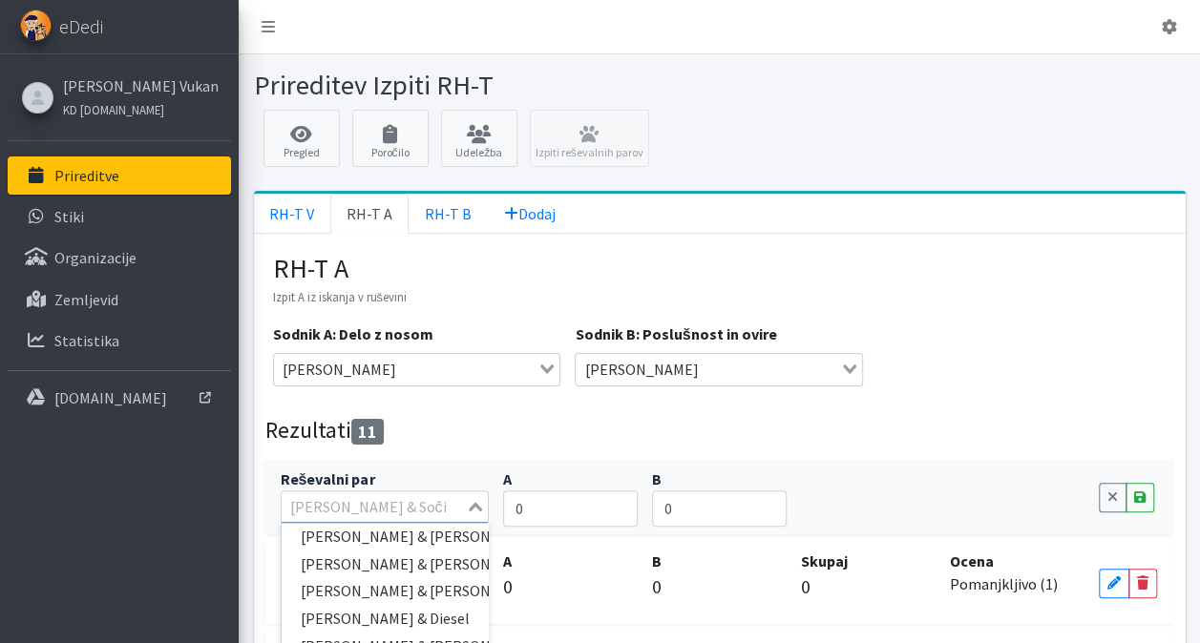
scroll to position [8377, 0]
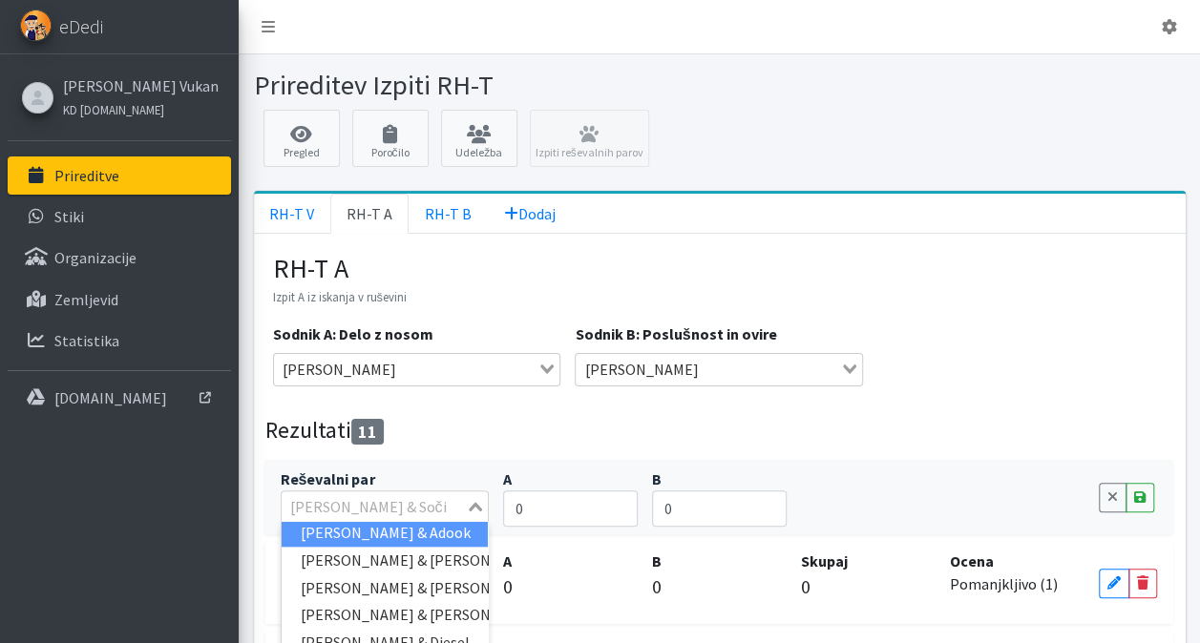
click at [400, 498] on input "Search for option" at bounding box center [373, 506] width 181 height 23
click at [1140, 498] on icon at bounding box center [1139, 497] width 11 height 13
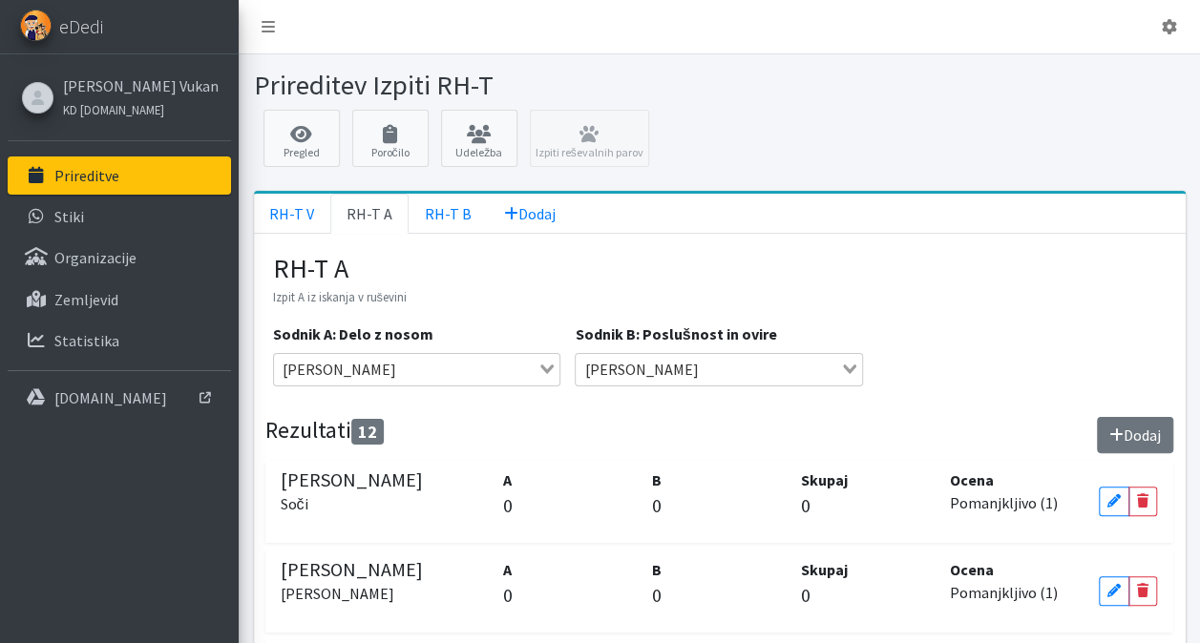
click at [1142, 433] on button "Dodaj" at bounding box center [1135, 435] width 76 height 36
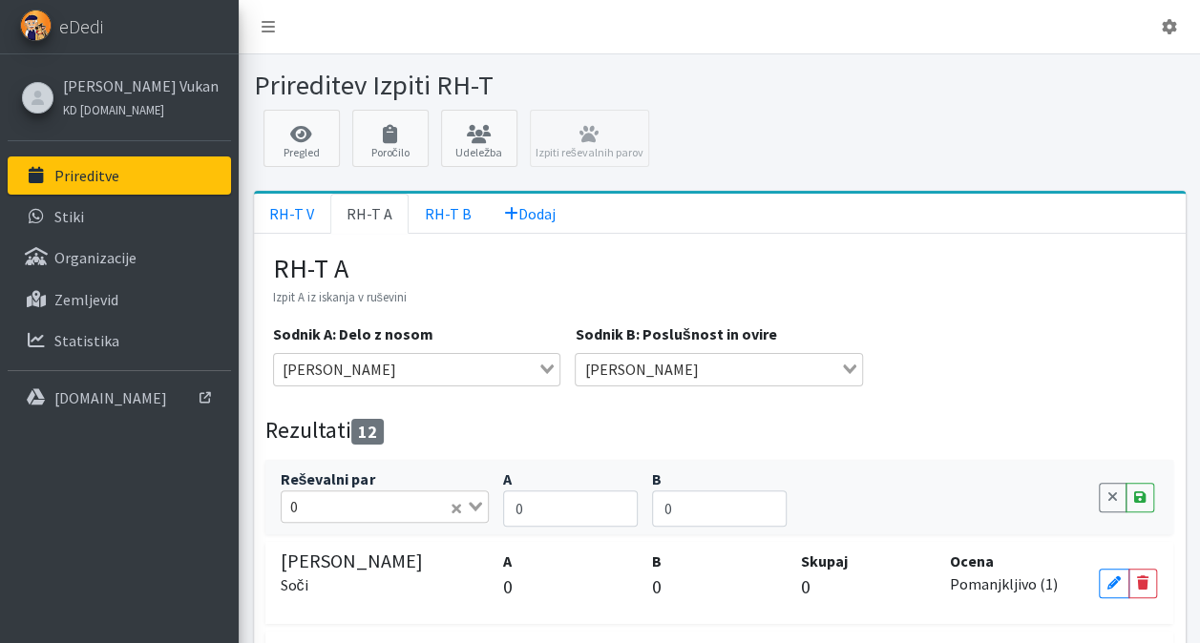
click at [361, 502] on input "Search for option" at bounding box center [375, 506] width 143 height 23
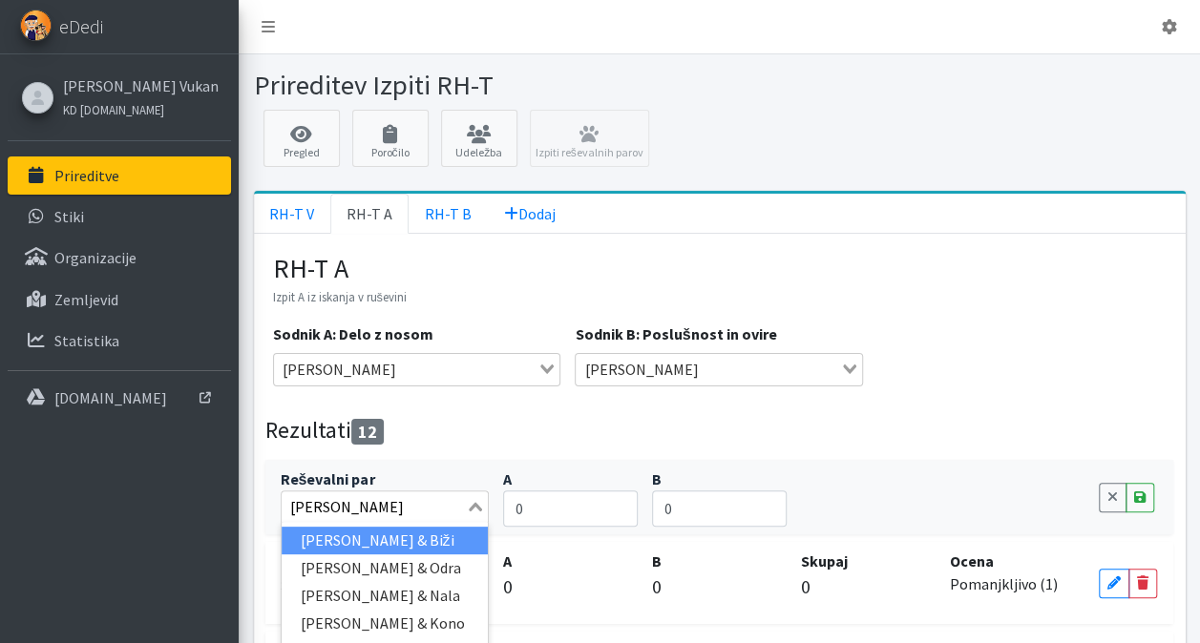
type input "[PERSON_NAME]"
click at [395, 551] on ul "[PERSON_NAME] & Čo" at bounding box center [385, 541] width 209 height 38
click at [393, 542] on li "[PERSON_NAME] & Čo" at bounding box center [385, 541] width 207 height 28
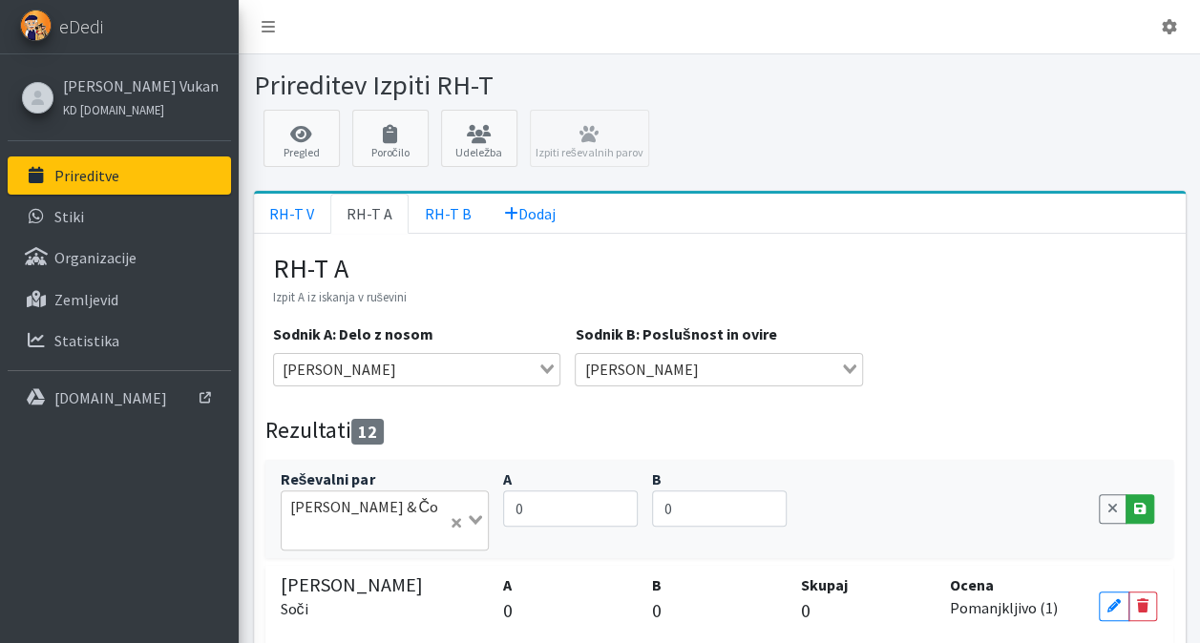
click at [1145, 494] on link "Save" at bounding box center [1139, 509] width 29 height 30
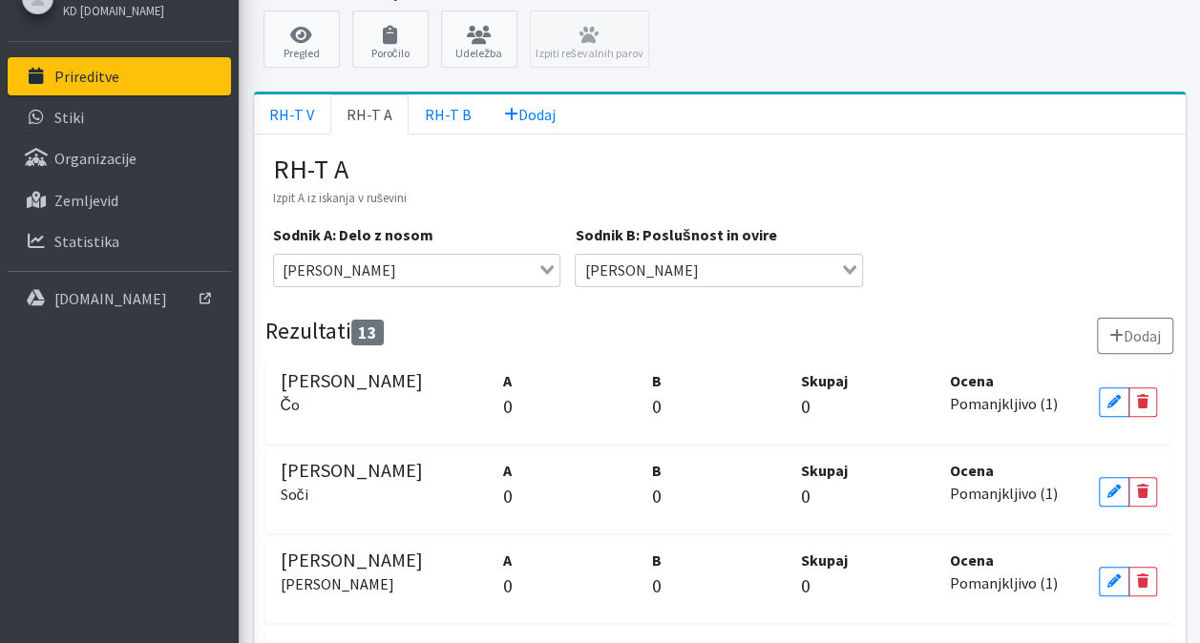
scroll to position [0, 0]
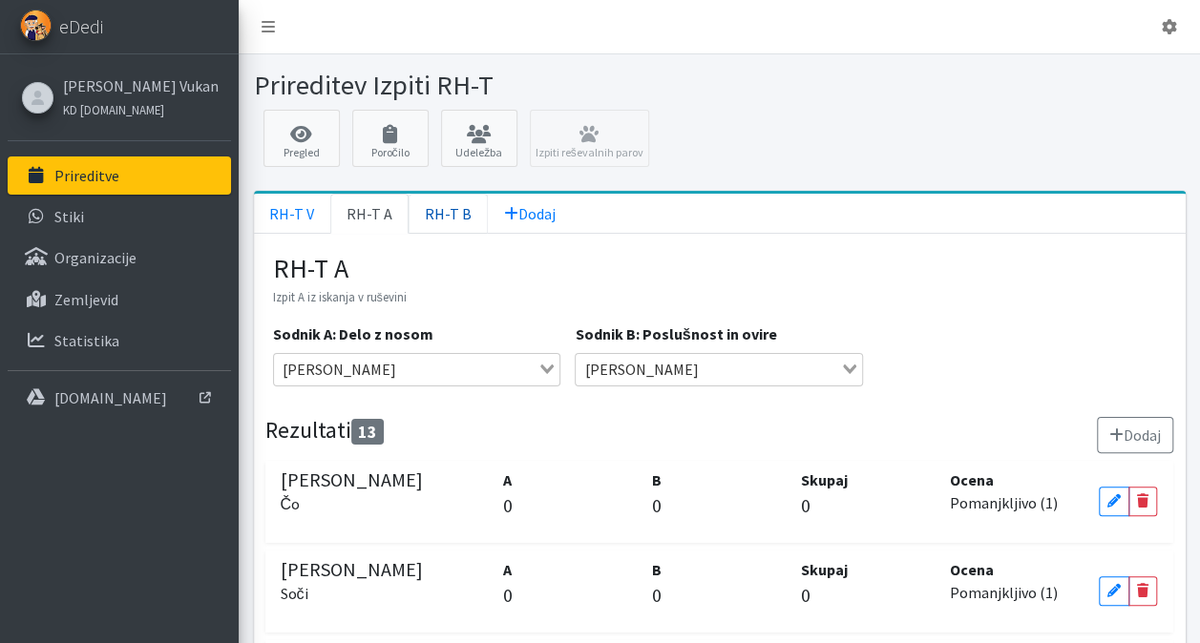
click at [444, 202] on link "RH-T B" at bounding box center [448, 214] width 79 height 40
click at [292, 206] on link "RH-T V" at bounding box center [292, 214] width 76 height 40
